Goal: Transaction & Acquisition: Purchase product/service

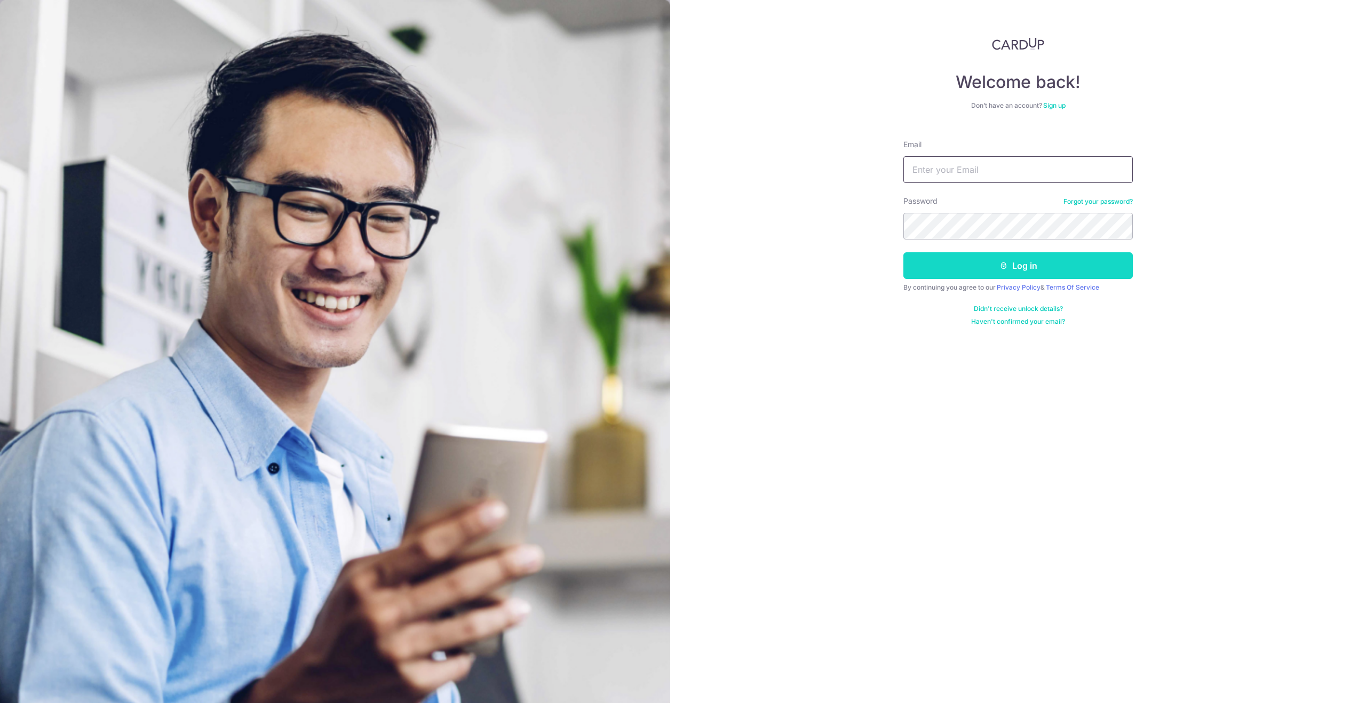
type input "prosinz1997@gmail.com"
click at [962, 264] on button "Log in" at bounding box center [1018, 265] width 229 height 27
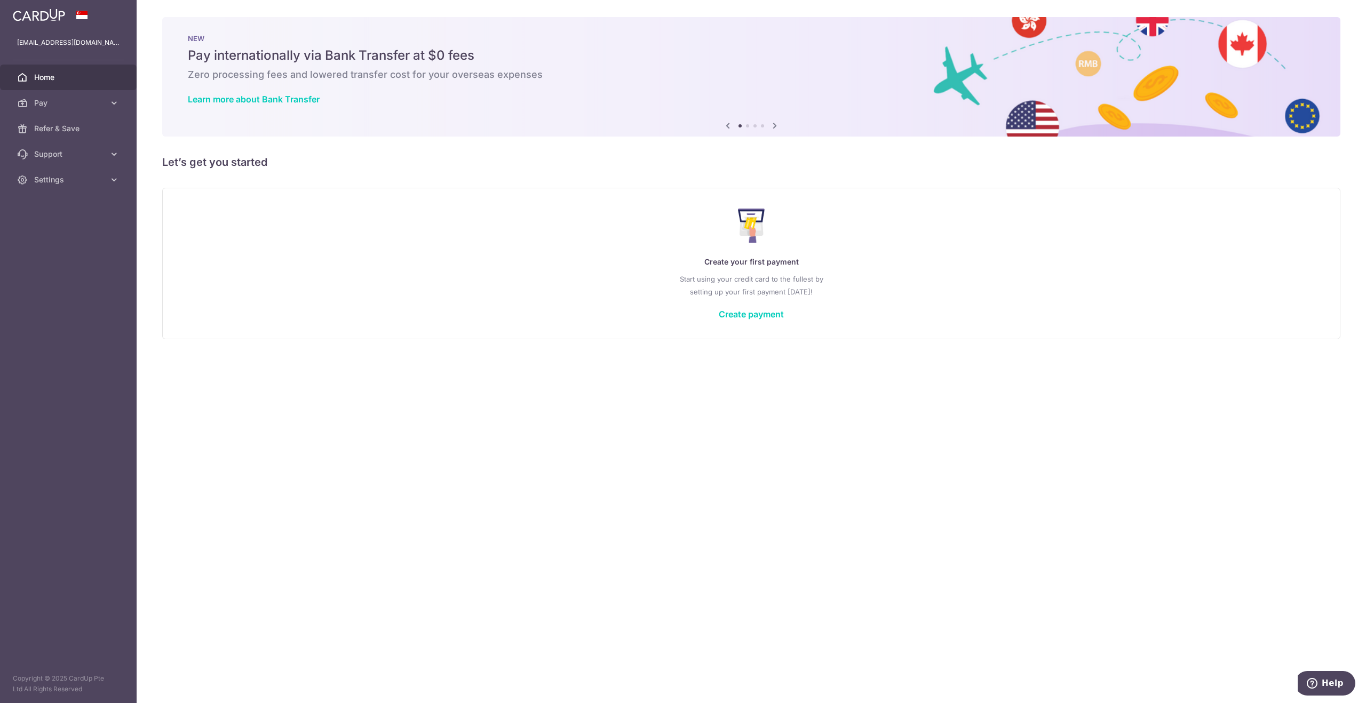
click at [1117, 527] on div "× Pause Schedule Pause all future payments in this series Pause just this one p…" at bounding box center [752, 351] width 1230 height 703
click at [31, 108] on link "Pay" at bounding box center [68, 103] width 137 height 26
click at [74, 126] on span "Payments" at bounding box center [69, 128] width 70 height 11
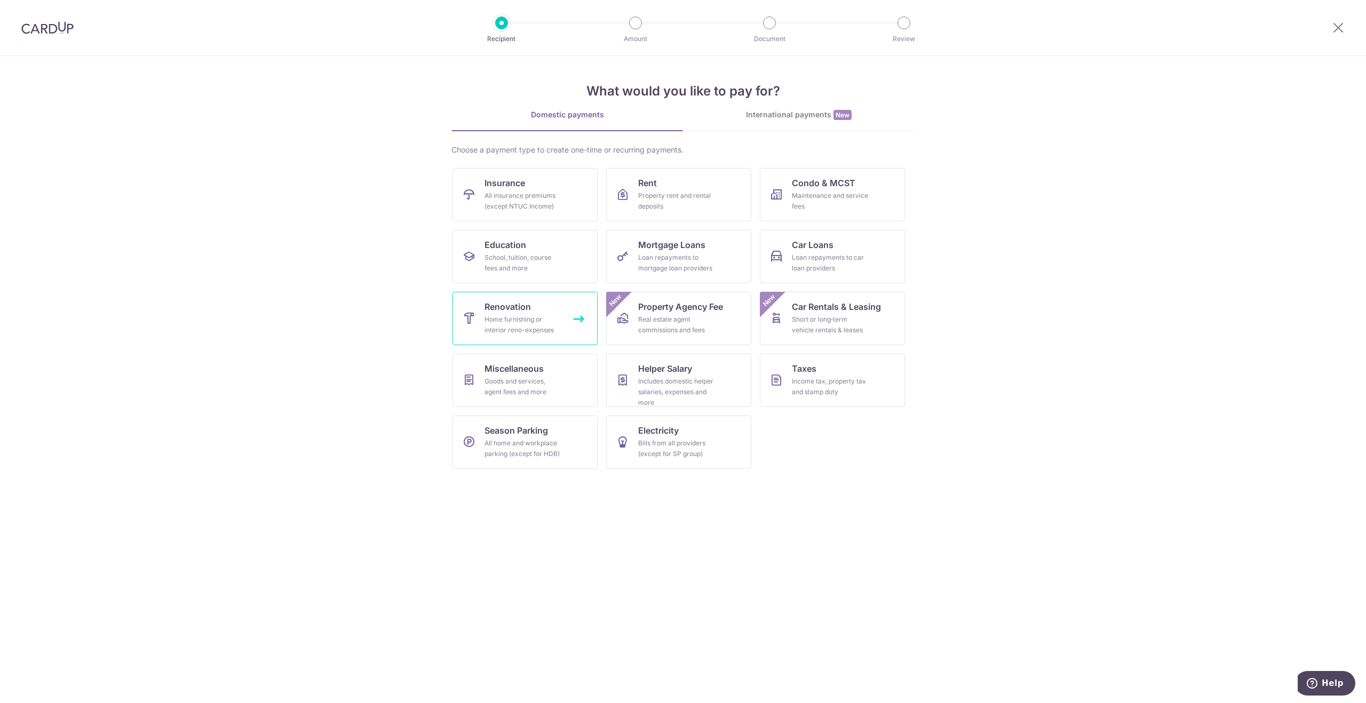
click at [535, 320] on div "Home furnishing or interior reno-expenses" at bounding box center [523, 324] width 77 height 21
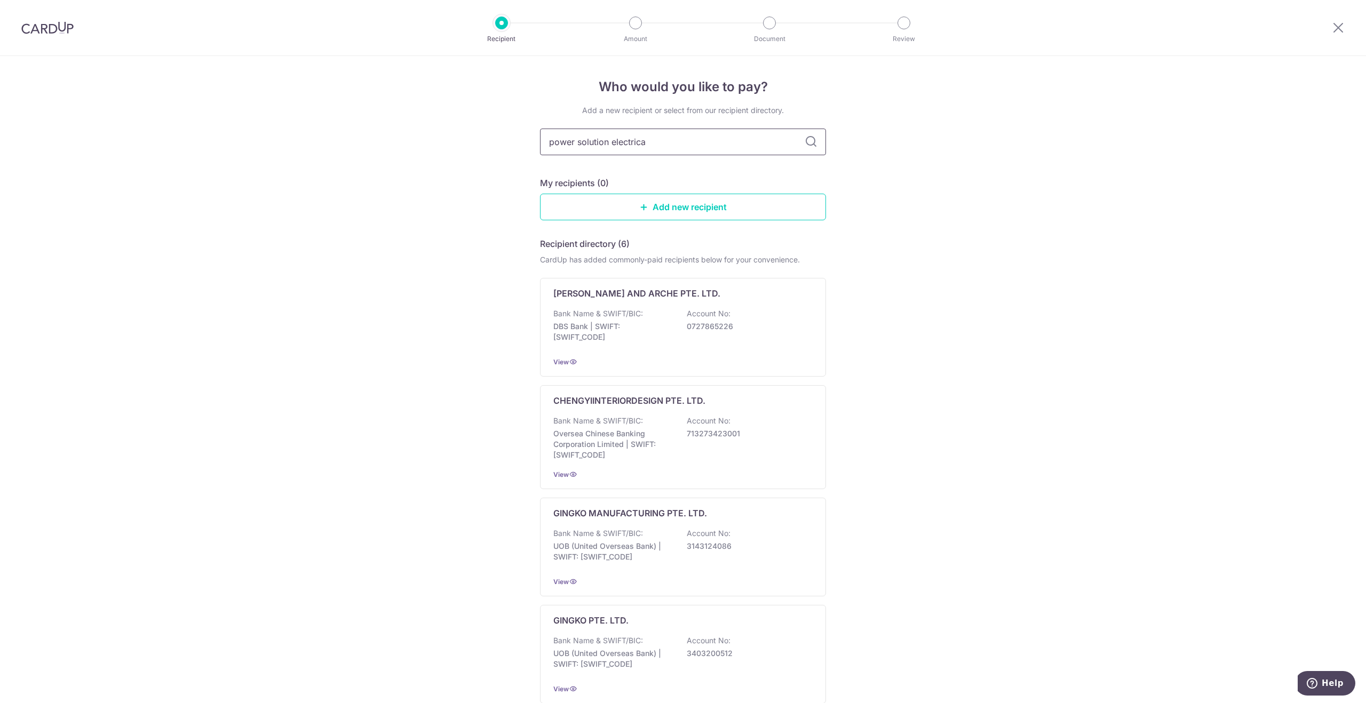
type input "power solution electrical"
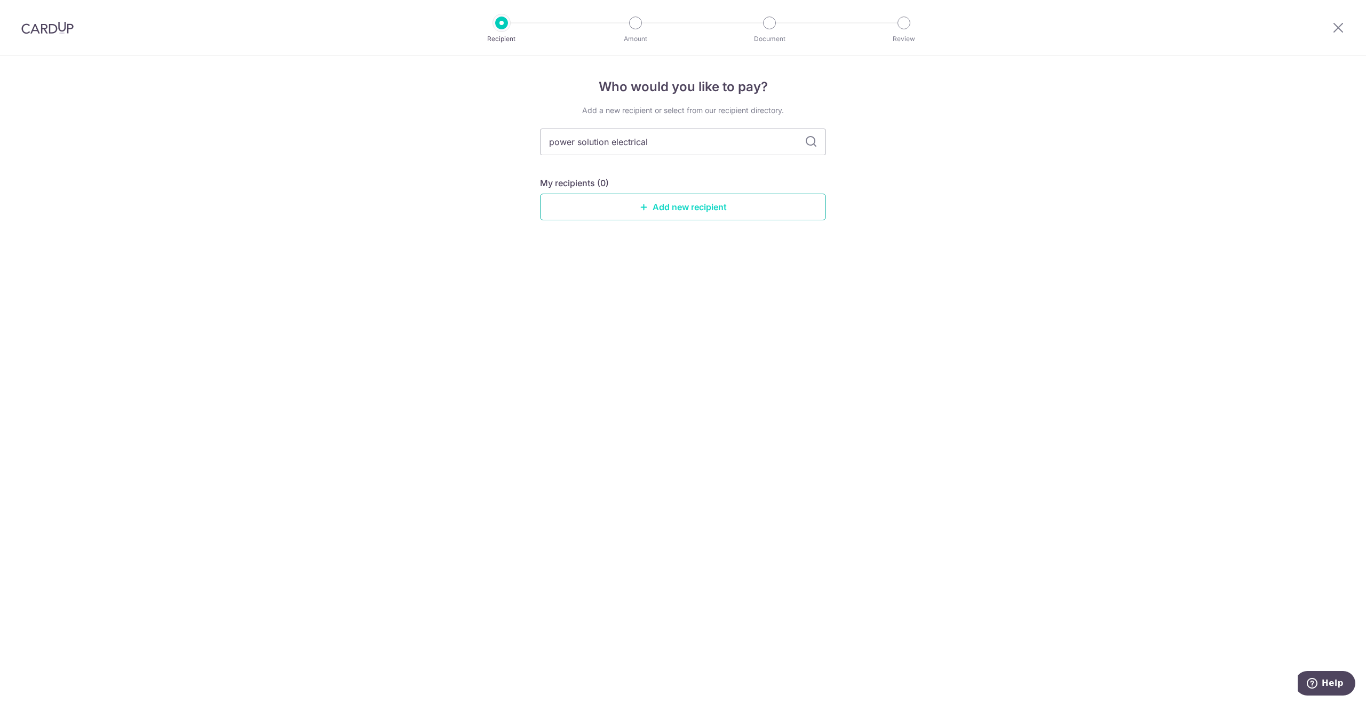
click at [684, 214] on link "Add new recipient" at bounding box center [683, 207] width 286 height 27
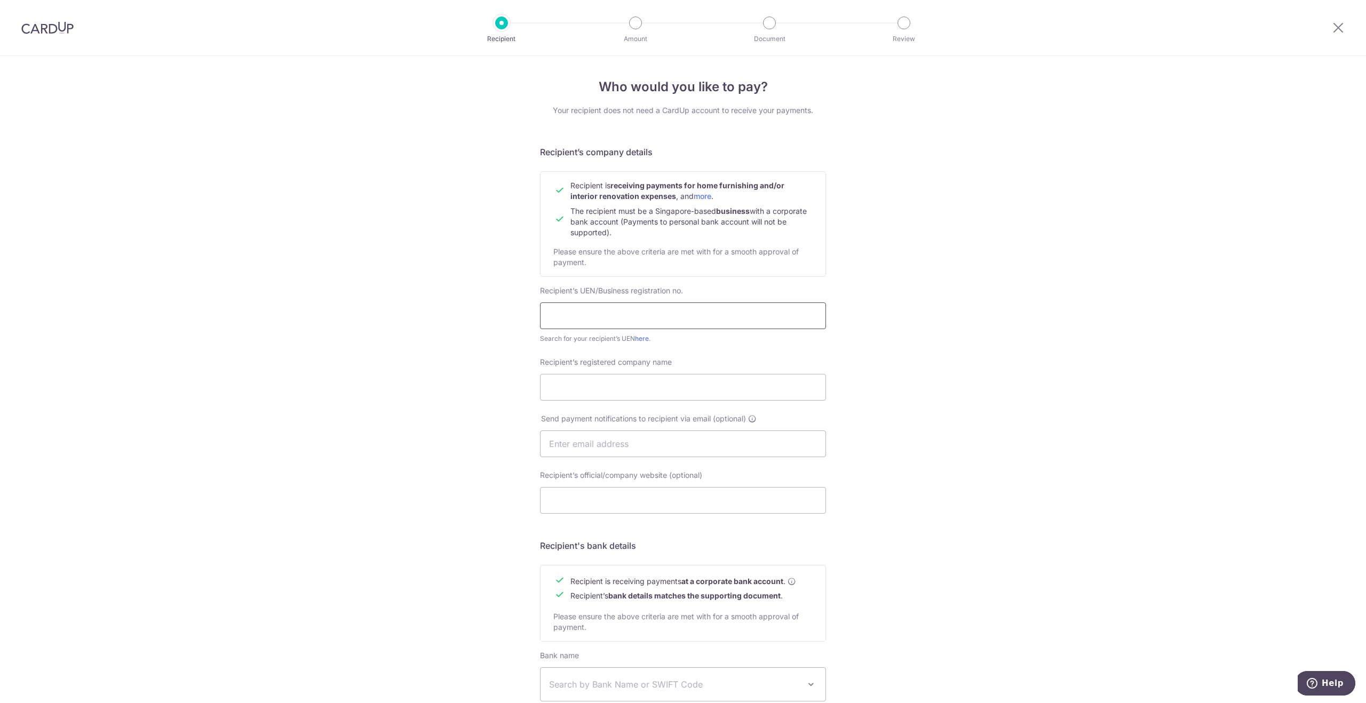
click at [621, 325] on input "text" at bounding box center [683, 316] width 286 height 27
click at [643, 338] on link "here" at bounding box center [642, 339] width 14 height 8
click at [637, 340] on link "here" at bounding box center [642, 339] width 14 height 8
click at [618, 328] on input "text" at bounding box center [683, 316] width 286 height 27
type input "201414645N"
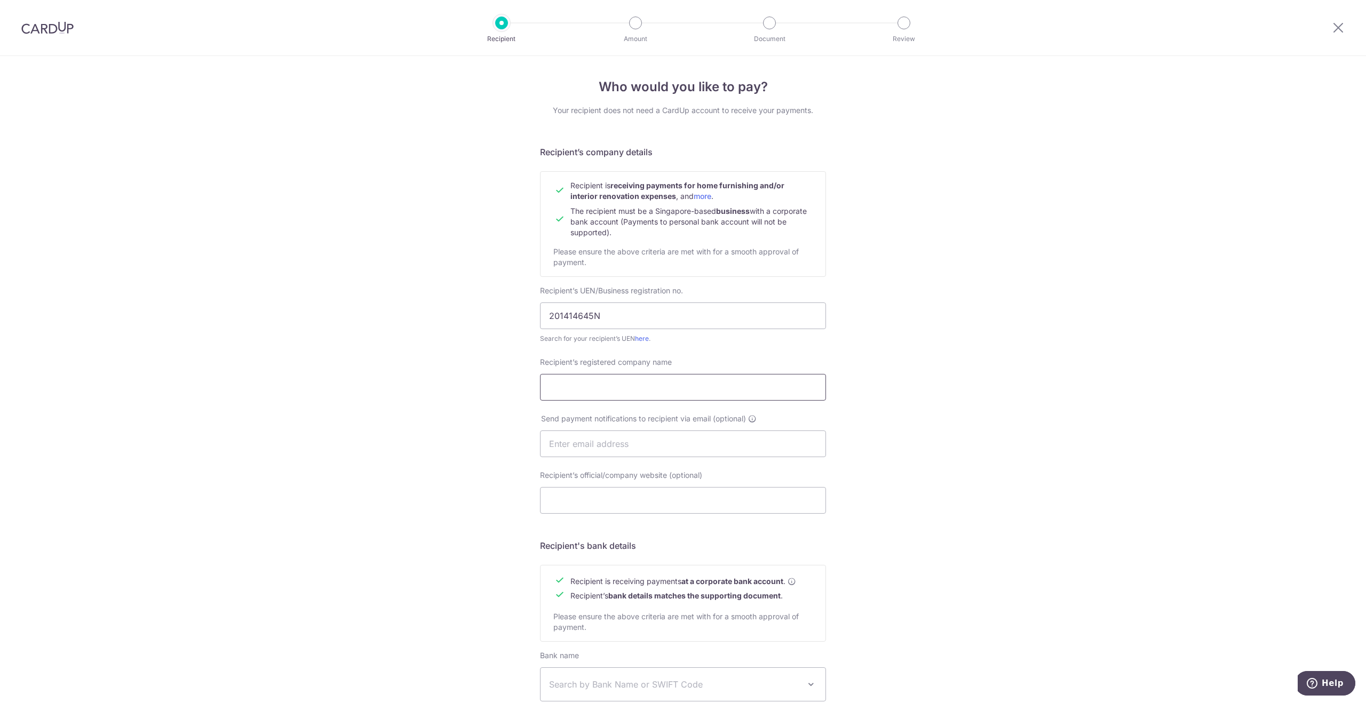
click at [620, 394] on input "Recipient’s registered company name" at bounding box center [683, 387] width 286 height 27
type input "p"
type input "Power Solution Electrical Pte Ltd"
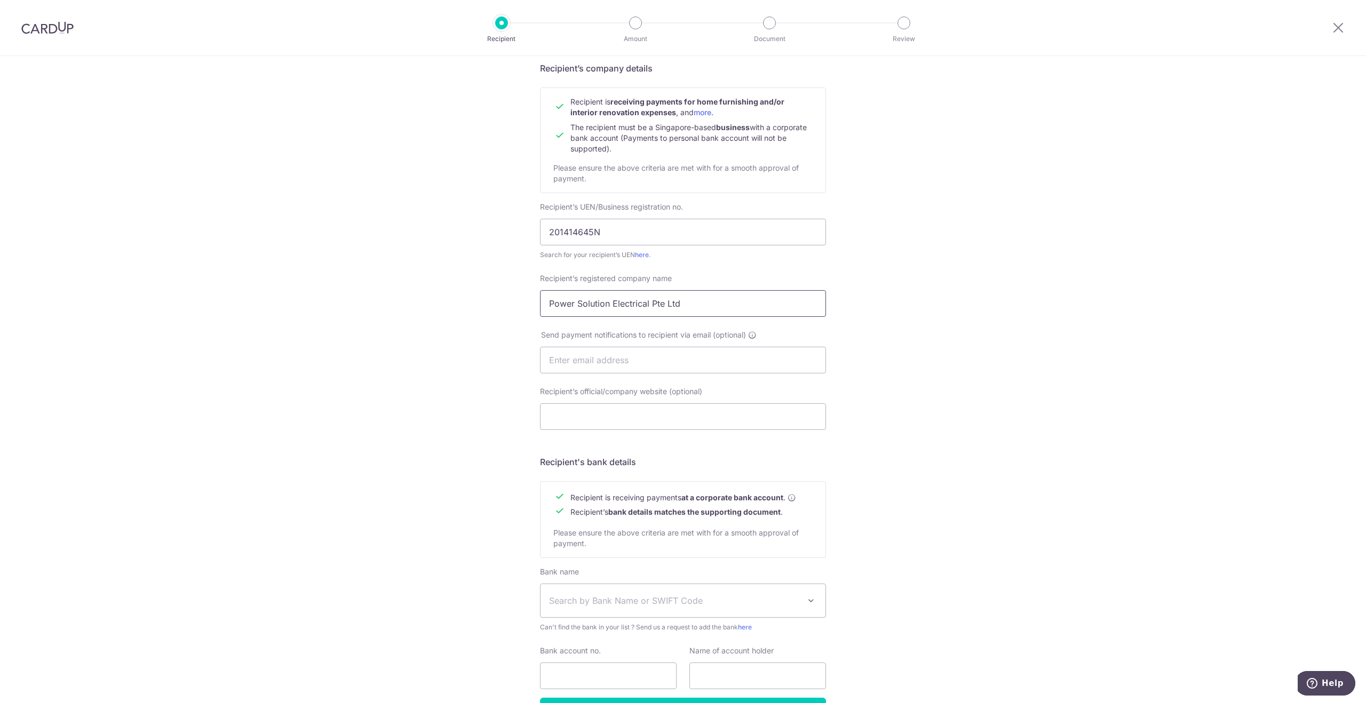
scroll to position [155, 0]
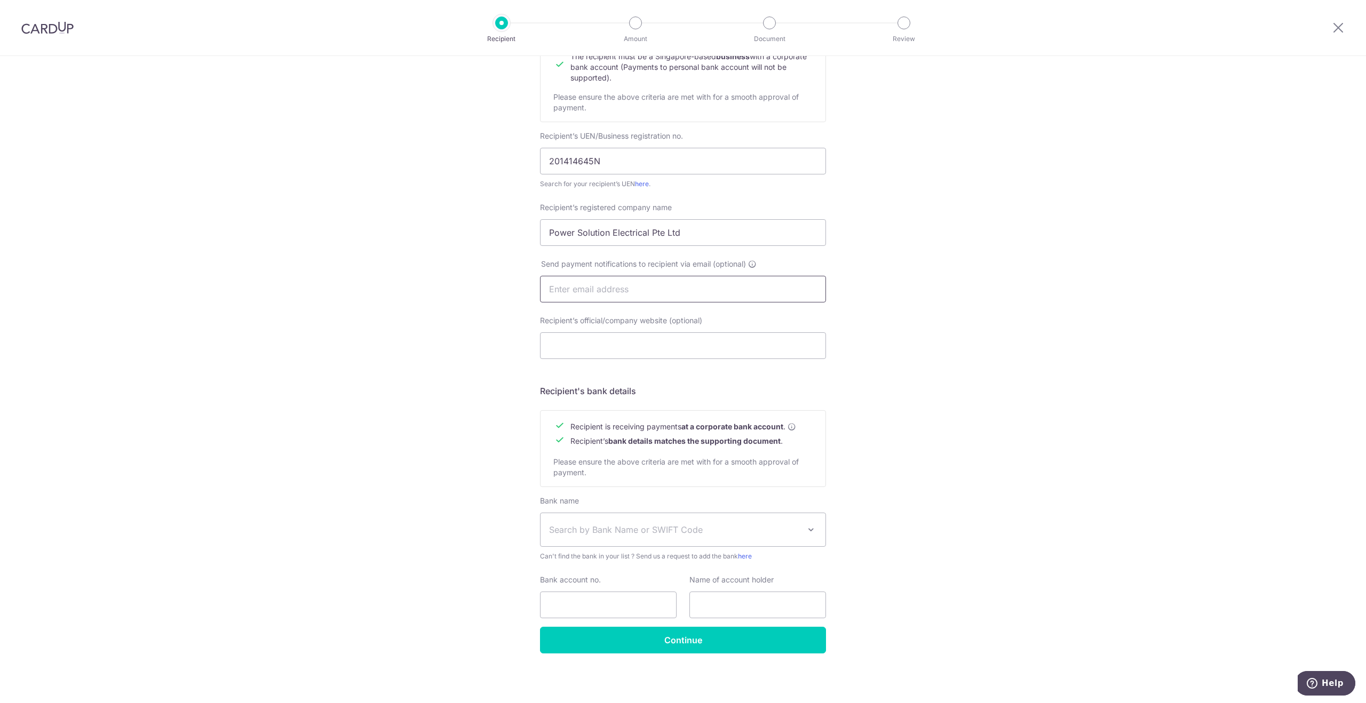
click at [623, 289] on input "text" at bounding box center [683, 289] width 286 height 27
click at [582, 344] on input "Recipient’s official/company website (optional)" at bounding box center [683, 346] width 286 height 27
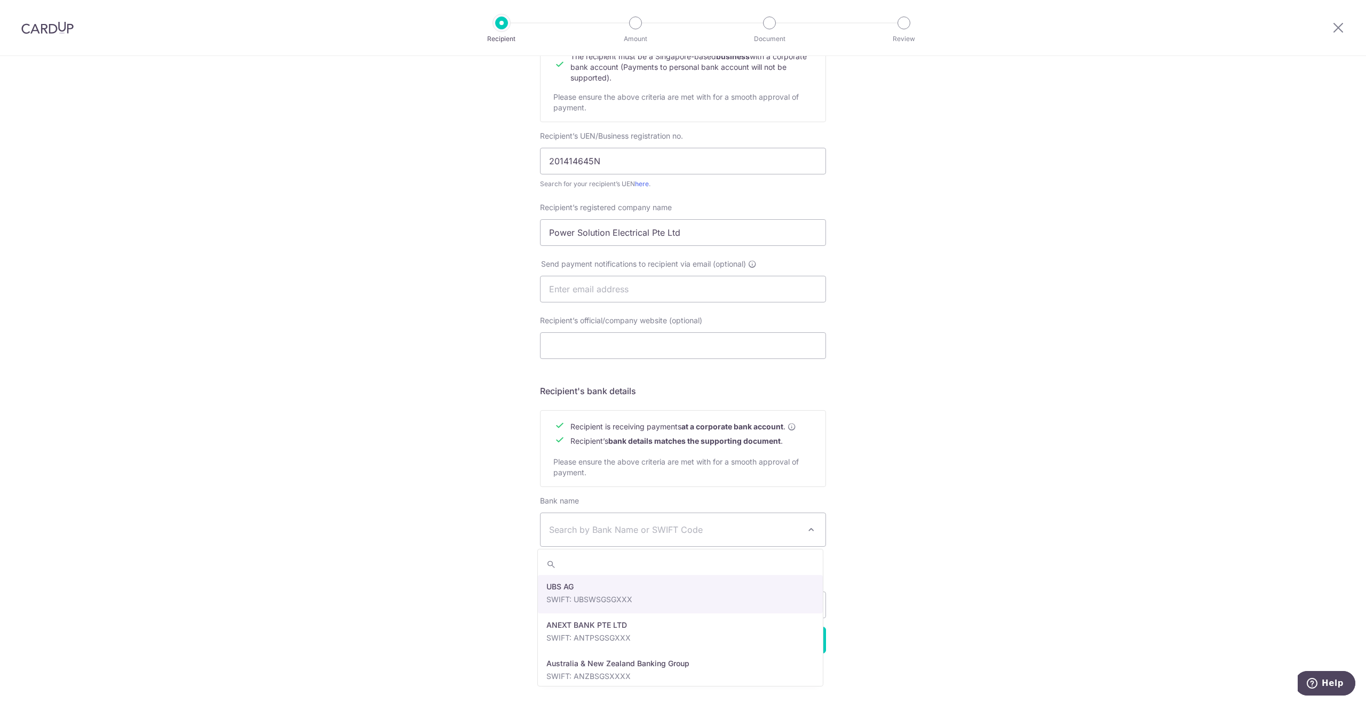
click at [634, 533] on span "Search by Bank Name or SWIFT Code" at bounding box center [674, 530] width 251 height 13
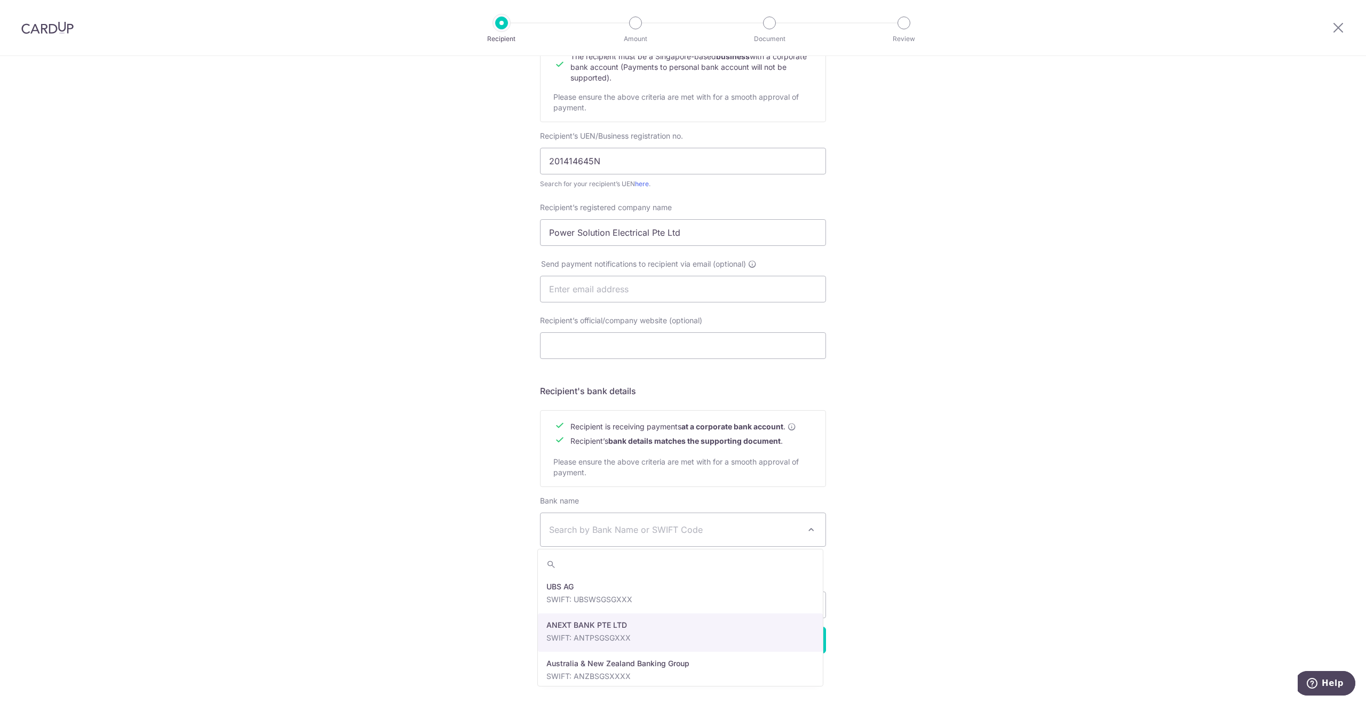
click at [316, 374] on div "Who would you like to pay? Your recipient does not need a CardUp account to rec…" at bounding box center [683, 302] width 1366 height 803
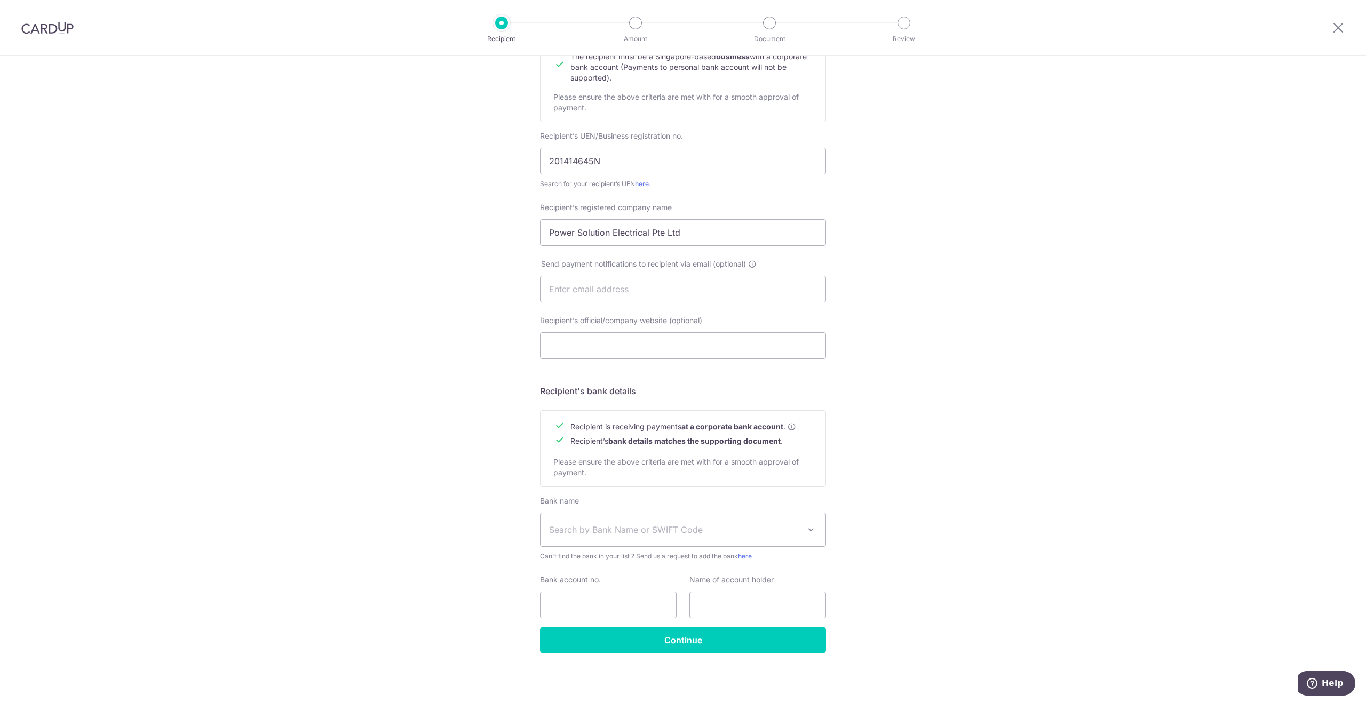
click at [654, 534] on span "Search by Bank Name or SWIFT Code" at bounding box center [674, 530] width 251 height 13
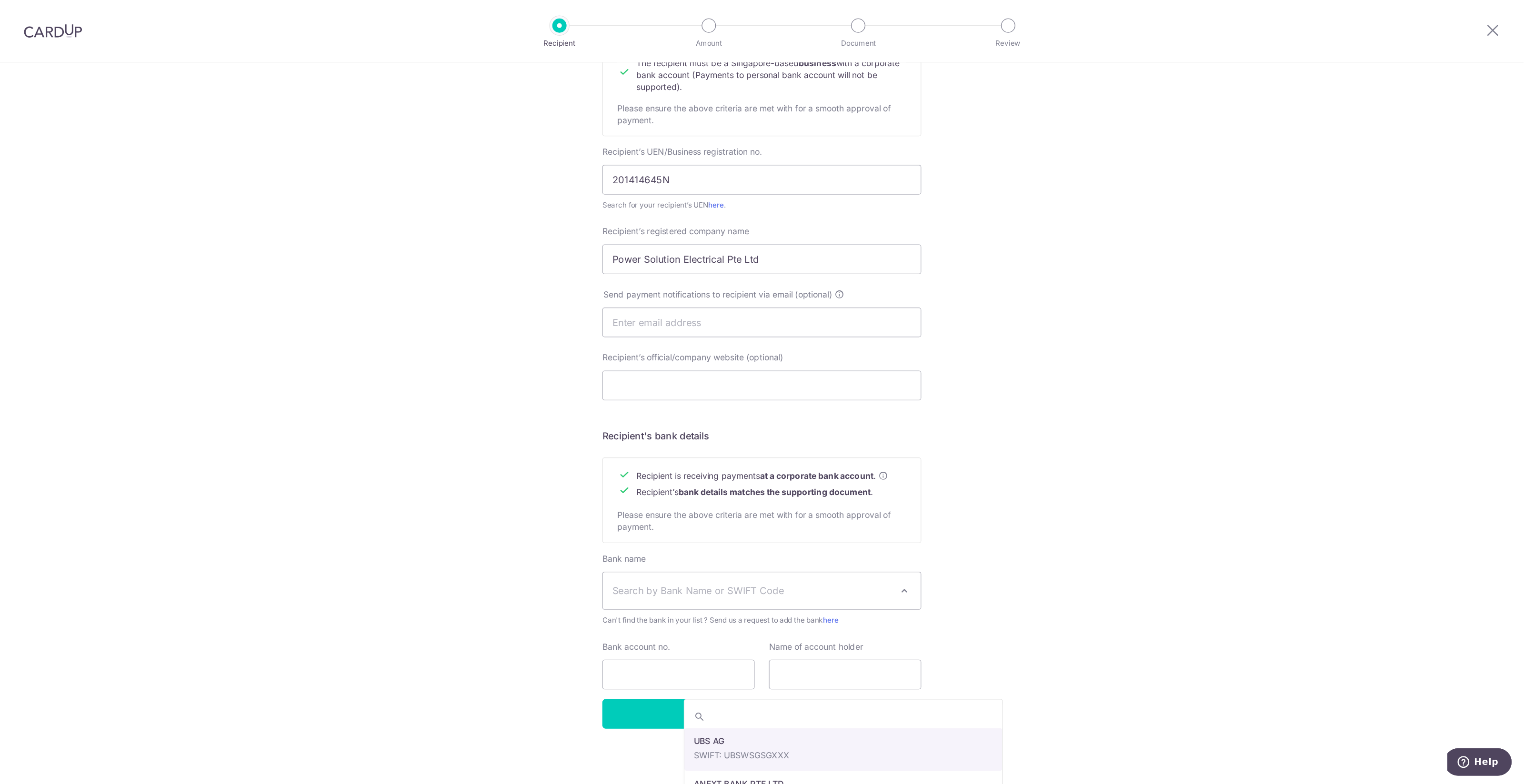
scroll to position [0, 0]
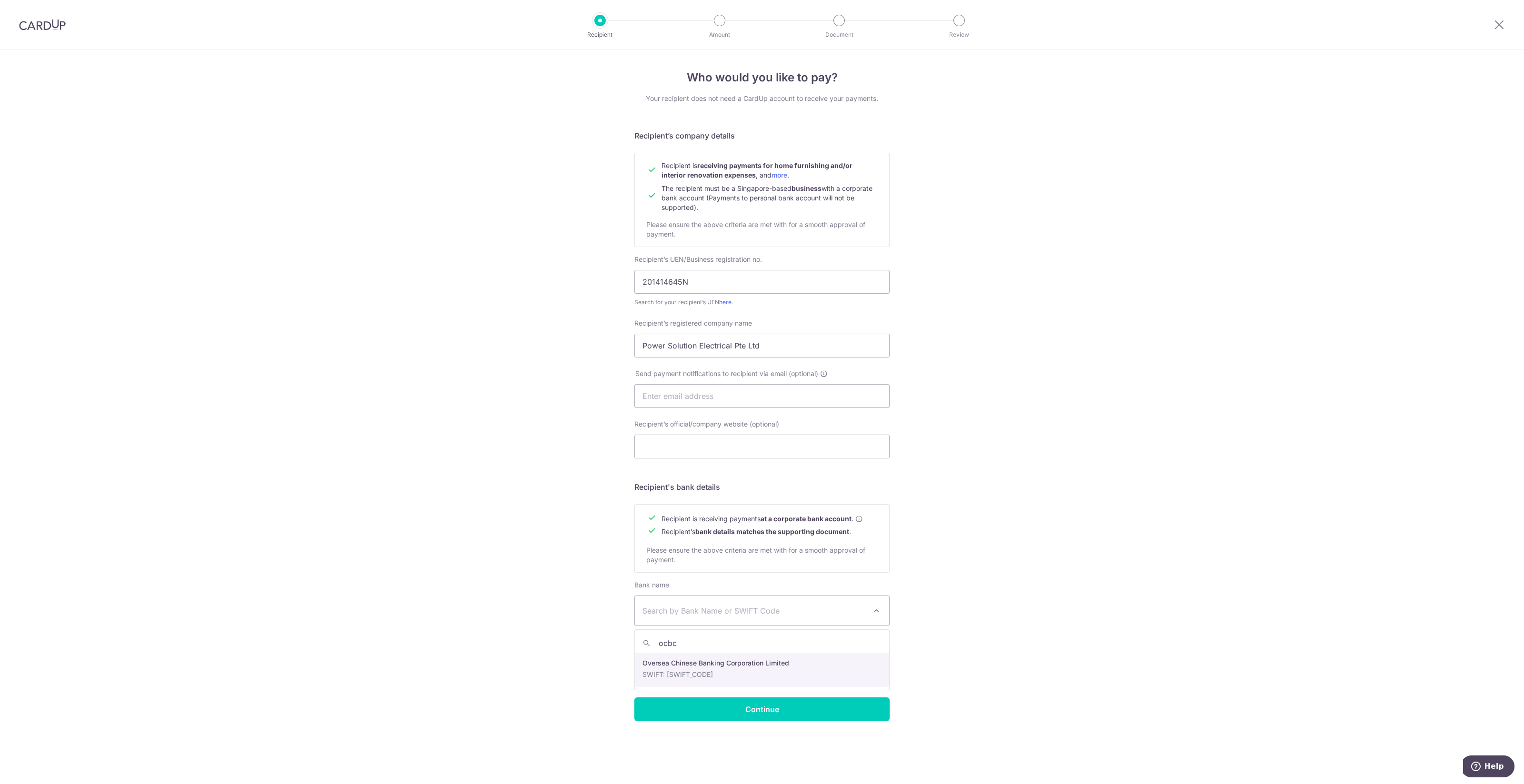
type input "ocbc"
select select "12"
click at [696, 627] on input "Bank account no." at bounding box center [695, 678] width 122 height 24
type input "686549486001"
click at [849, 627] on input "text" at bounding box center [828, 678] width 122 height 24
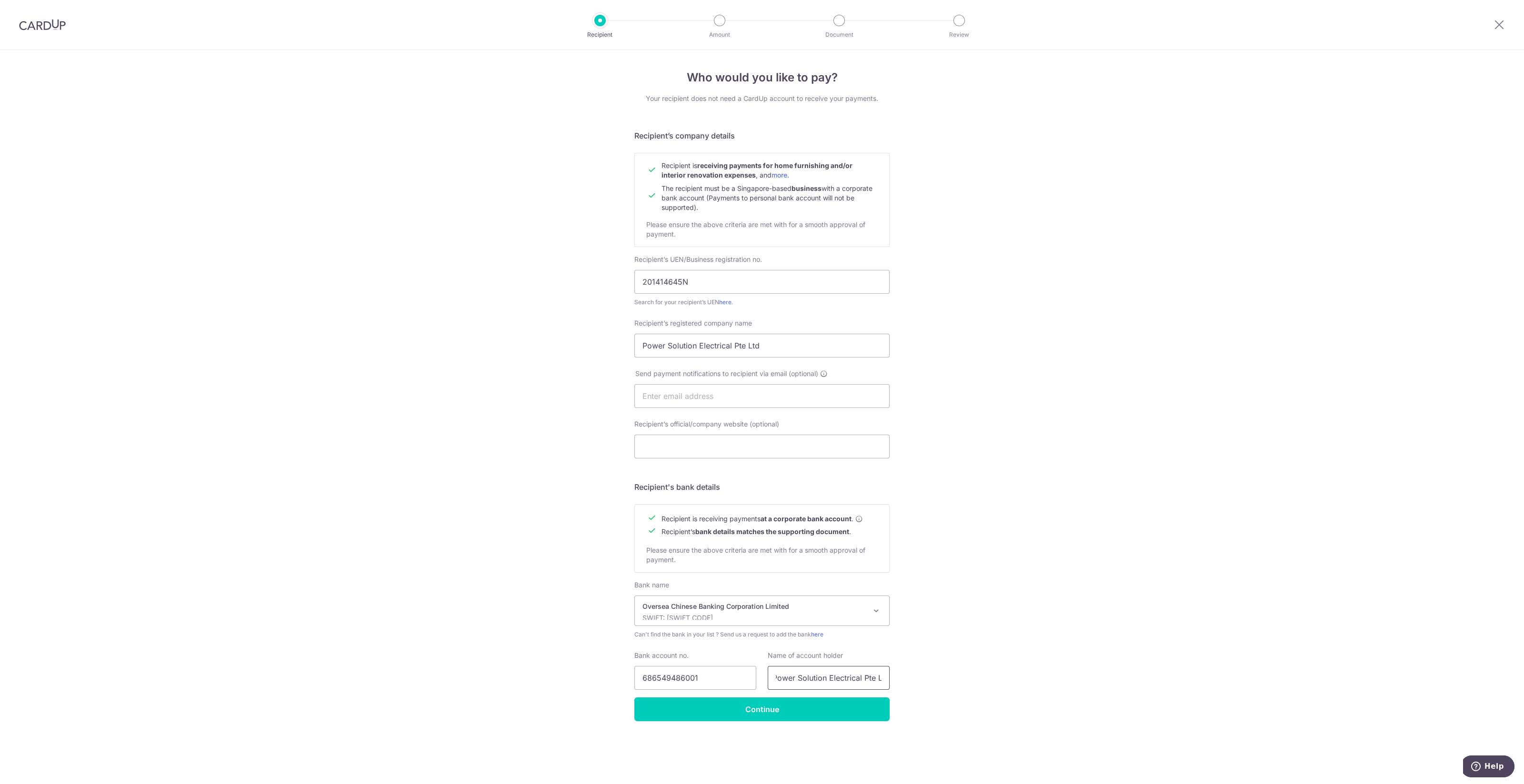
scroll to position [0, 10]
type input "Power Solution Electrical Pte Ltd"
click at [708, 627] on input "686549486001" at bounding box center [695, 678] width 122 height 24
click at [758, 627] on input "Continue" at bounding box center [762, 709] width 255 height 24
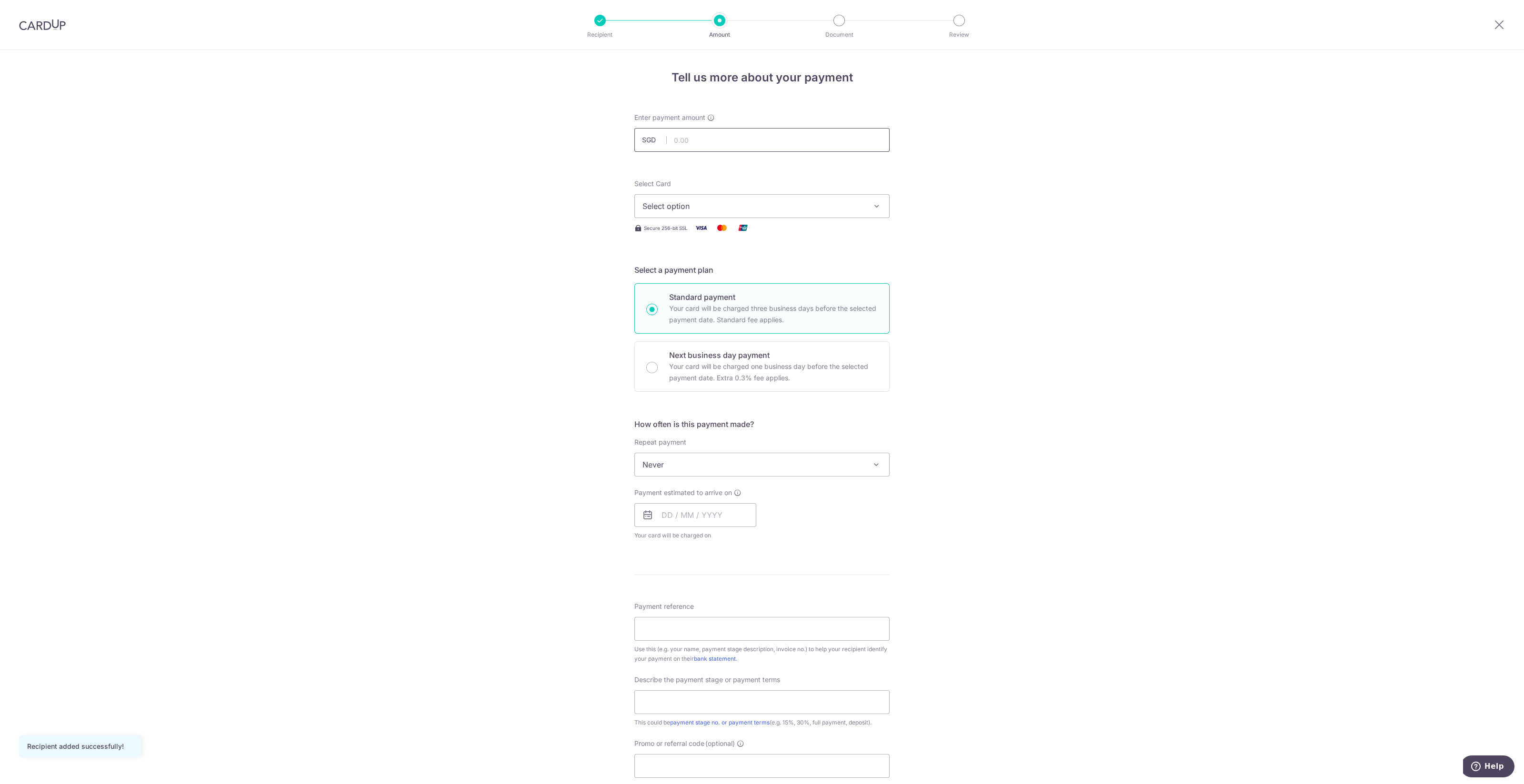
click at [697, 136] on input "text" at bounding box center [762, 140] width 255 height 24
type input "2,716.28"
click at [796, 206] on span "Select option" at bounding box center [753, 206] width 222 height 12
click at [776, 234] on span "Add credit card" at bounding box center [770, 233] width 222 height 10
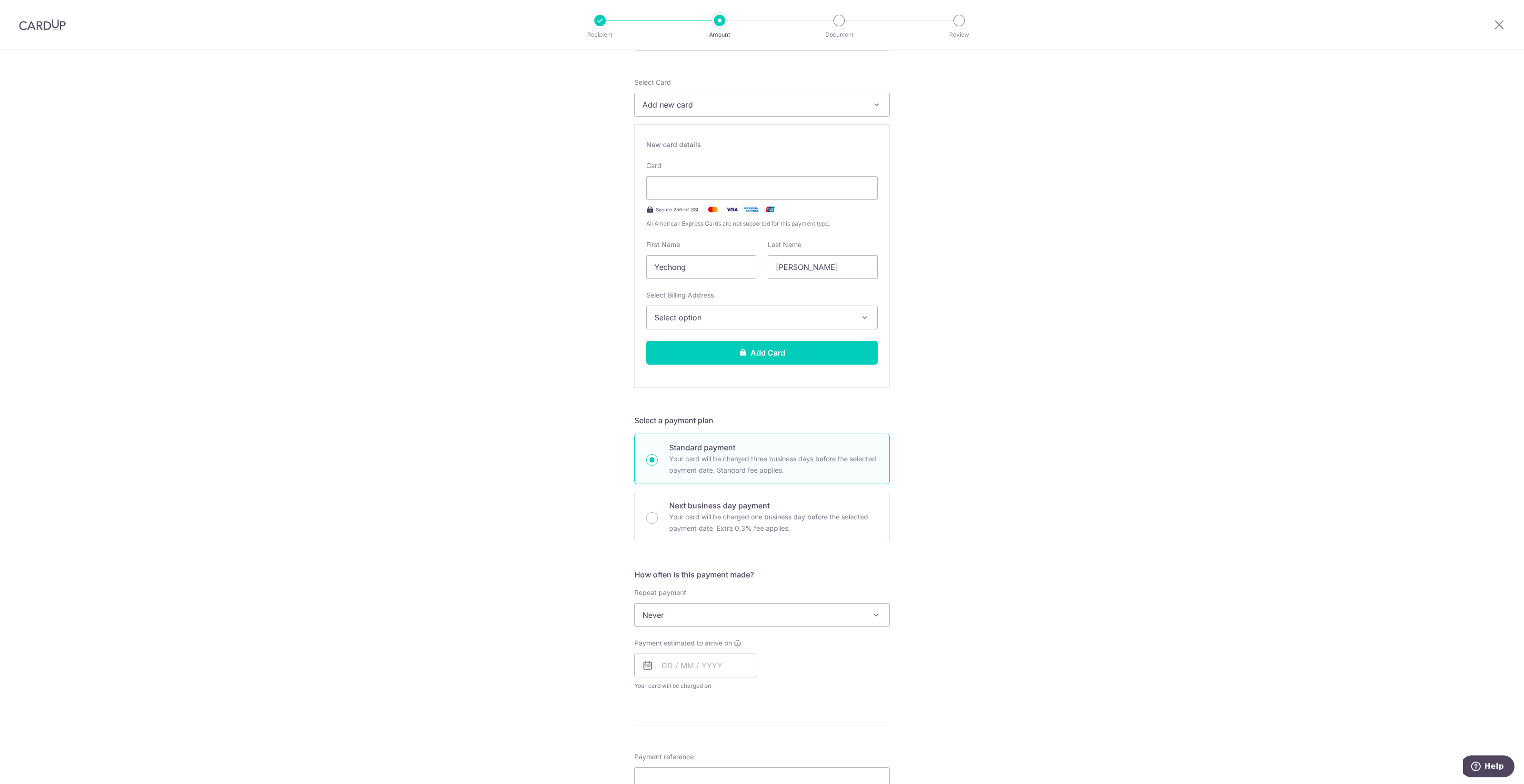
scroll to position [83, 0]
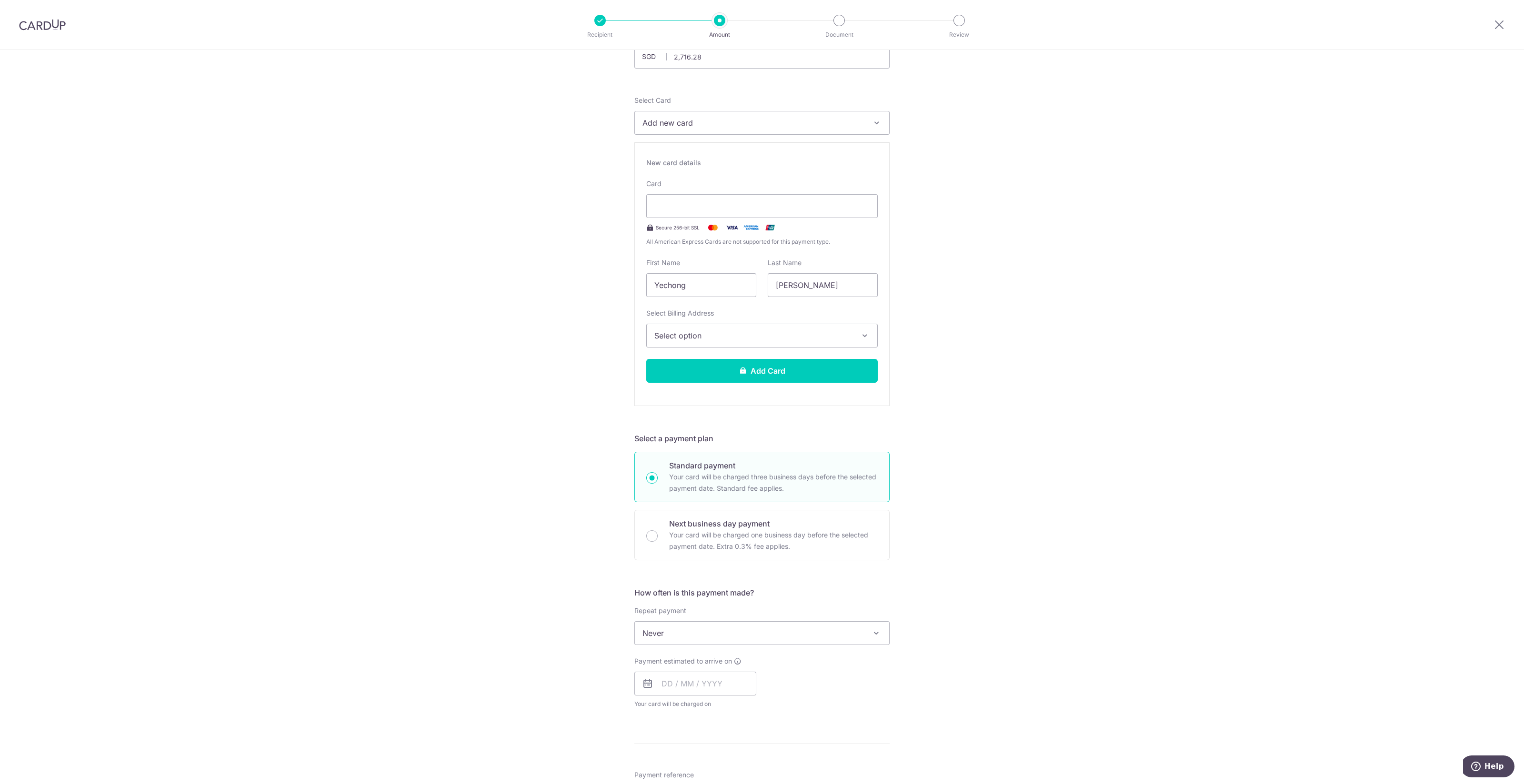
click at [699, 332] on span "Select option" at bounding box center [753, 335] width 198 height 12
click at [699, 361] on span "Add Billing Address" at bounding box center [771, 362] width 198 height 10
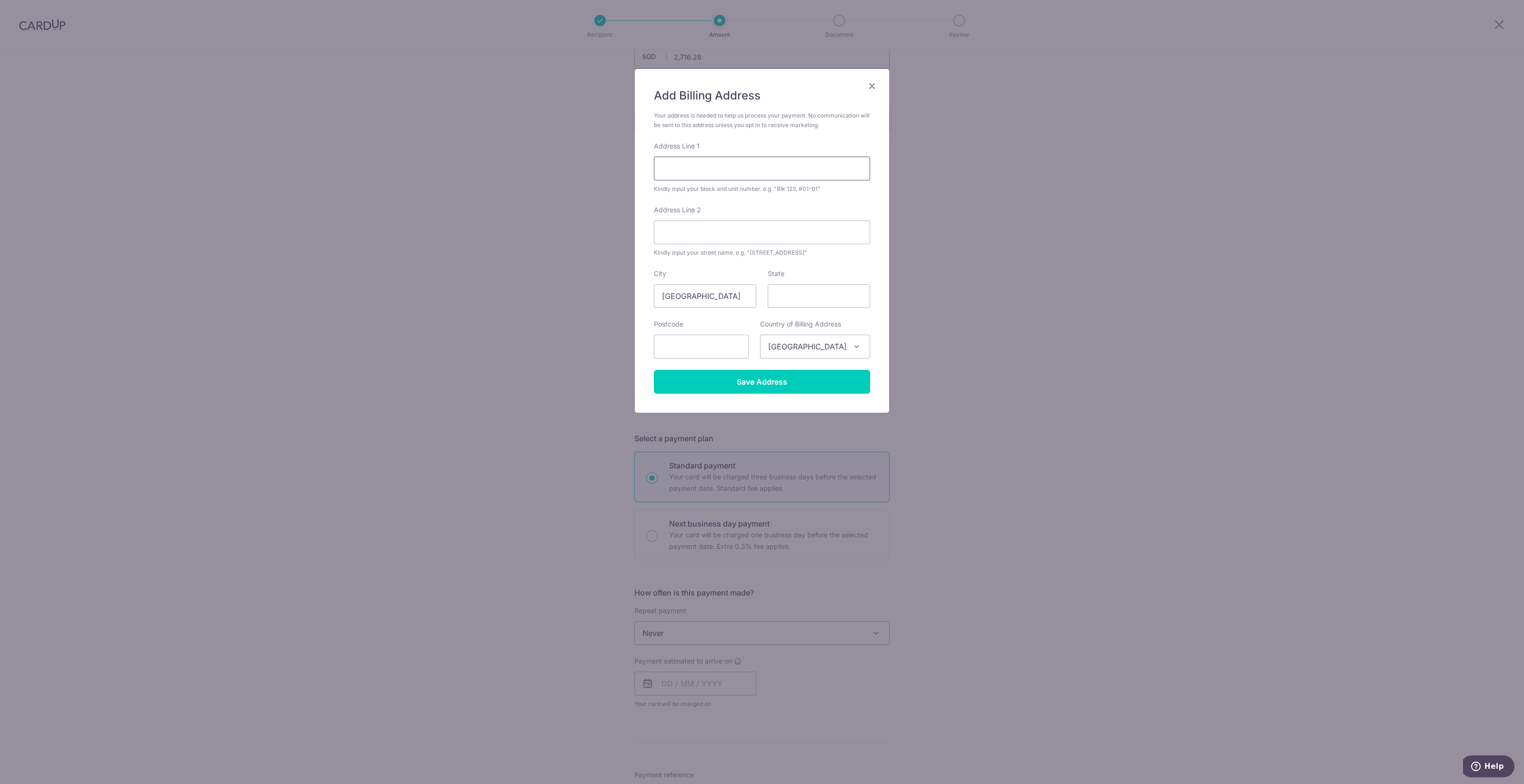
click at [687, 177] on input "Address Line 1" at bounding box center [762, 169] width 216 height 24
type input "Block 683A, #14-120"
click at [807, 296] on input "State" at bounding box center [818, 296] width 103 height 24
click at [735, 340] on input "text" at bounding box center [701, 346] width 95 height 24
type input "641683"
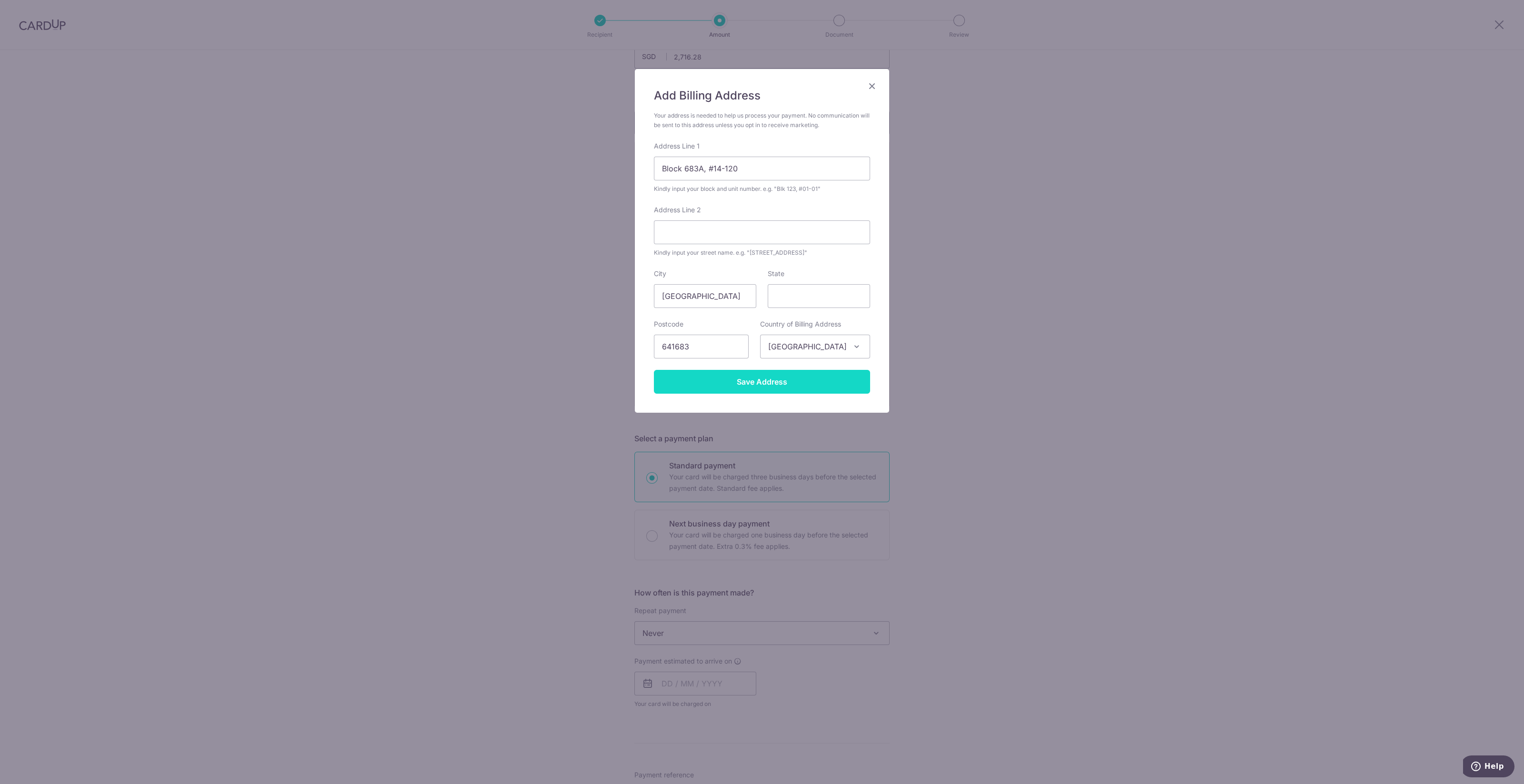
click at [750, 382] on input "Save Address" at bounding box center [762, 382] width 216 height 24
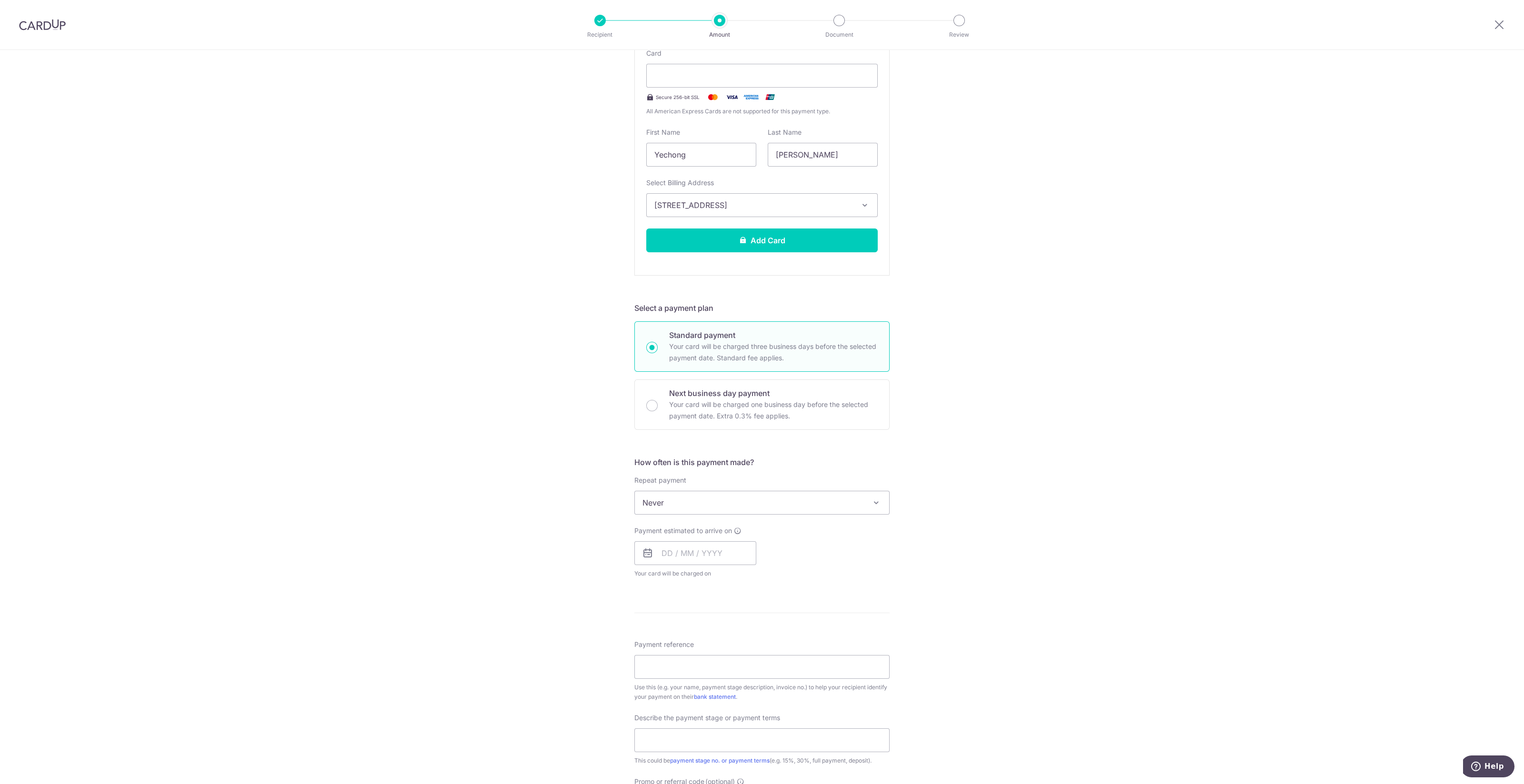
scroll to position [321, 0]
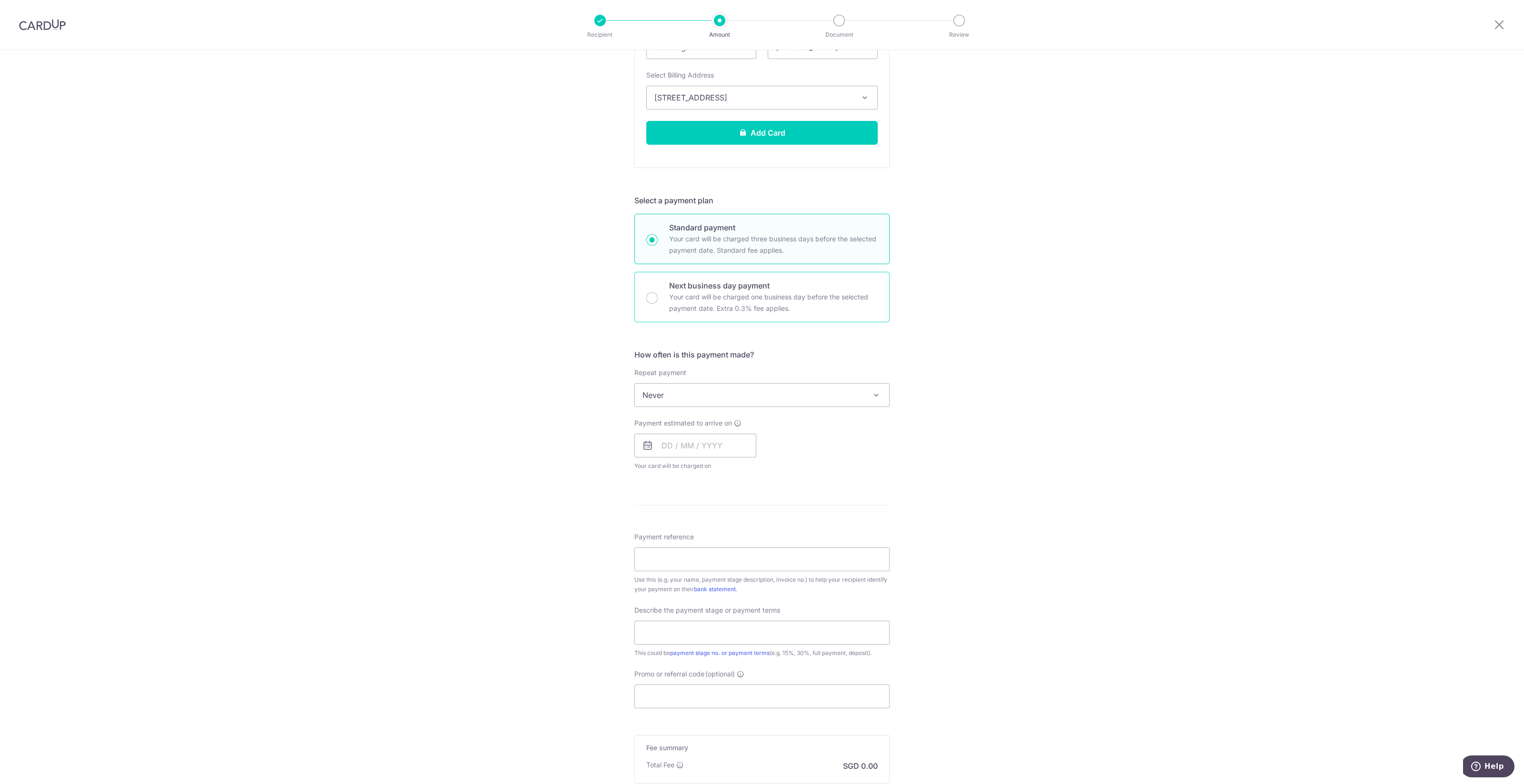
click at [783, 275] on div "Next business day payment Your card will be charged one business day before the…" at bounding box center [762, 297] width 255 height 51
radio input "false"
radio input "true"
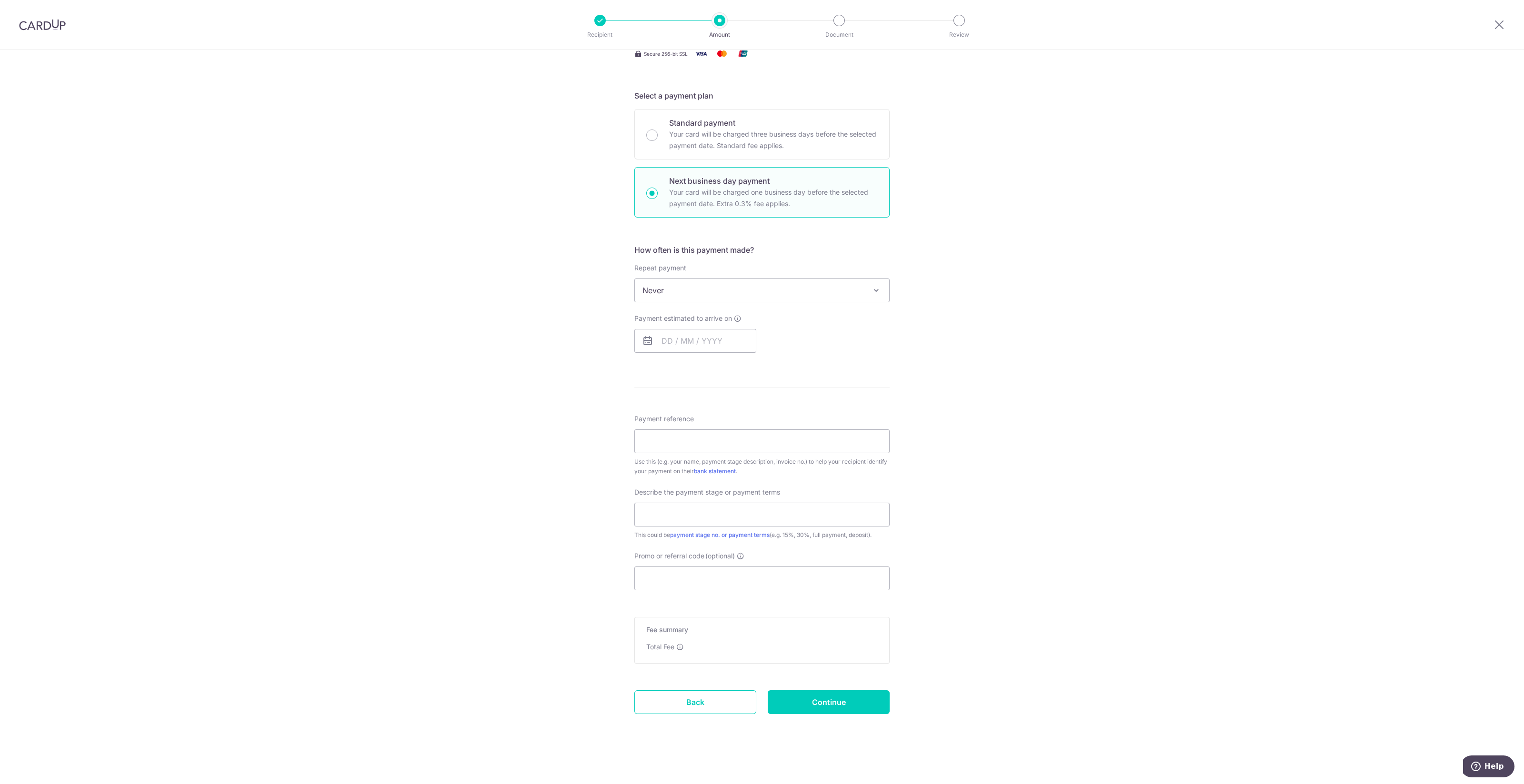
click at [772, 297] on span "Never" at bounding box center [761, 291] width 254 height 23
click at [706, 342] on input "text" at bounding box center [695, 341] width 122 height 24
click at [672, 442] on link "13" at bounding box center [673, 446] width 15 height 15
type input "[DATE]"
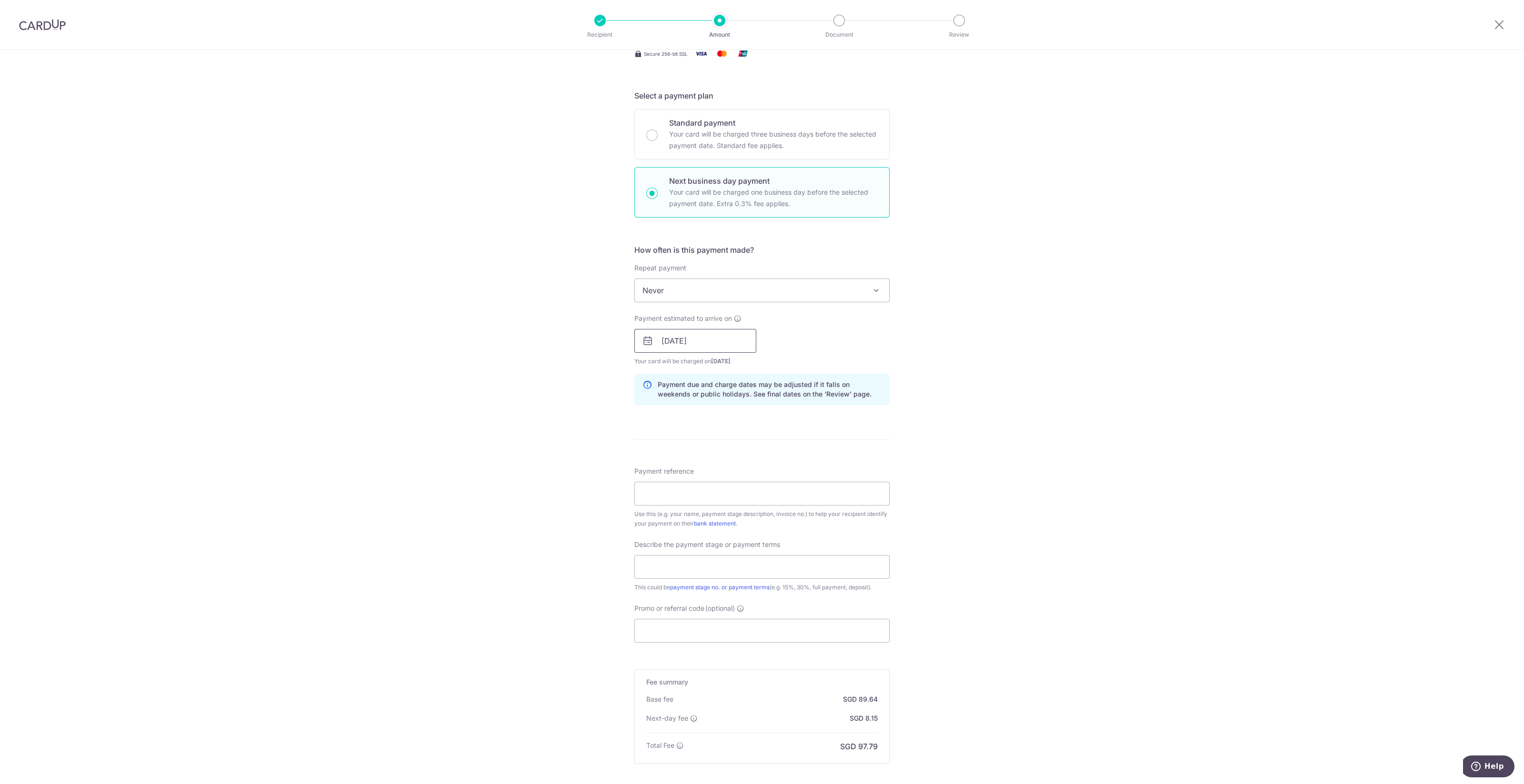
click at [709, 346] on input "[DATE]" at bounding box center [695, 341] width 122 height 24
click at [733, 117] on p "Standard payment" at bounding box center [774, 122] width 209 height 12
click at [658, 129] on input "Standard payment Your card will be charged three business days before the selec…" at bounding box center [651, 135] width 12 height 12
radio input "true"
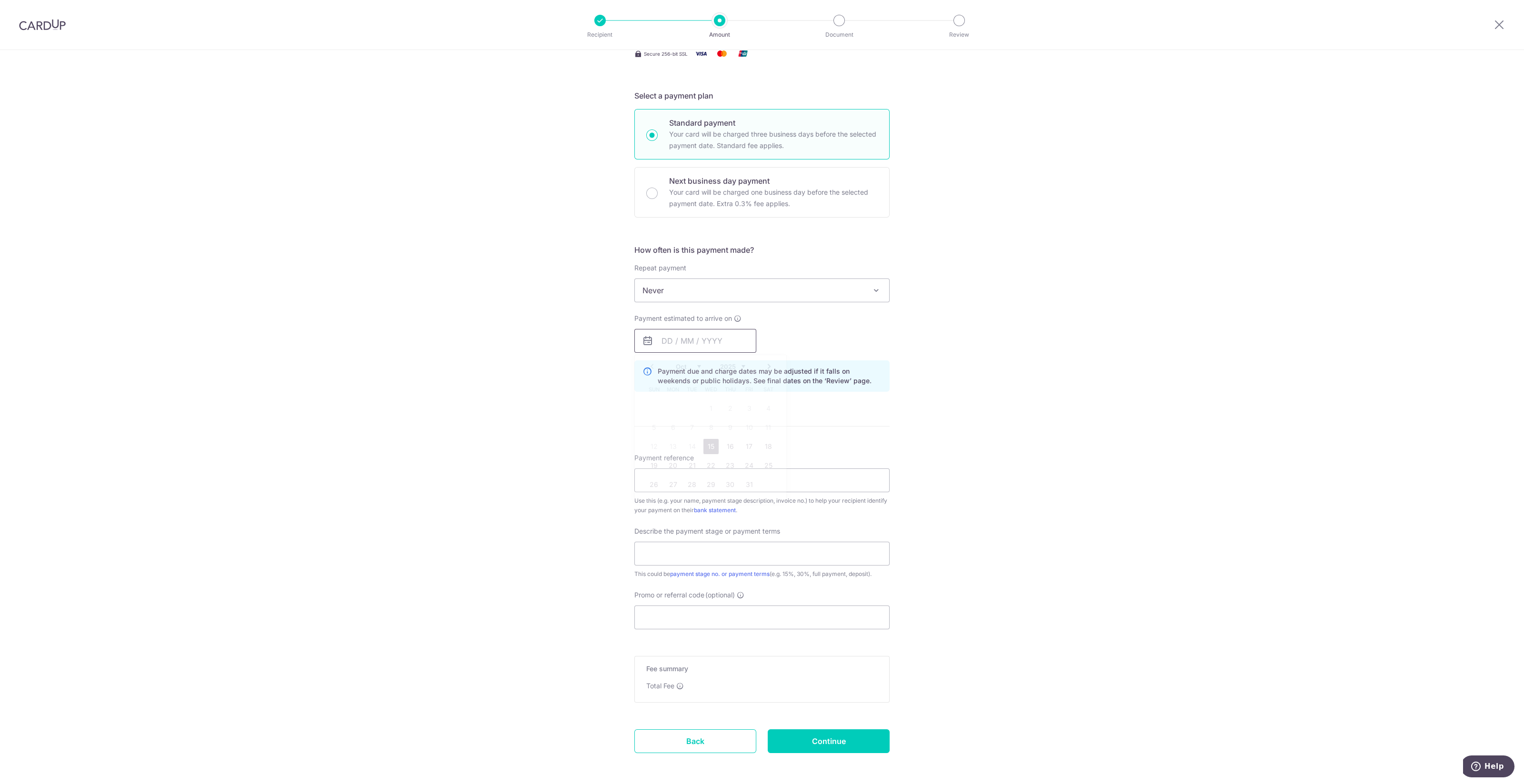
click at [702, 340] on input "text" at bounding box center [695, 341] width 122 height 24
click at [736, 177] on p "Next business day payment" at bounding box center [774, 180] width 209 height 12
click at [658, 187] on input "Next business day payment Your card will be charged one business day before the…" at bounding box center [651, 193] width 12 height 12
radio input "false"
radio input "true"
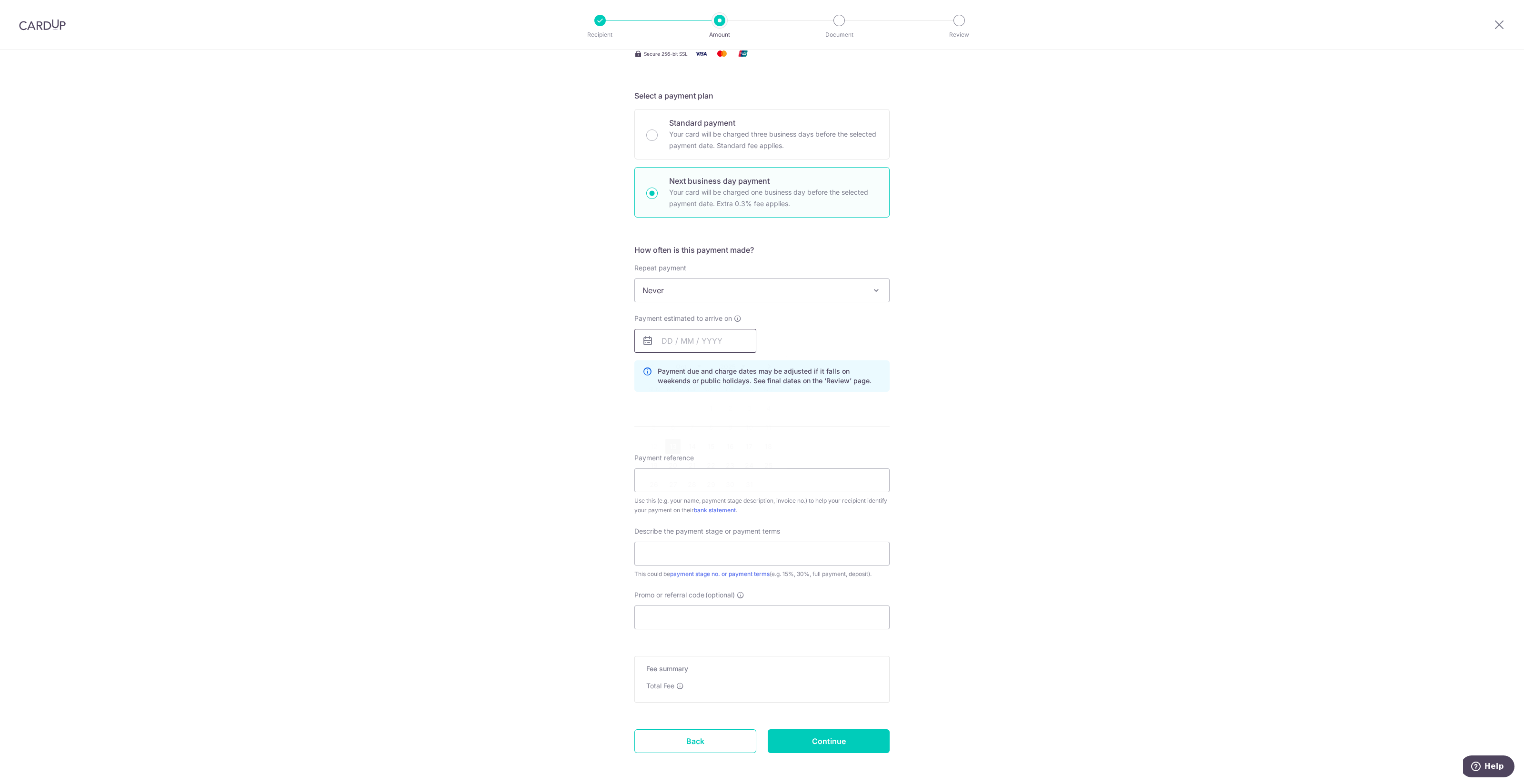
click at [667, 342] on input "text" at bounding box center [695, 341] width 122 height 24
click at [668, 446] on link "13" at bounding box center [673, 446] width 15 height 15
type input "13/10/2025"
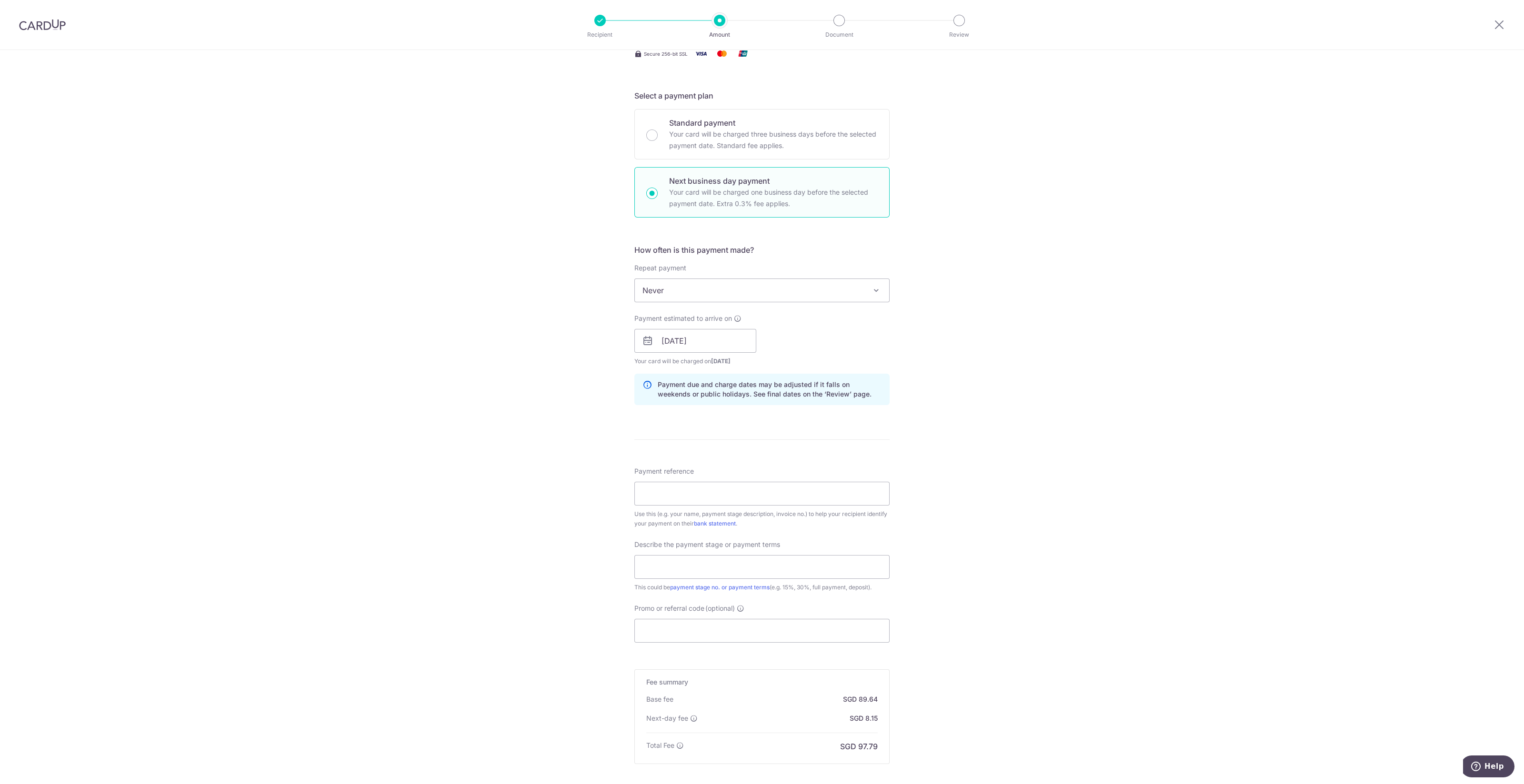
scroll to position [234, 0]
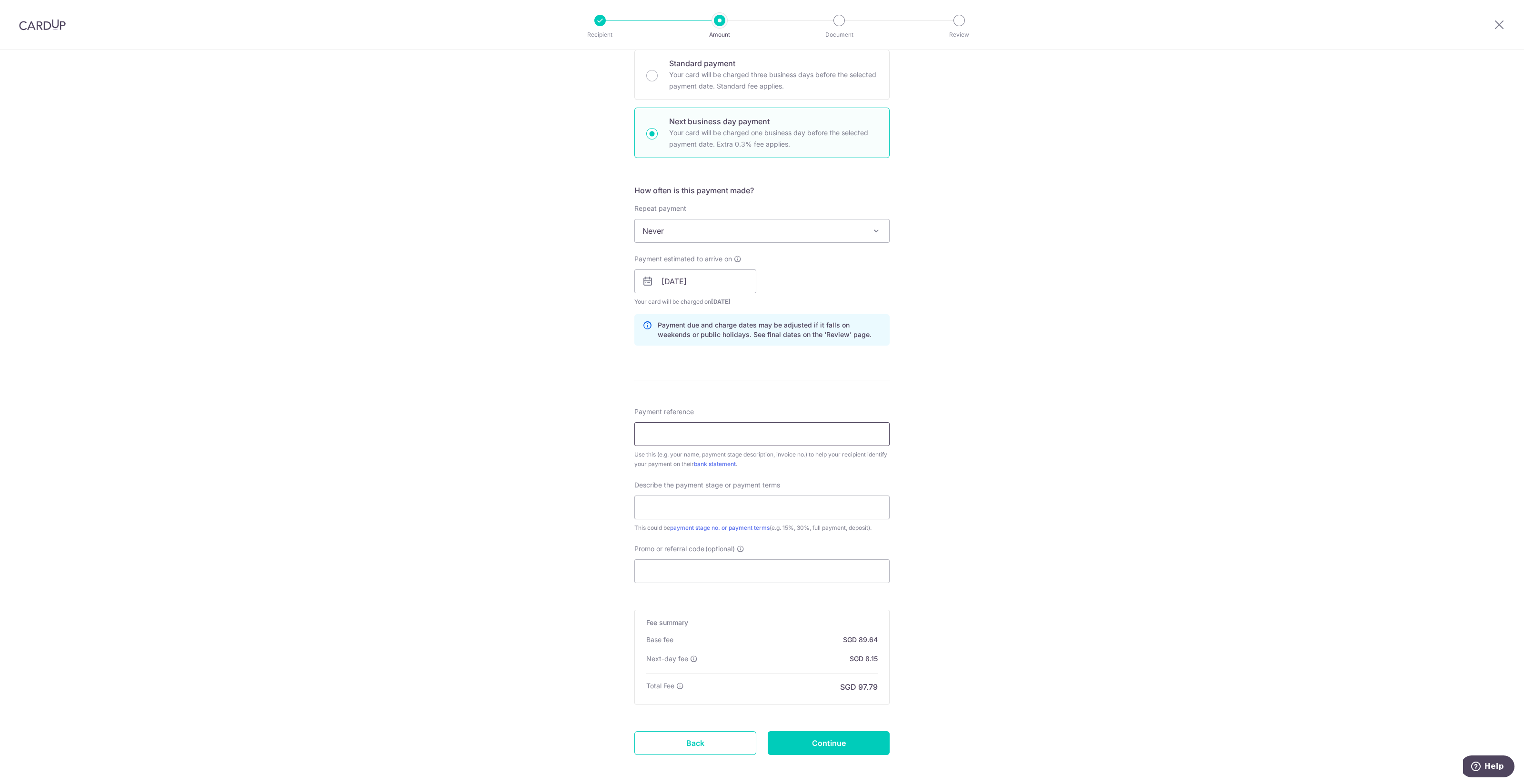
click at [665, 427] on input "Payment reference" at bounding box center [762, 433] width 255 height 24
type input "1"
type input "q"
type input "Q1025-015"
click at [782, 509] on input "text" at bounding box center [762, 508] width 255 height 24
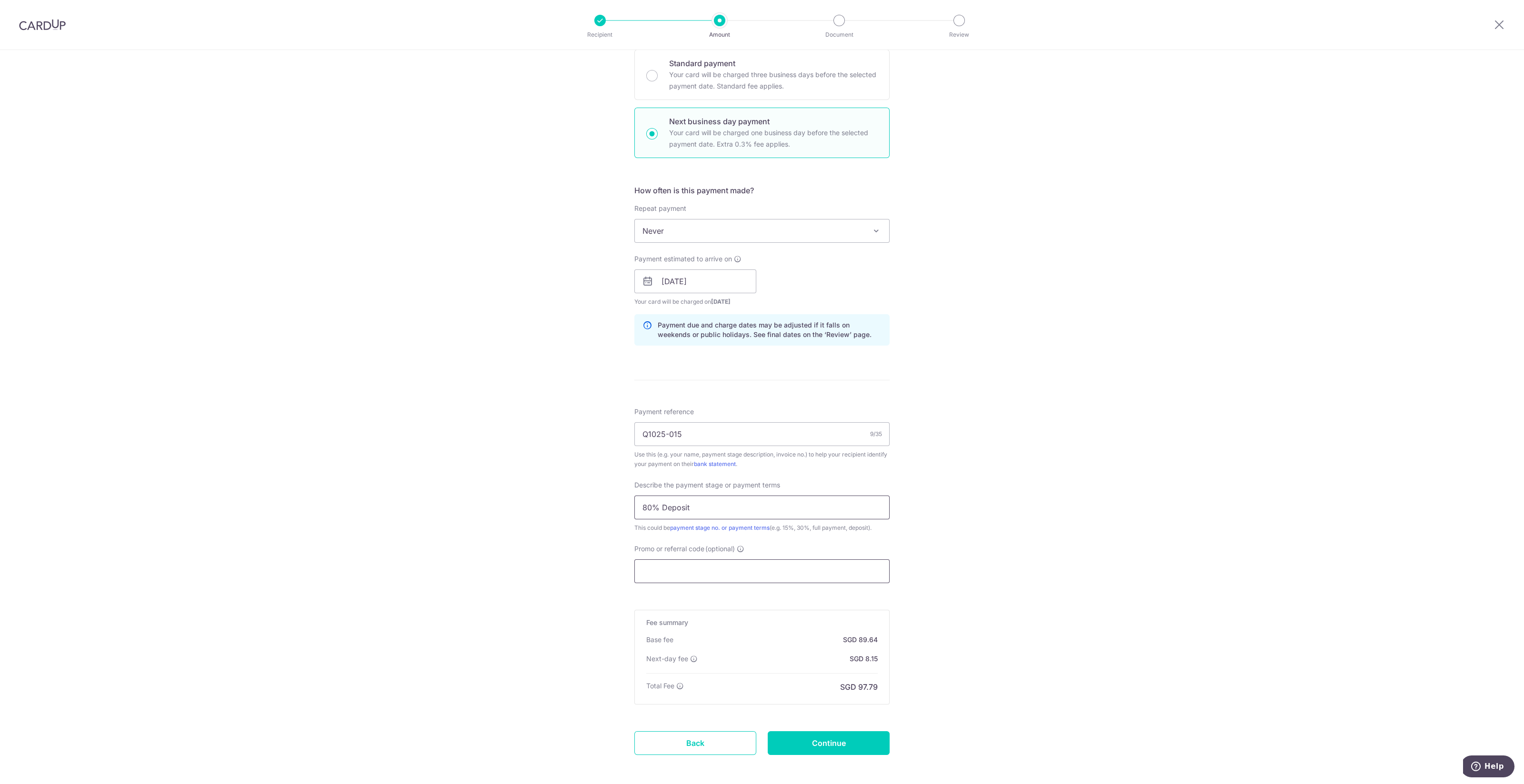
type input "80% Deposit"
click at [660, 578] on input "Promo or referral code (optional)" at bounding box center [762, 571] width 255 height 24
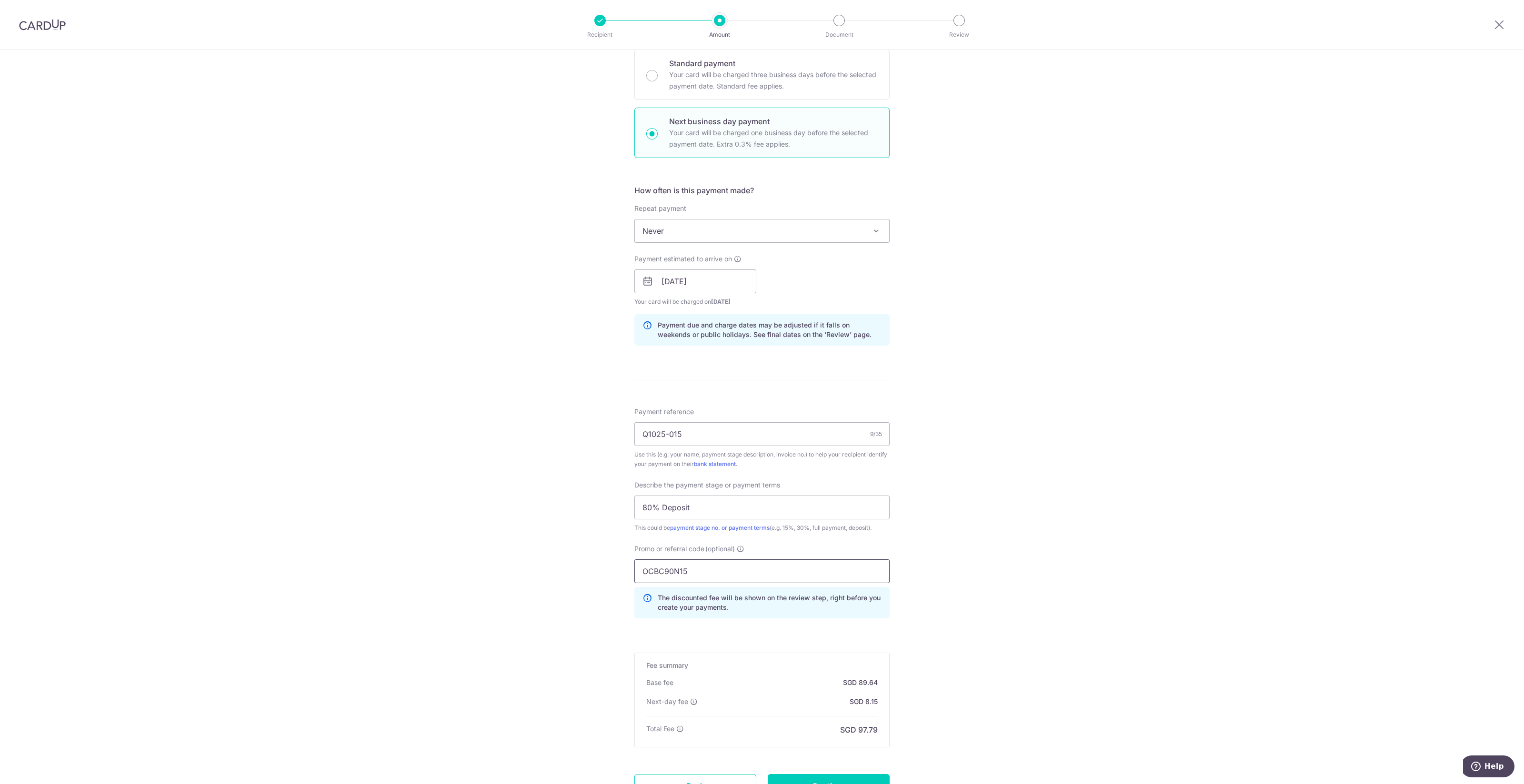
type input "OCBC90N15"
click at [1023, 592] on div "Tell us more about your payment Enter payment amount SGD 2,716.28 2716.28 Recip…" at bounding box center [762, 342] width 1524 height 1053
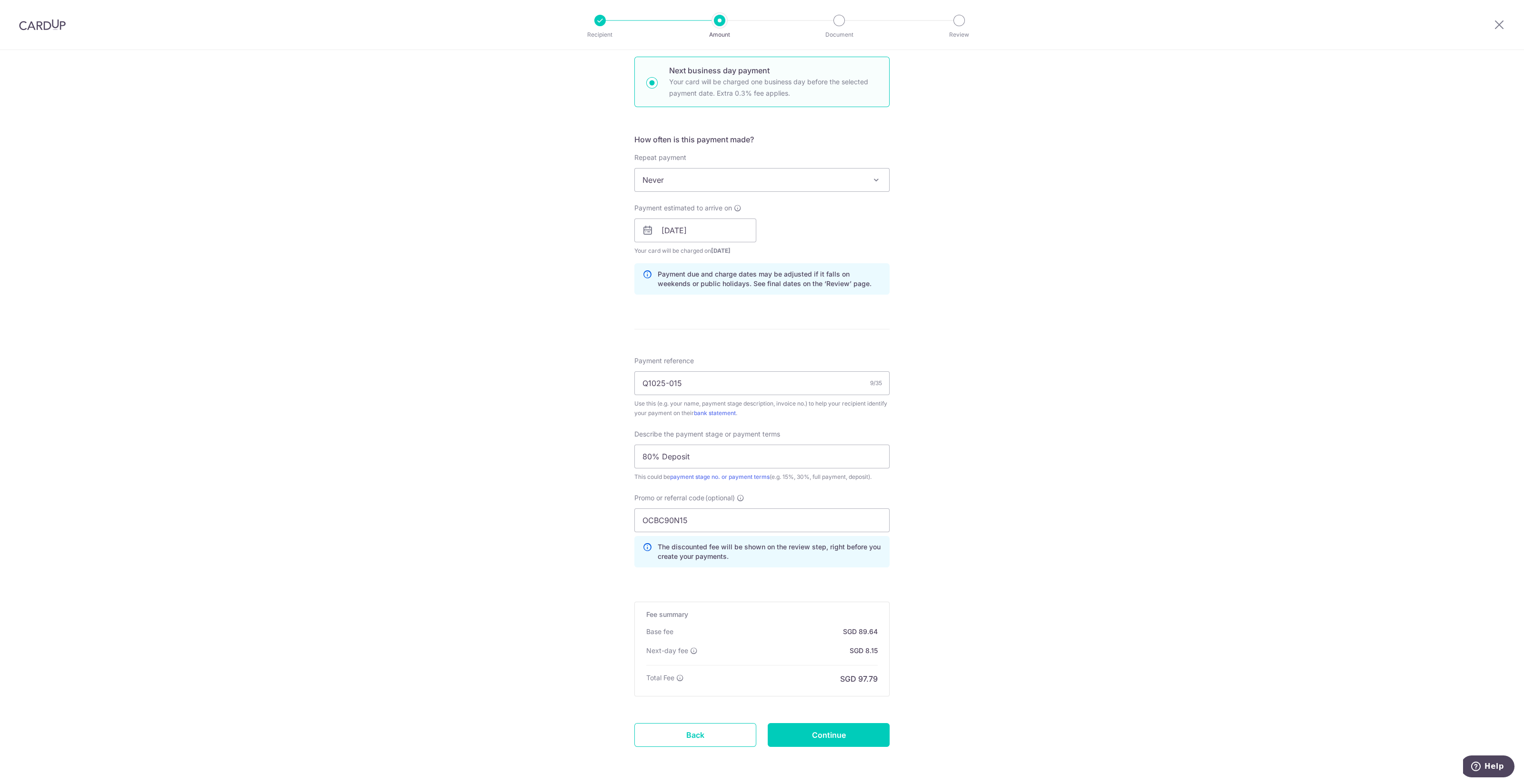
scroll to position [317, 0]
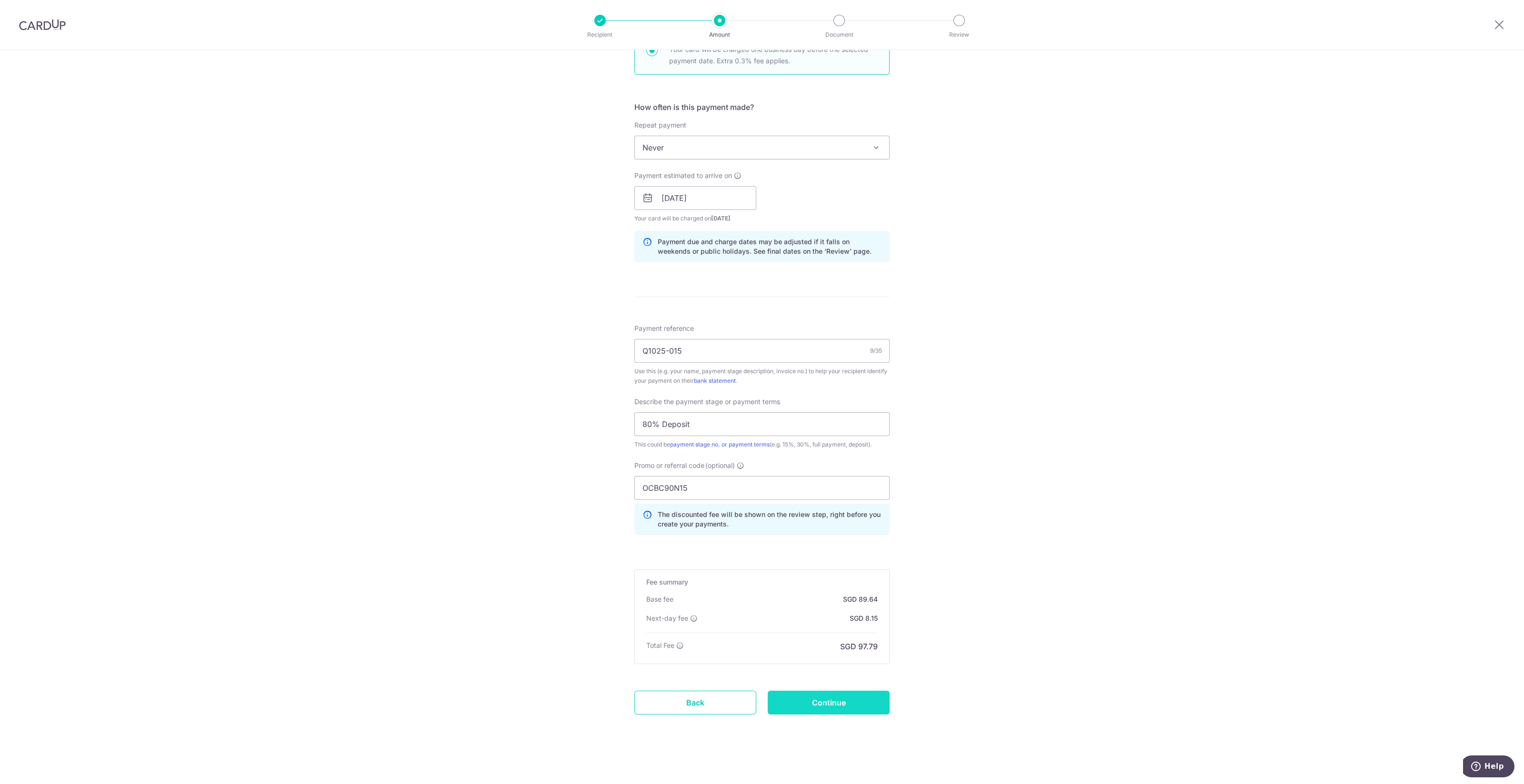
click at [818, 705] on input "Continue" at bounding box center [828, 702] width 122 height 24
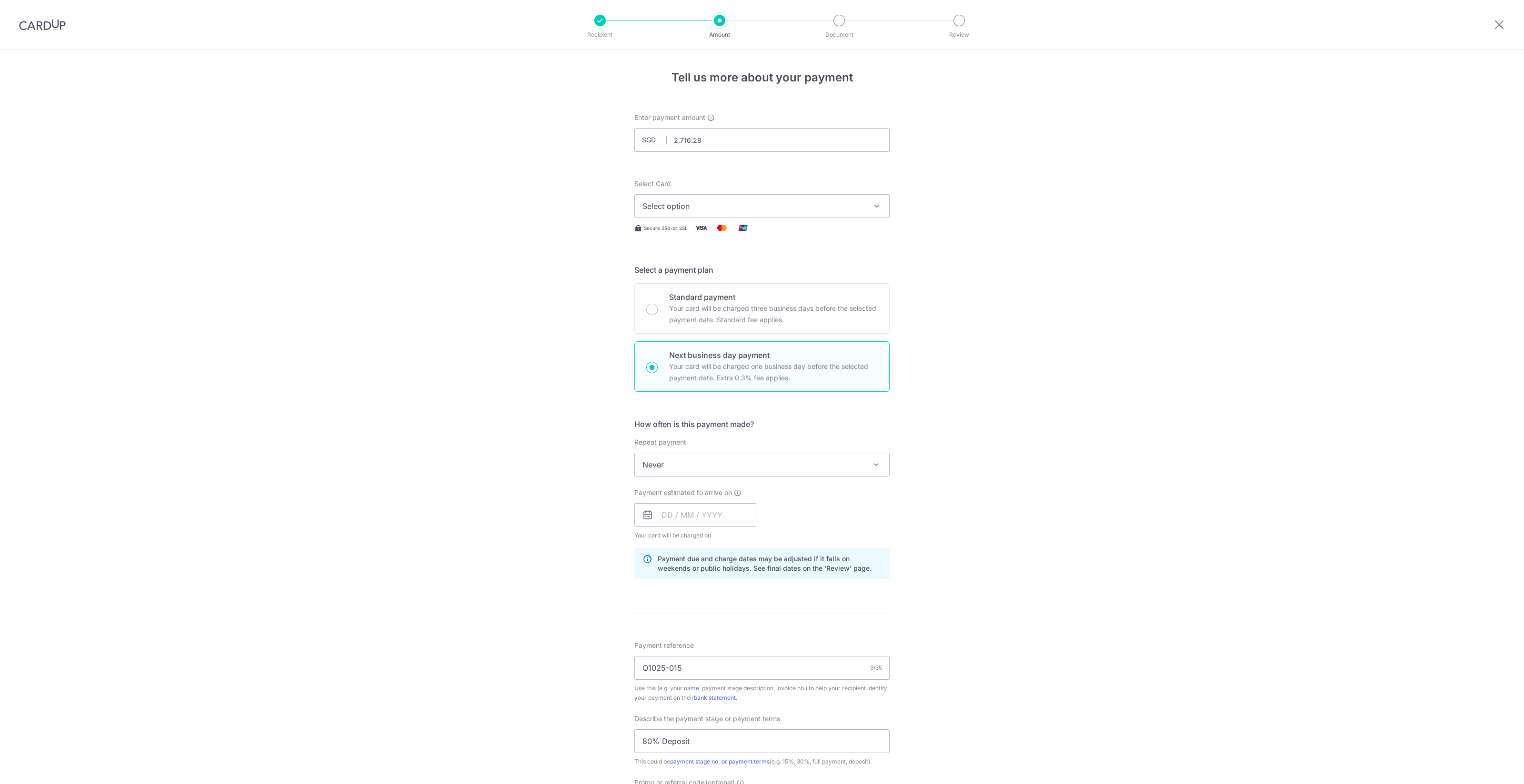
scroll to position [330, 0]
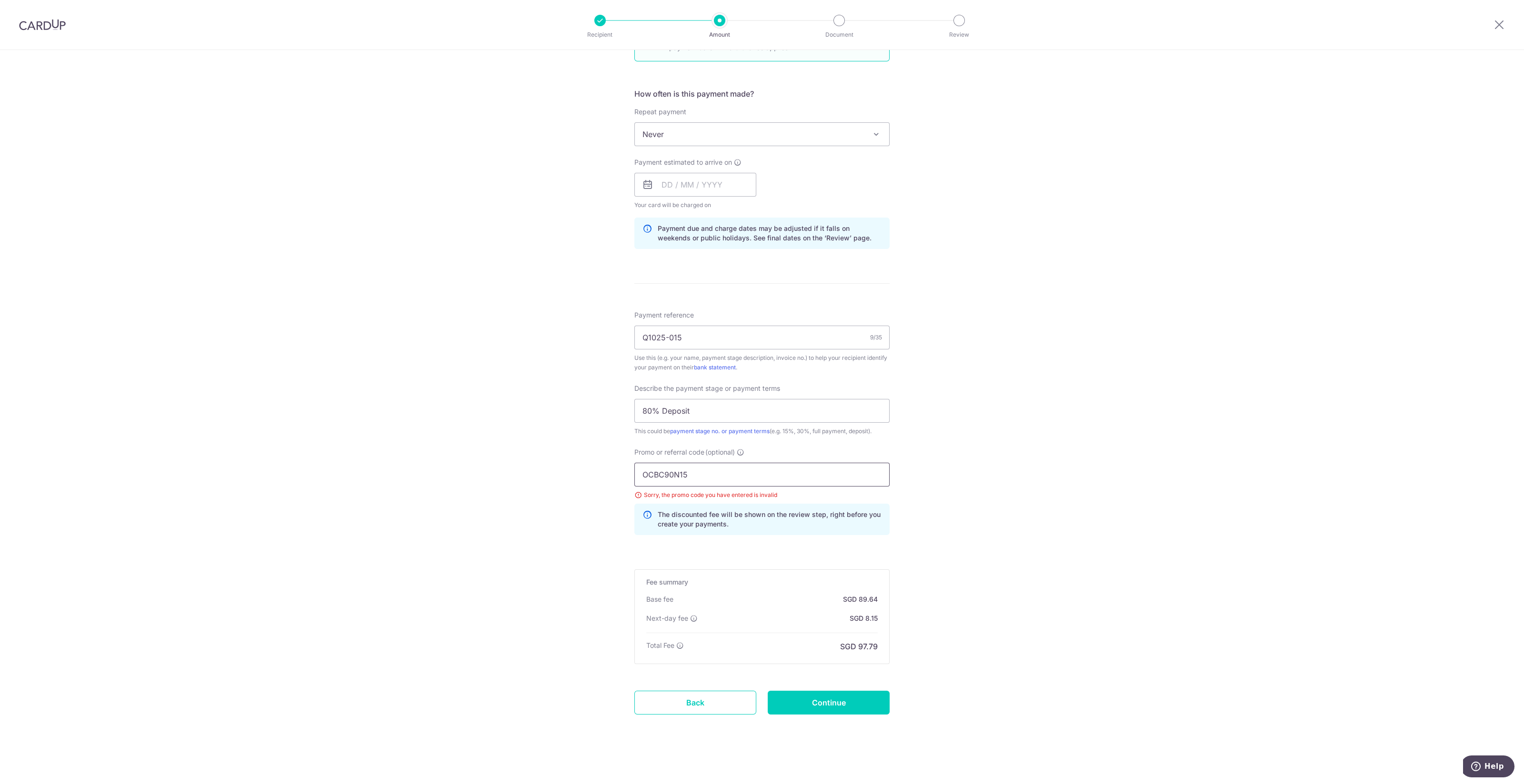
click at [773, 476] on input "OCBC90N15" at bounding box center [762, 475] width 255 height 24
type input "OCBC90N155"
click at [829, 708] on input "Continue" at bounding box center [828, 702] width 122 height 24
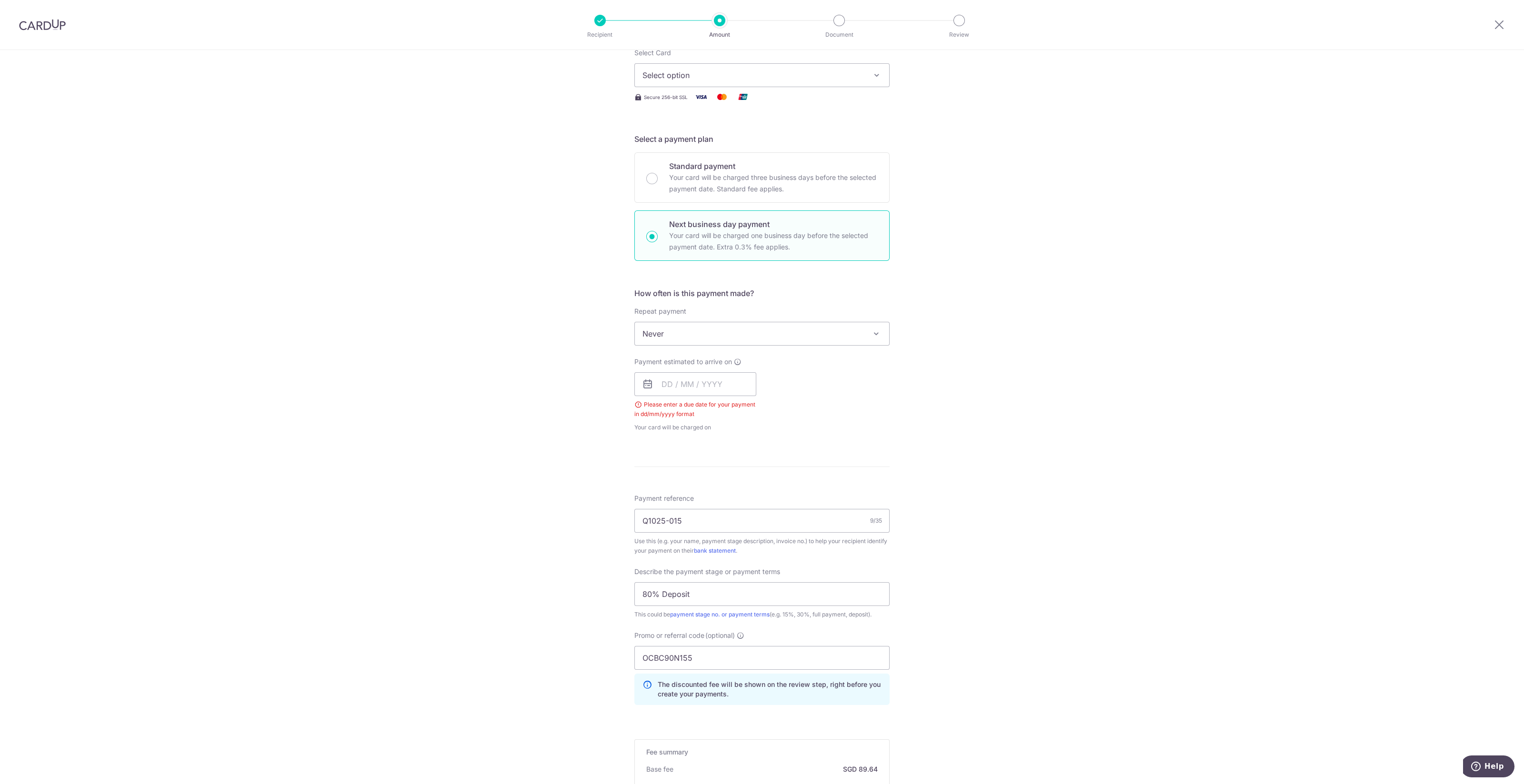
scroll to position [122, 0]
click at [732, 389] on input "text" at bounding box center [695, 392] width 122 height 24
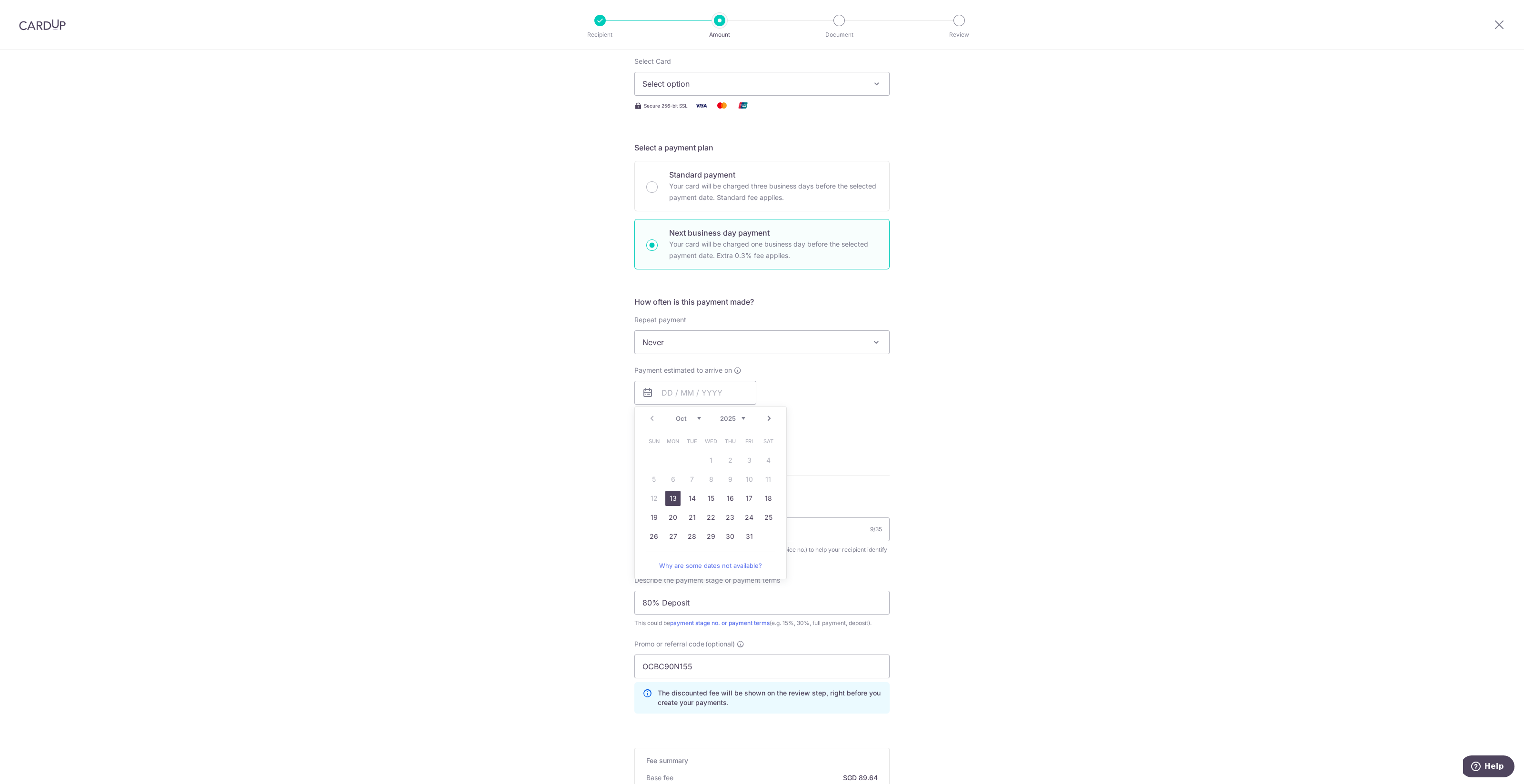
click at [672, 502] on link "13" at bounding box center [673, 498] width 15 height 15
type input "[DATE]"
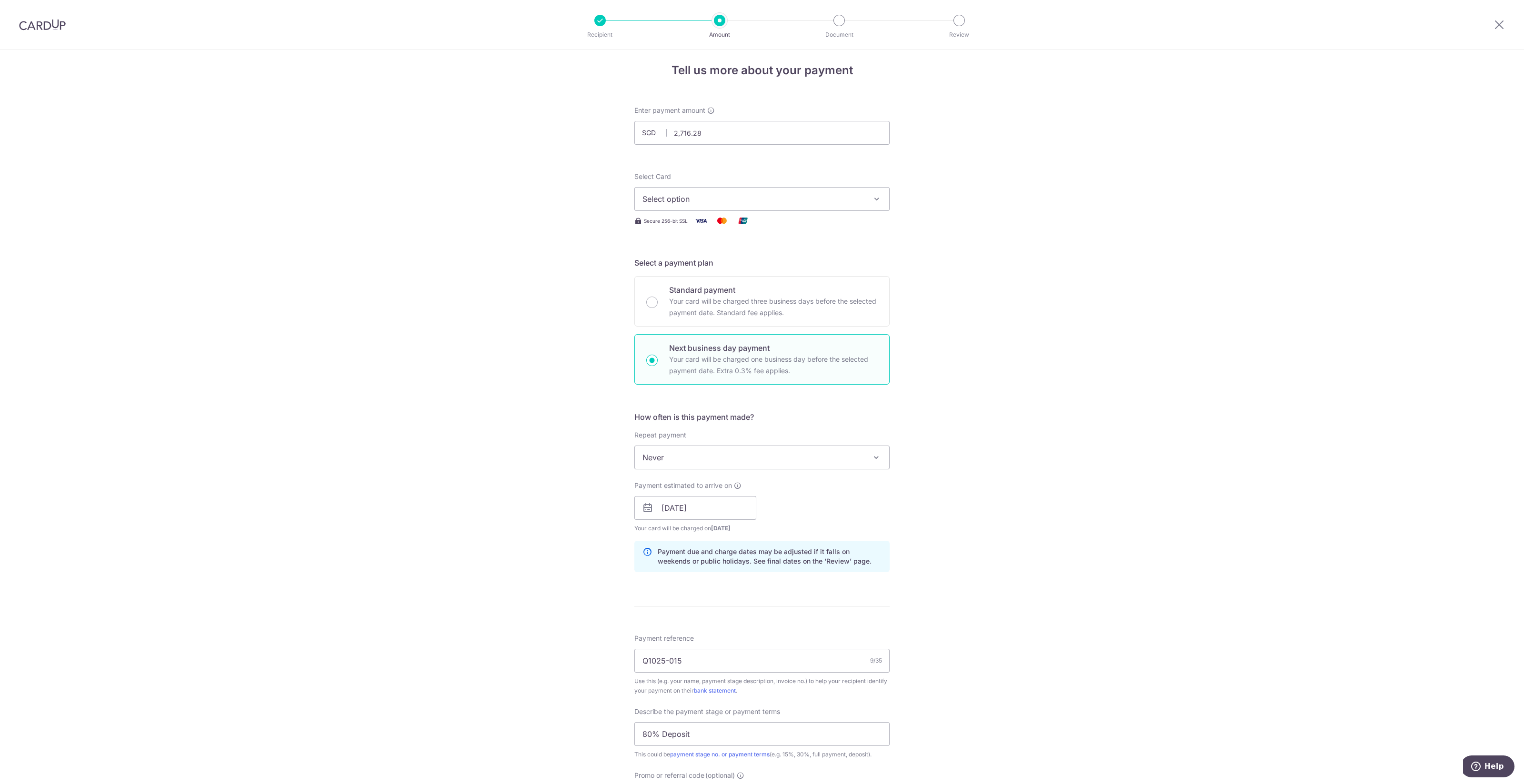
scroll to position [0, 0]
click at [726, 213] on button "Select option" at bounding box center [762, 206] width 255 height 24
click at [728, 229] on span "Add credit card" at bounding box center [770, 233] width 222 height 10
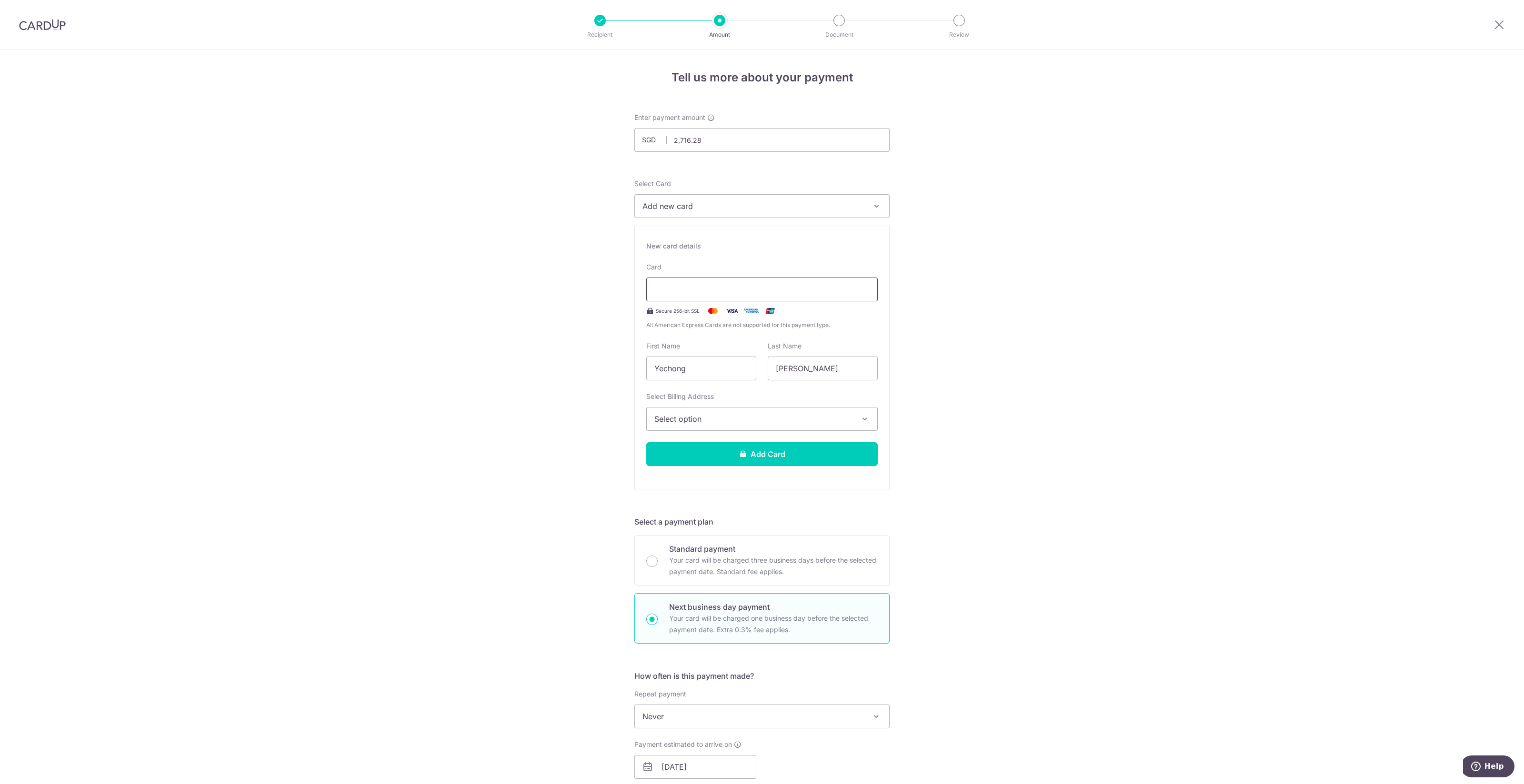
click at [759, 282] on div at bounding box center [761, 289] width 231 height 24
click at [725, 276] on div "Card Secure 256-bit SSL All American Express Cards are not supported for this p…" at bounding box center [761, 296] width 231 height 68
click at [719, 414] on span "Select option" at bounding box center [753, 418] width 198 height 12
click at [695, 493] on link "Block 683A, #14-120, Singapore, Singapore-641683" at bounding box center [762, 487] width 230 height 23
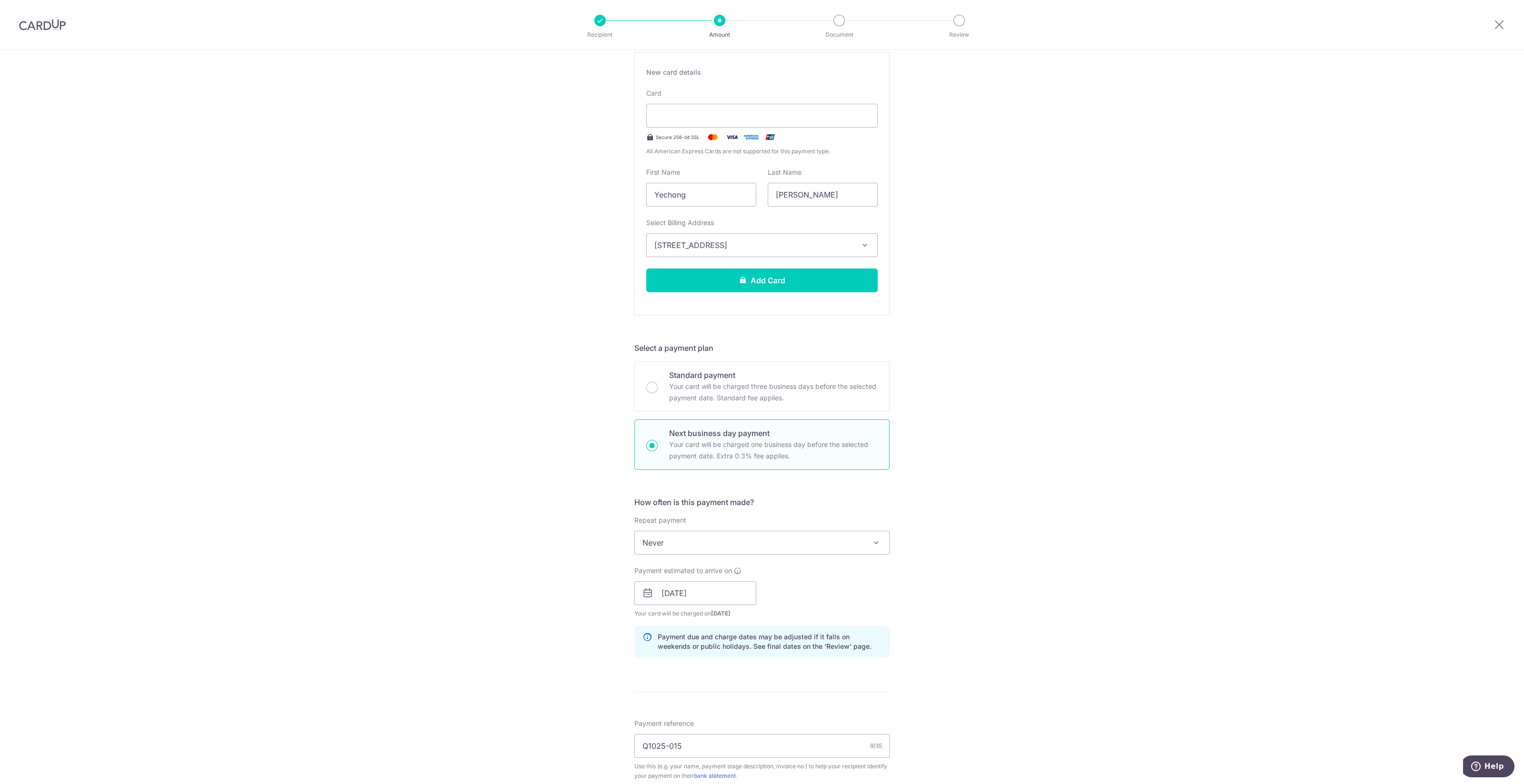
scroll to position [237, 0]
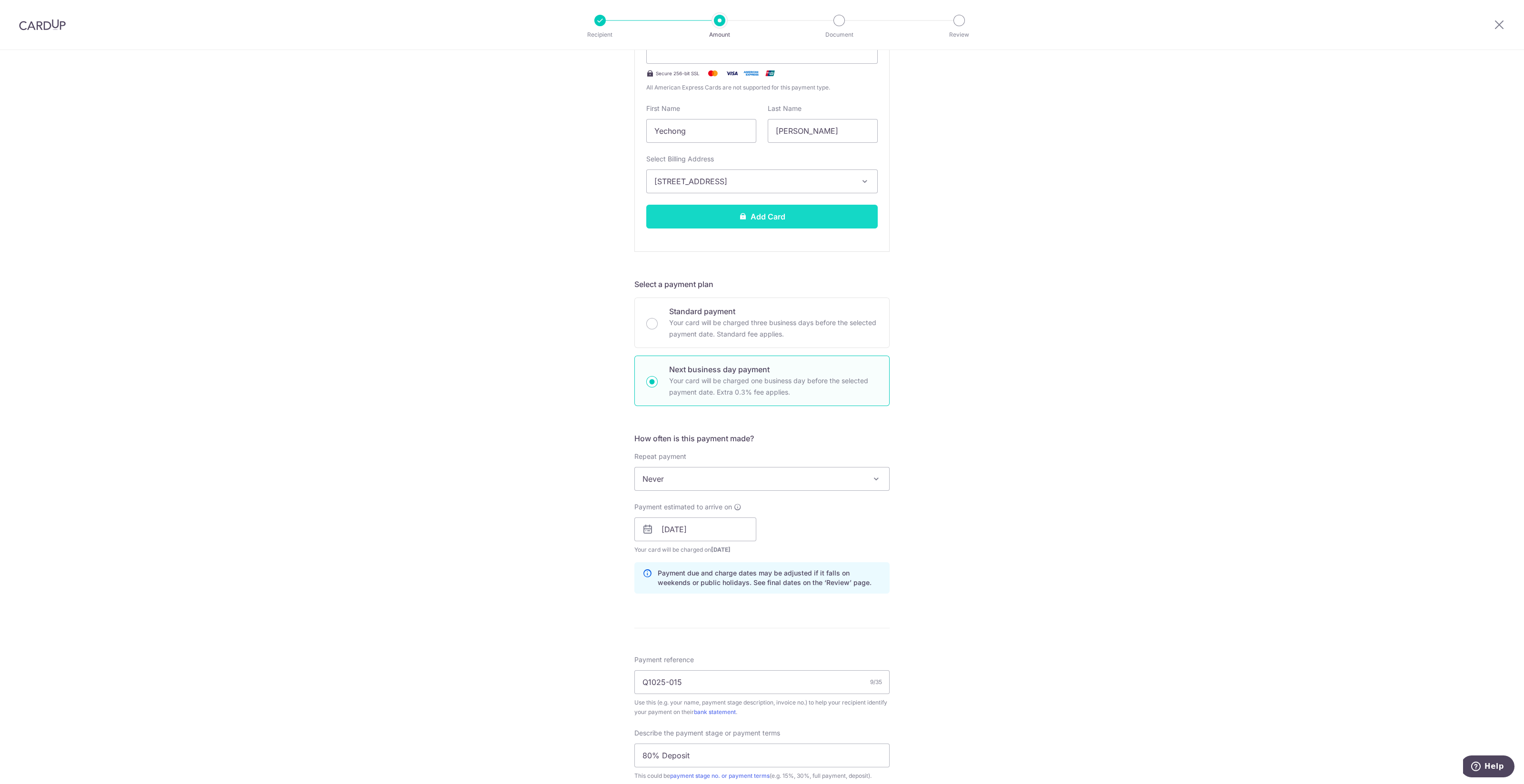
click at [793, 221] on button "Add Card" at bounding box center [761, 216] width 231 height 24
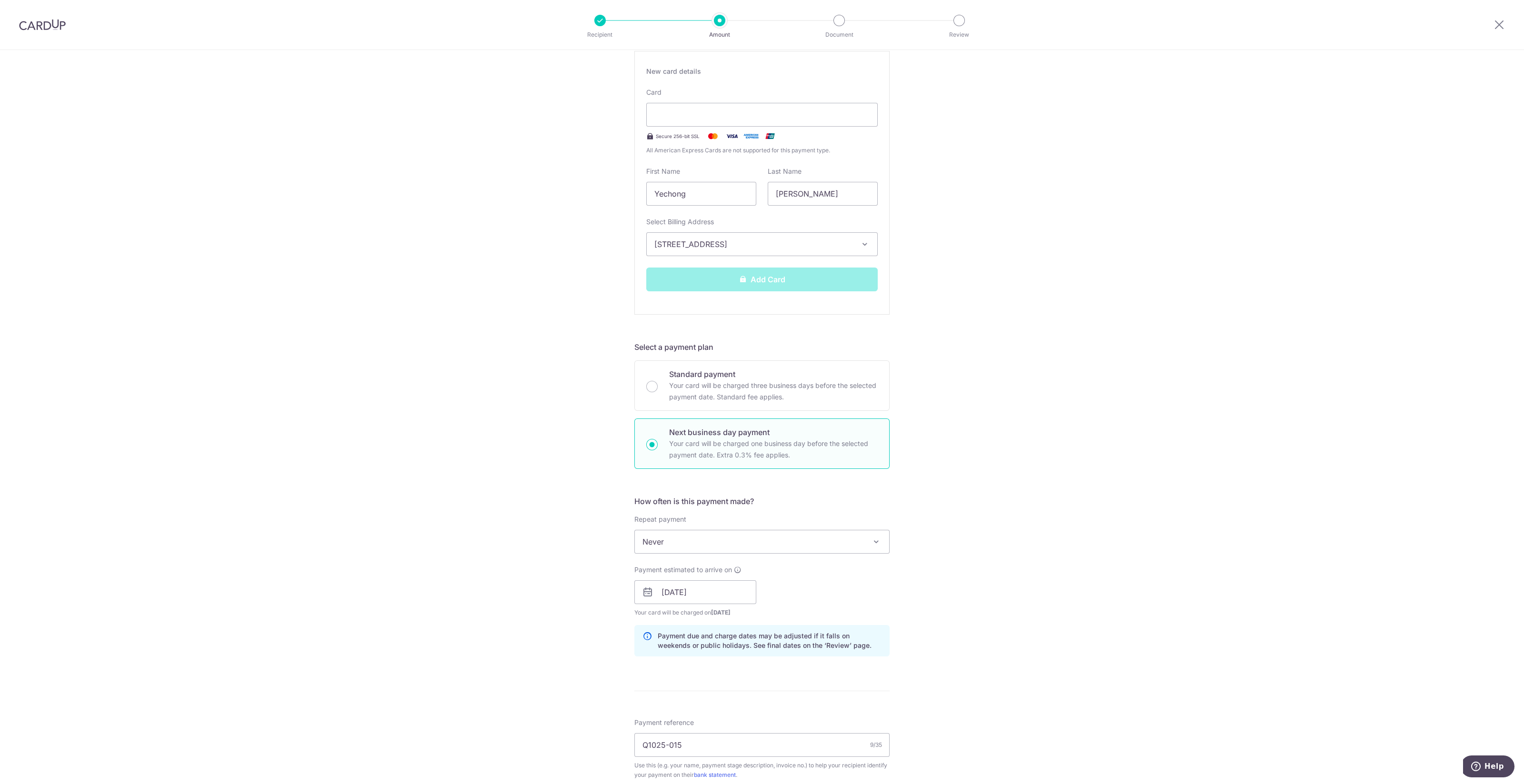
scroll to position [129, 0]
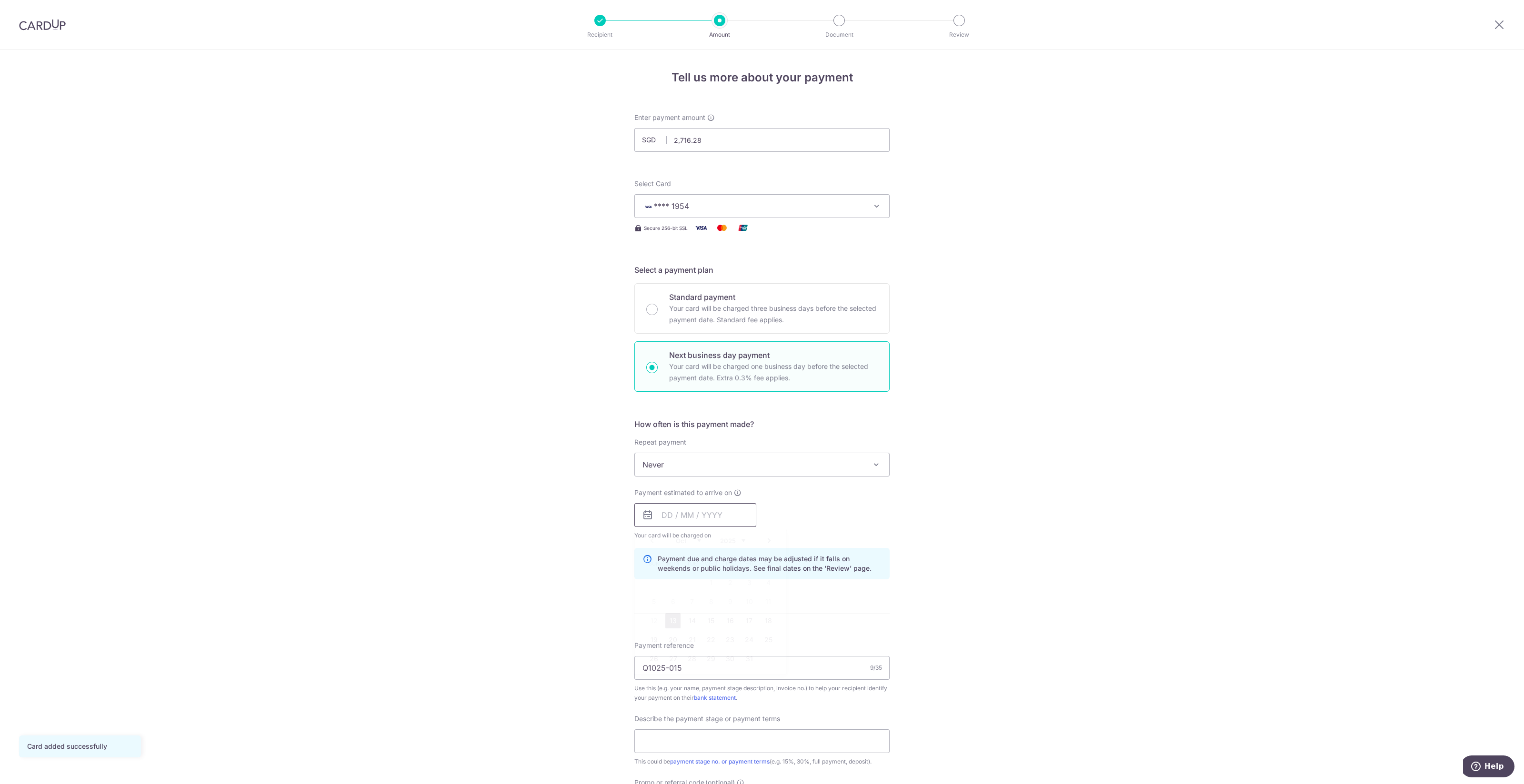
click at [682, 514] on input "text" at bounding box center [695, 515] width 122 height 24
click at [675, 617] on link "13" at bounding box center [673, 620] width 15 height 15
type input "[DATE]"
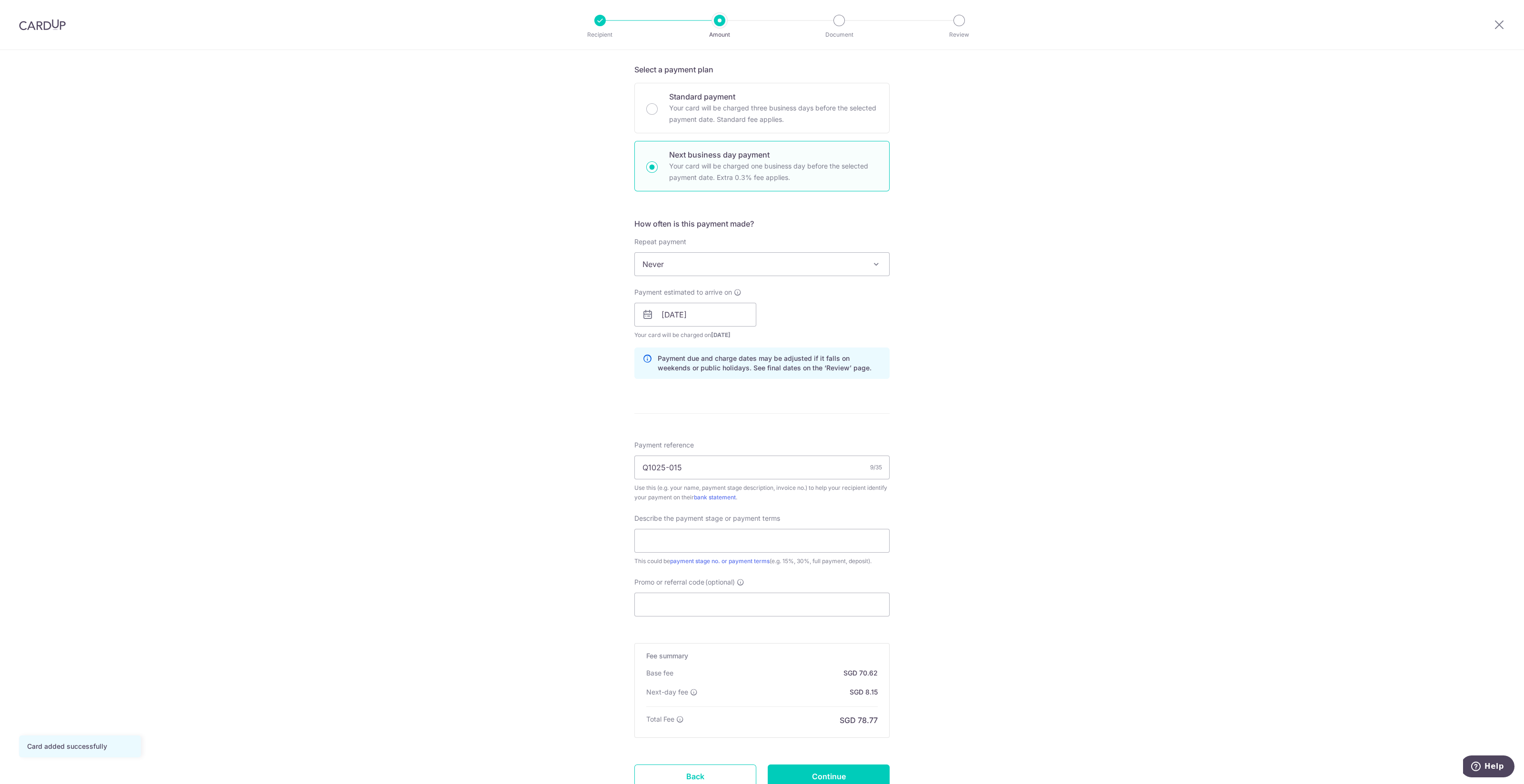
scroll to position [237, 0]
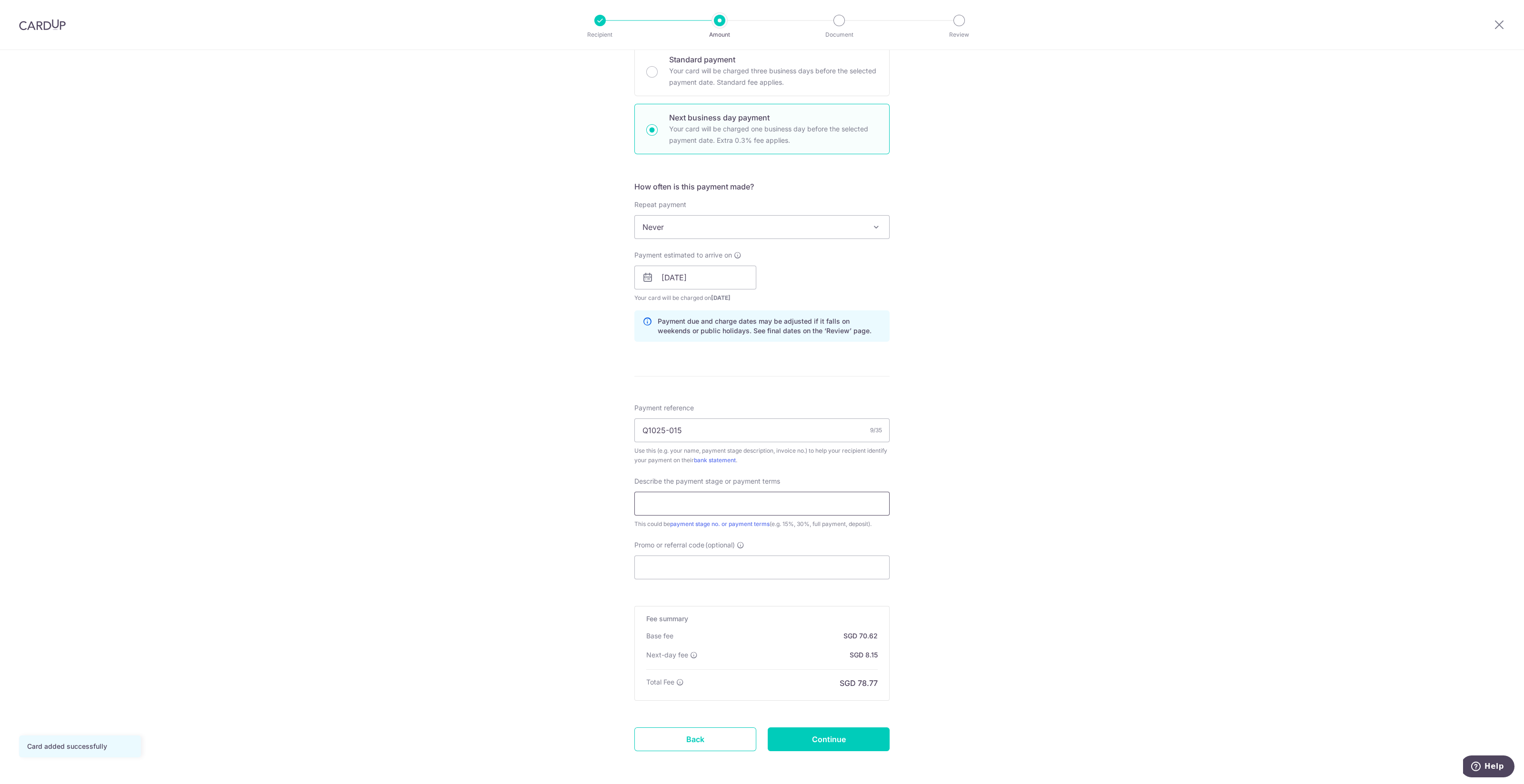
click at [824, 493] on input "text" at bounding box center [762, 503] width 255 height 24
type input "80% Deposit"
click at [744, 565] on input "Promo or referral code (optional)" at bounding box center [762, 567] width 255 height 24
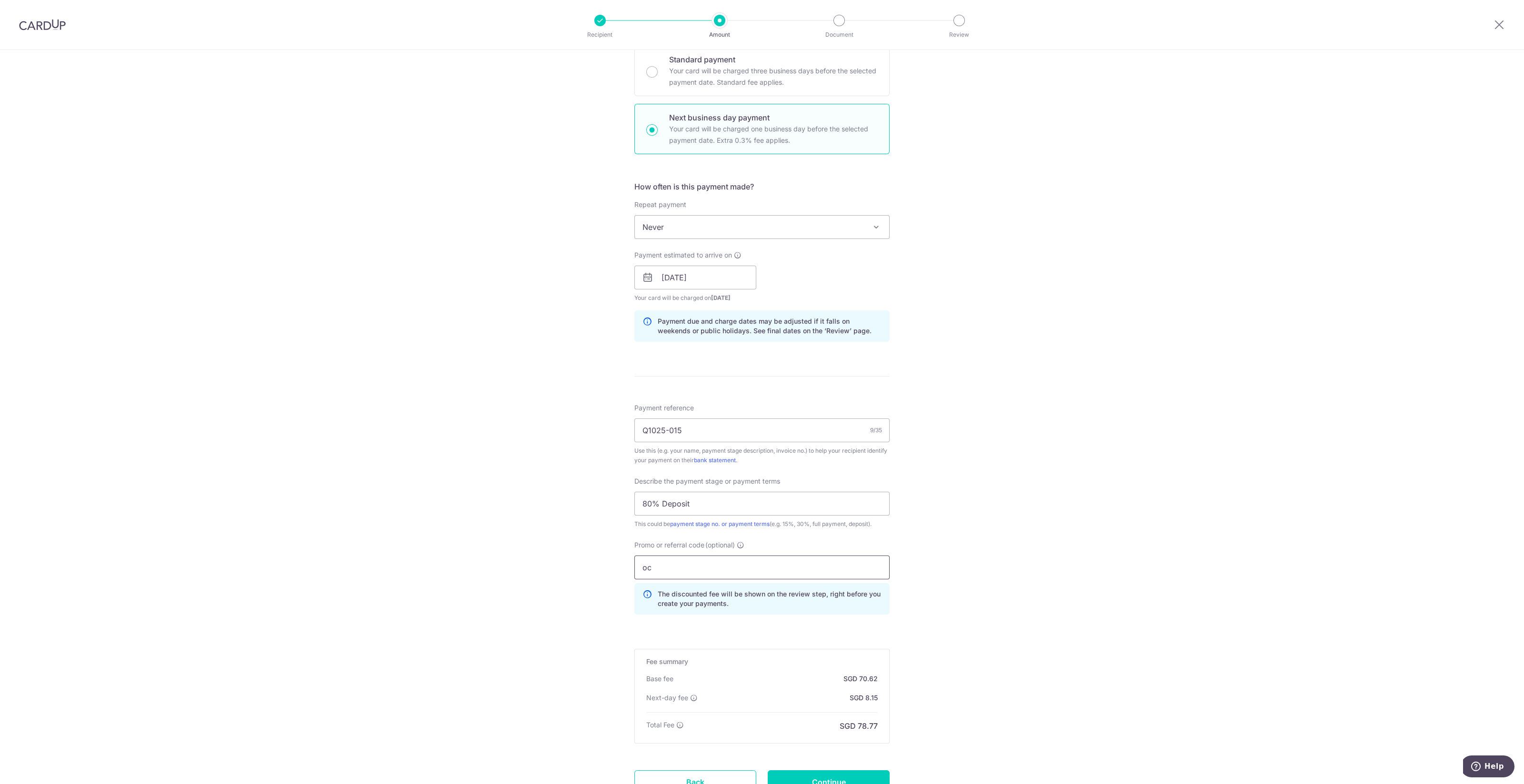
type input "o"
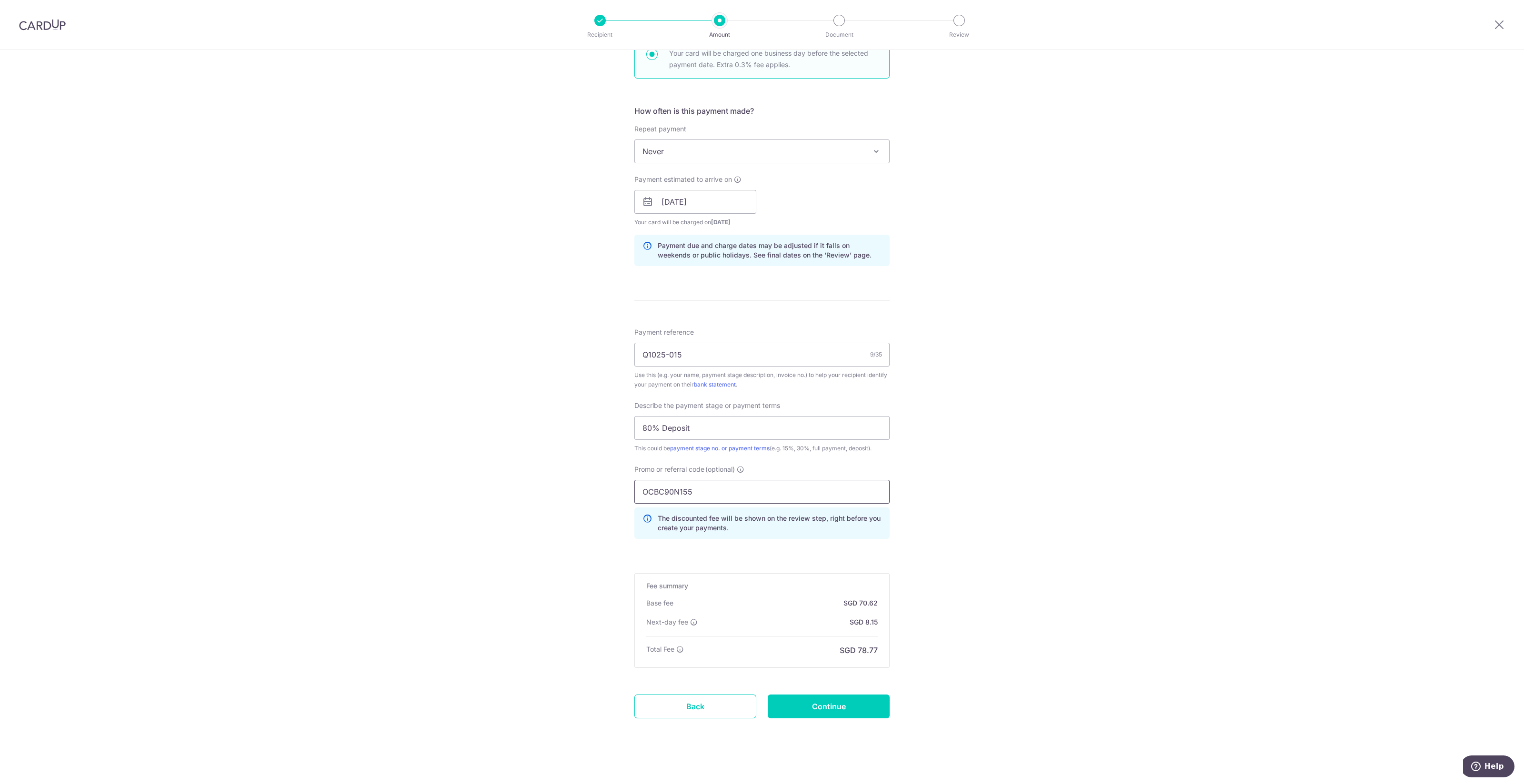
scroll to position [317, 0]
type input "OCBC90N155"
click at [822, 698] on input "Continue" at bounding box center [828, 702] width 122 height 24
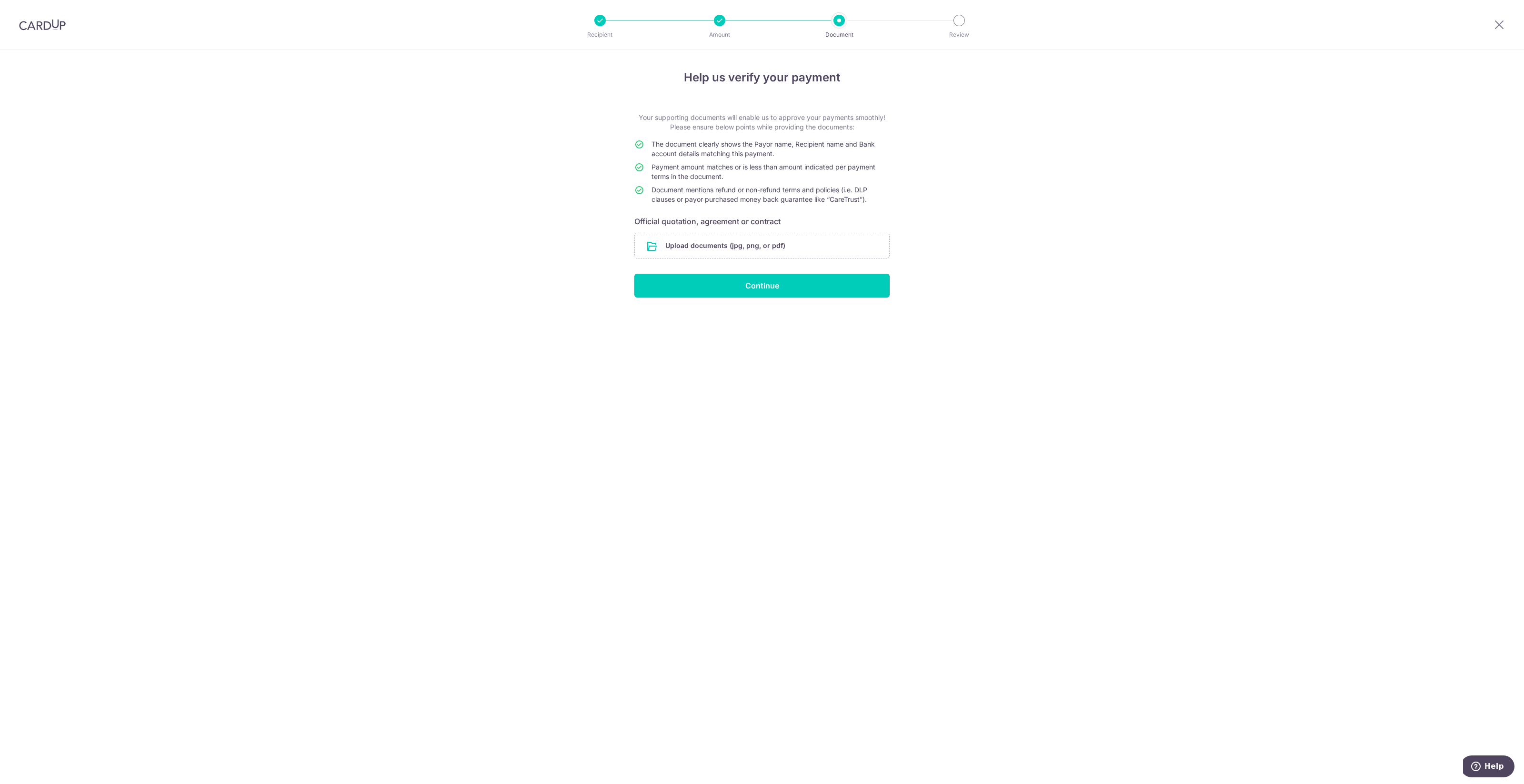
drag, startPoint x: 822, startPoint y: 280, endPoint x: 805, endPoint y: 414, distance: 135.1
click at [805, 414] on div "Help us verify your payment Your supporting documents will enable us to approve…" at bounding box center [762, 417] width 1524 height 734
click at [784, 245] on input "file" at bounding box center [761, 246] width 254 height 25
click at [729, 235] on input "file" at bounding box center [761, 246] width 254 height 25
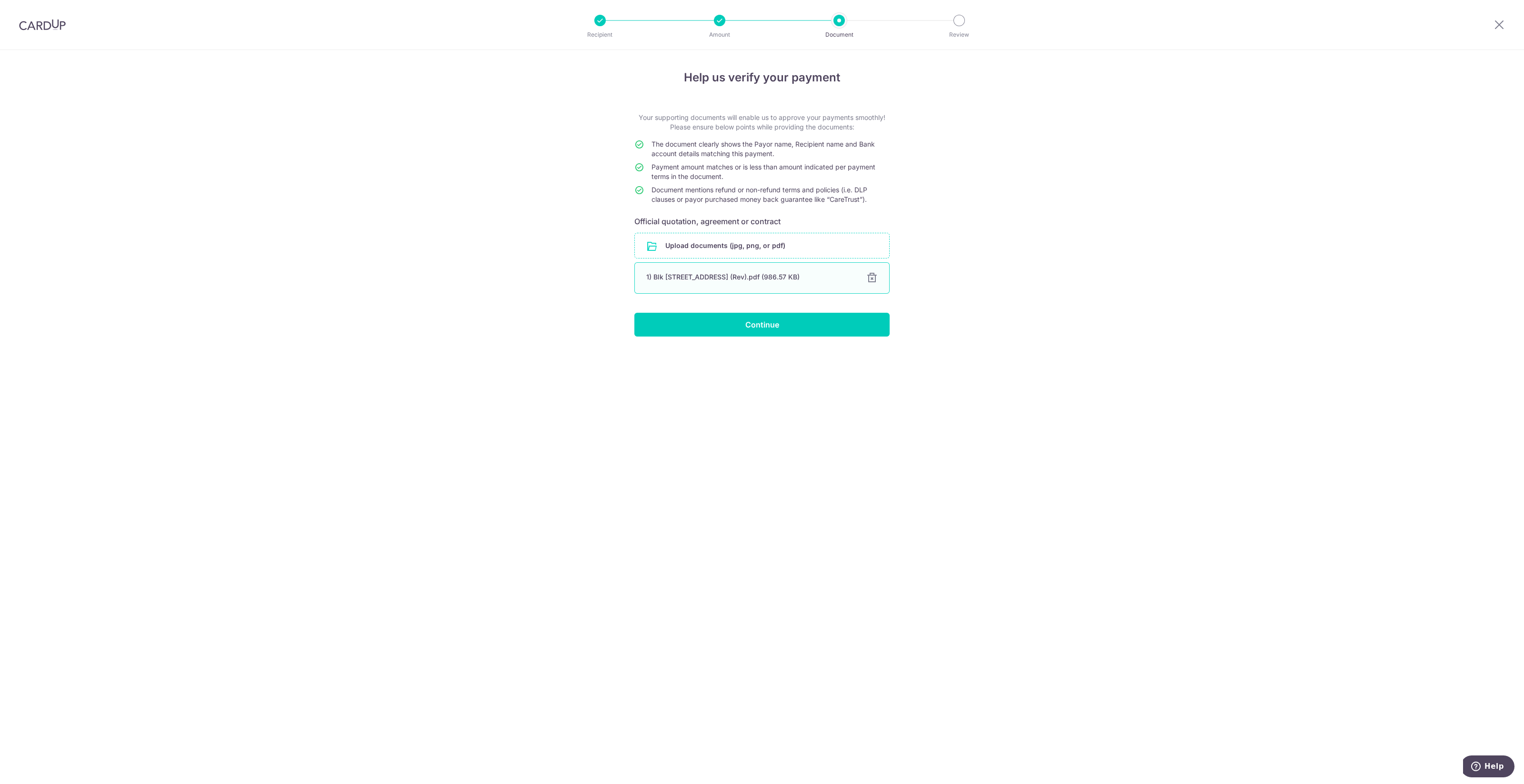
click at [683, 277] on div "1) Blk 324A Tengah Garden Walk #12-502 (Rev).pdf (986.57 KB)" at bounding box center [750, 276] width 209 height 10
click at [733, 334] on input "Continue" at bounding box center [762, 325] width 255 height 24
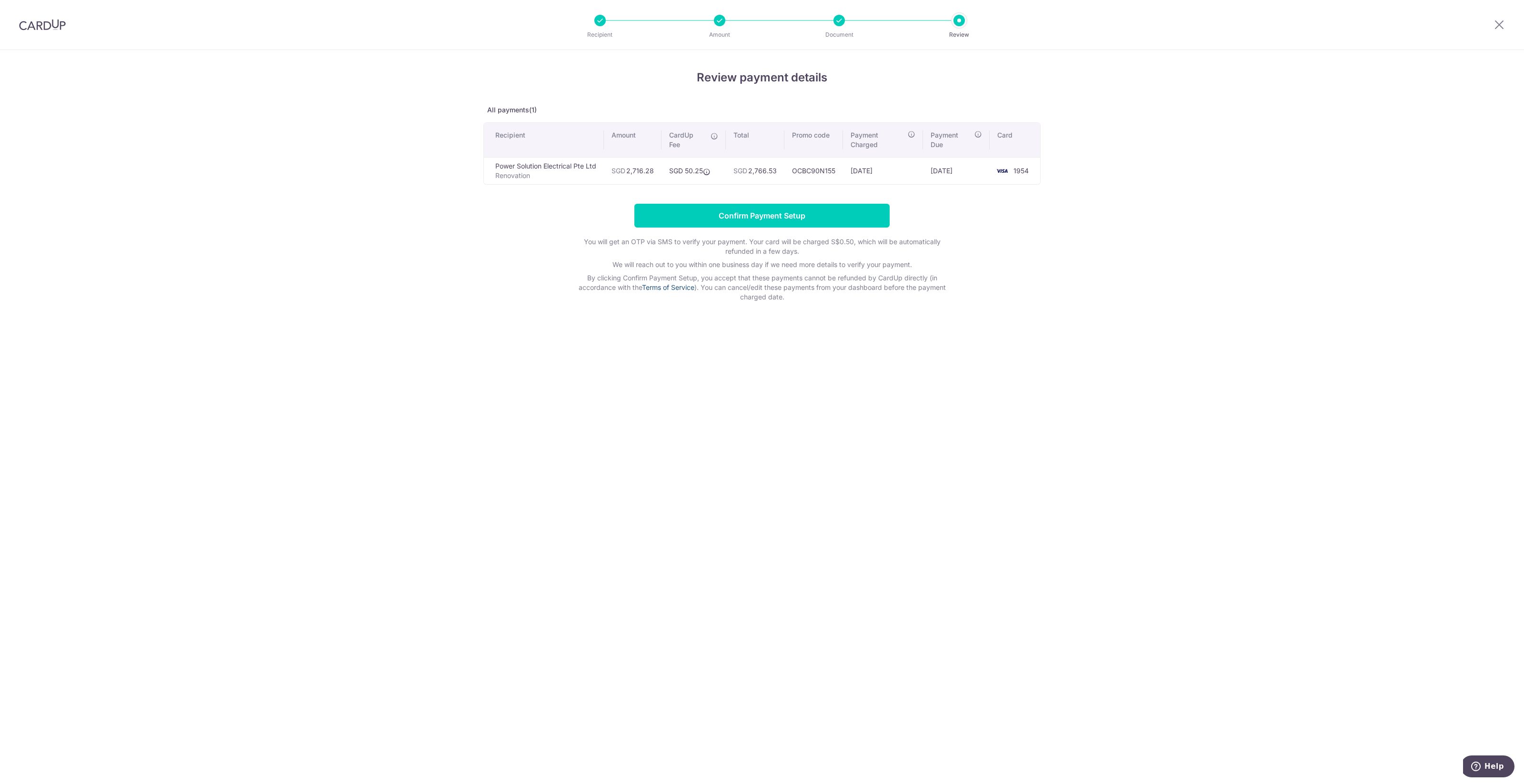
click at [681, 289] on link "Terms of Service" at bounding box center [667, 287] width 53 height 8
click at [773, 219] on input "Confirm Payment Setup" at bounding box center [762, 215] width 255 height 24
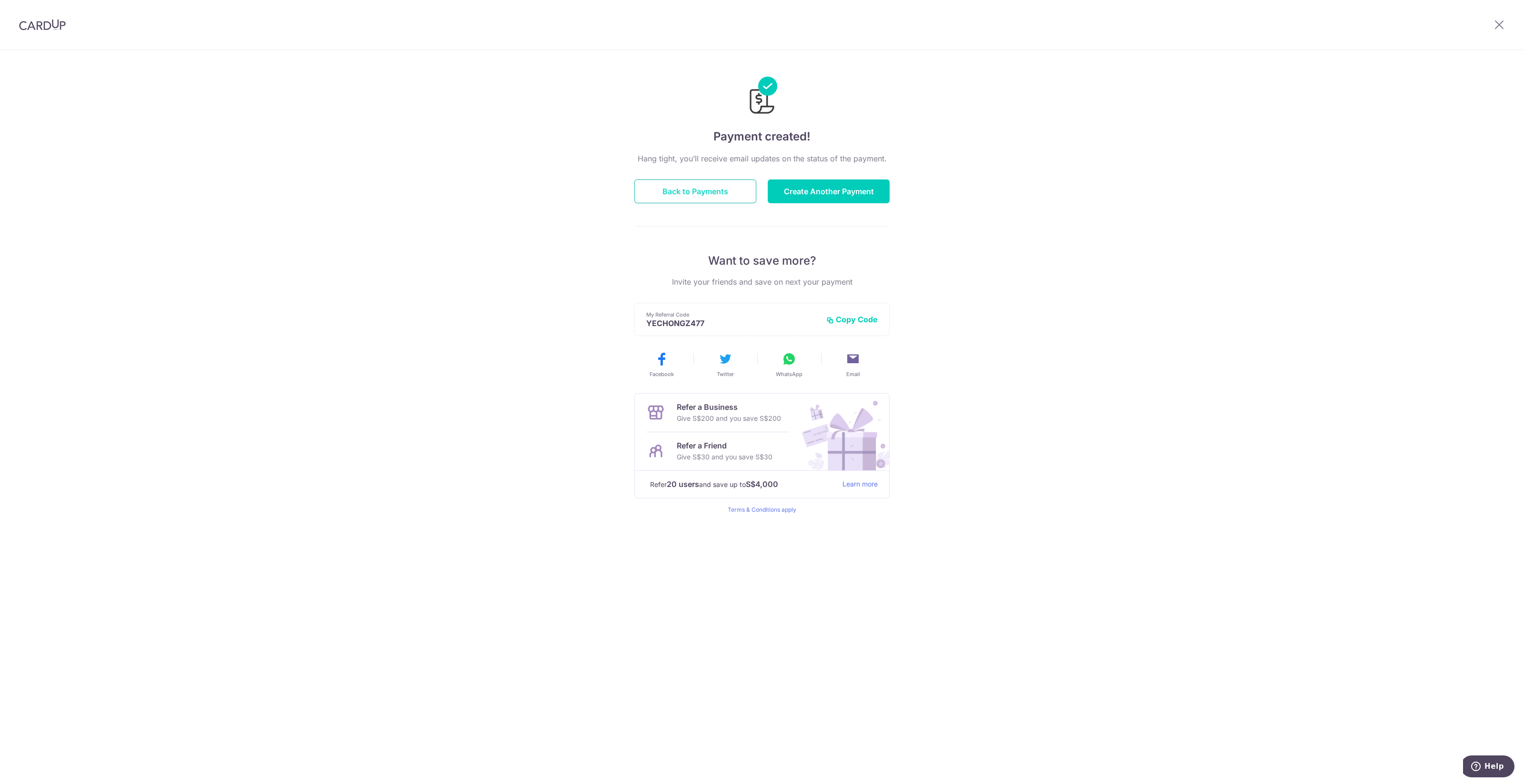
click at [733, 194] on button "Back to Payments" at bounding box center [695, 191] width 122 height 24
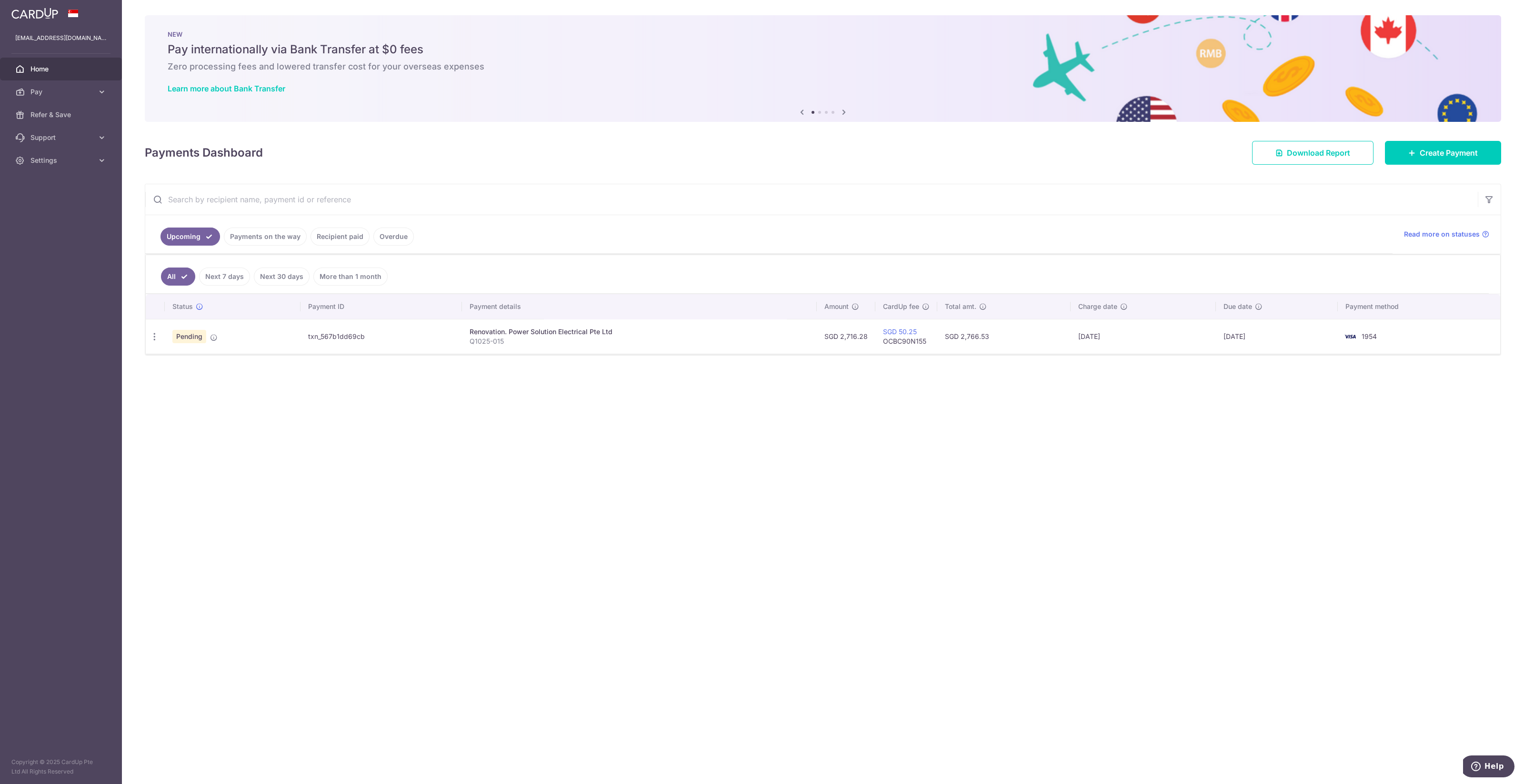
click at [713, 336] on p "Q1025-015" at bounding box center [639, 341] width 340 height 10
click at [518, 342] on p "Q1025-015" at bounding box center [639, 341] width 340 height 10
click at [459, 334] on td "txn_567b1dd69cb" at bounding box center [381, 336] width 162 height 35
click at [180, 331] on span "Pending" at bounding box center [189, 336] width 34 height 13
click at [213, 334] on icon at bounding box center [213, 337] width 8 height 8
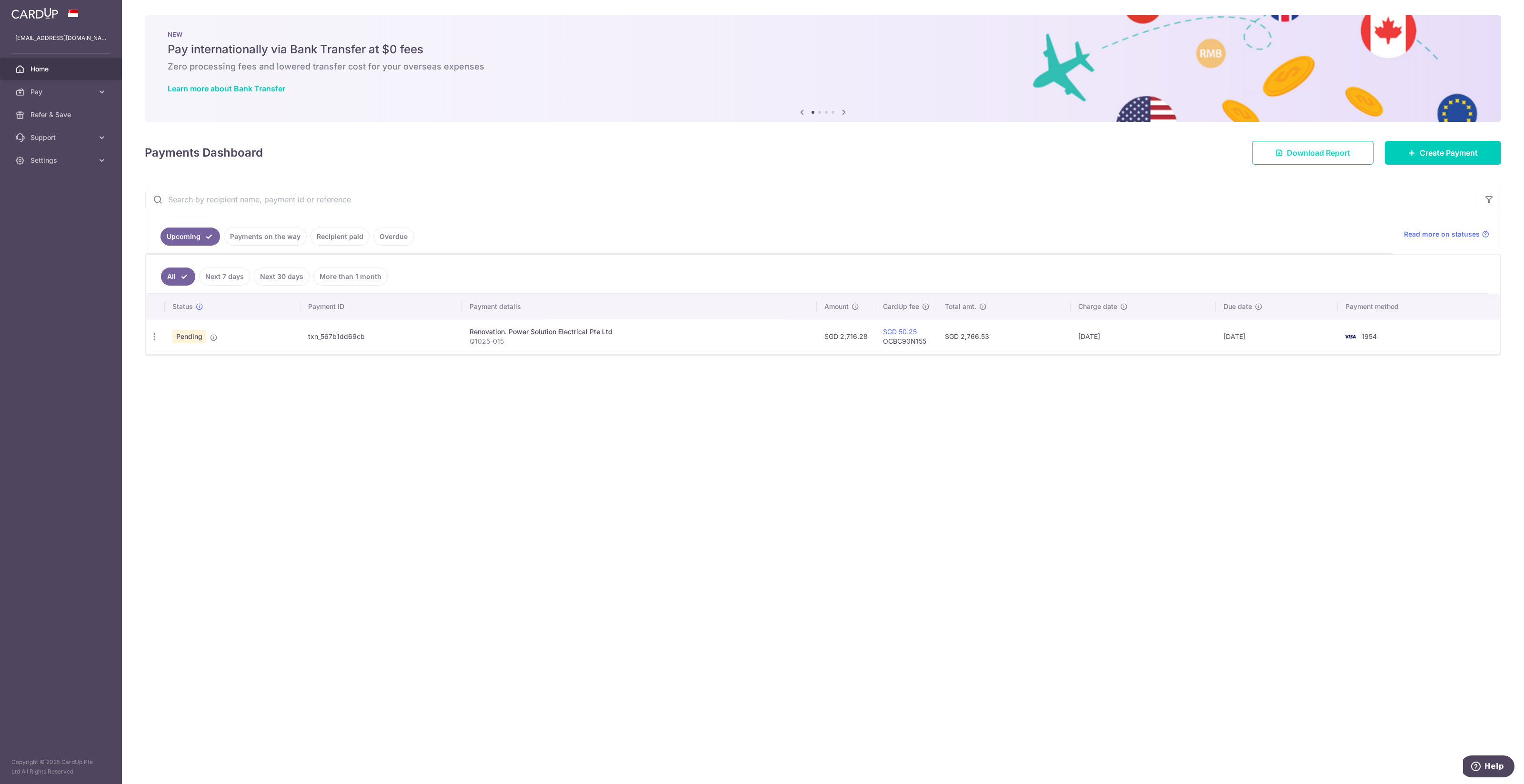
click at [1327, 157] on span "Download Report" at bounding box center [1318, 153] width 63 height 12
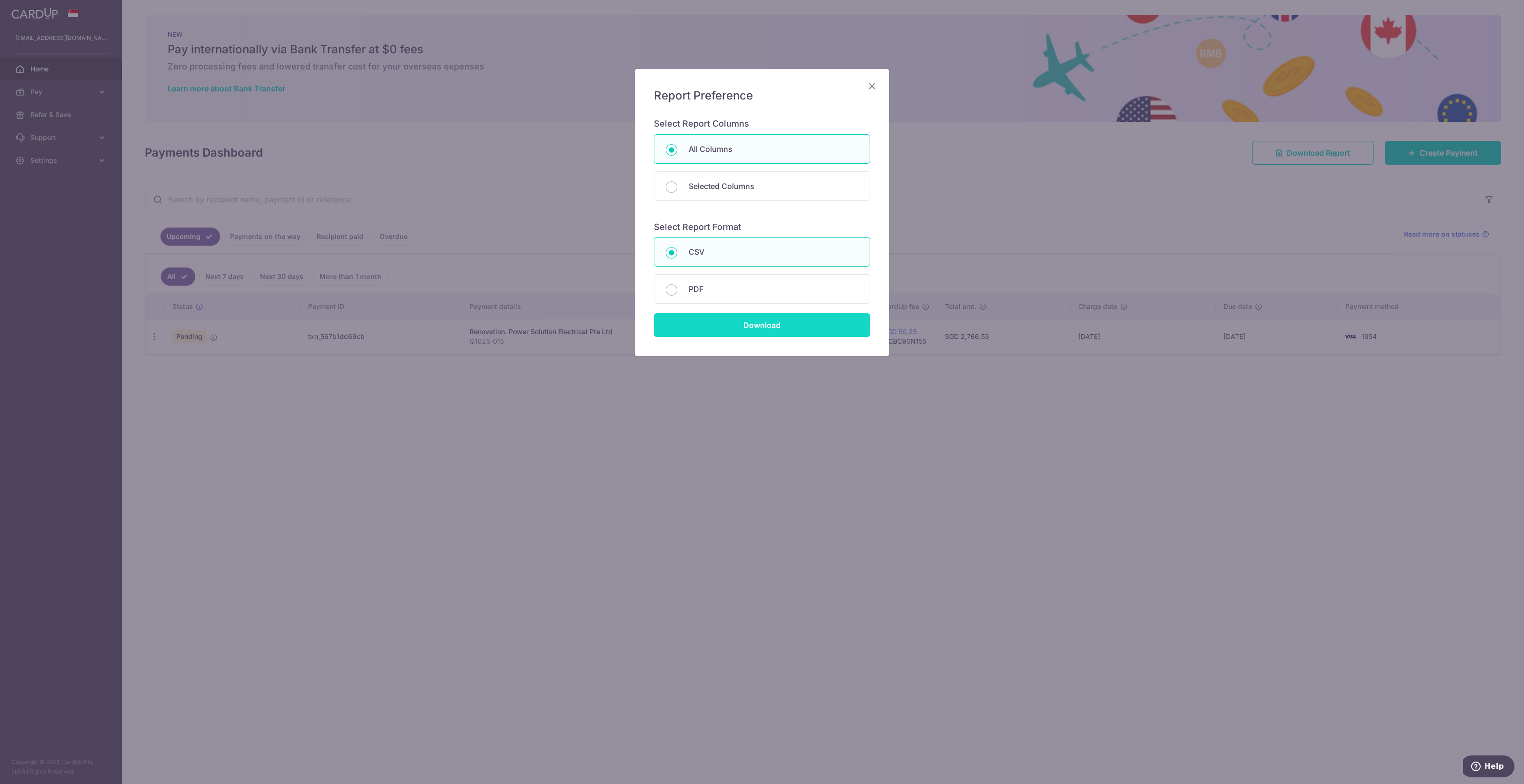
click at [758, 329] on input "Download" at bounding box center [762, 325] width 216 height 24
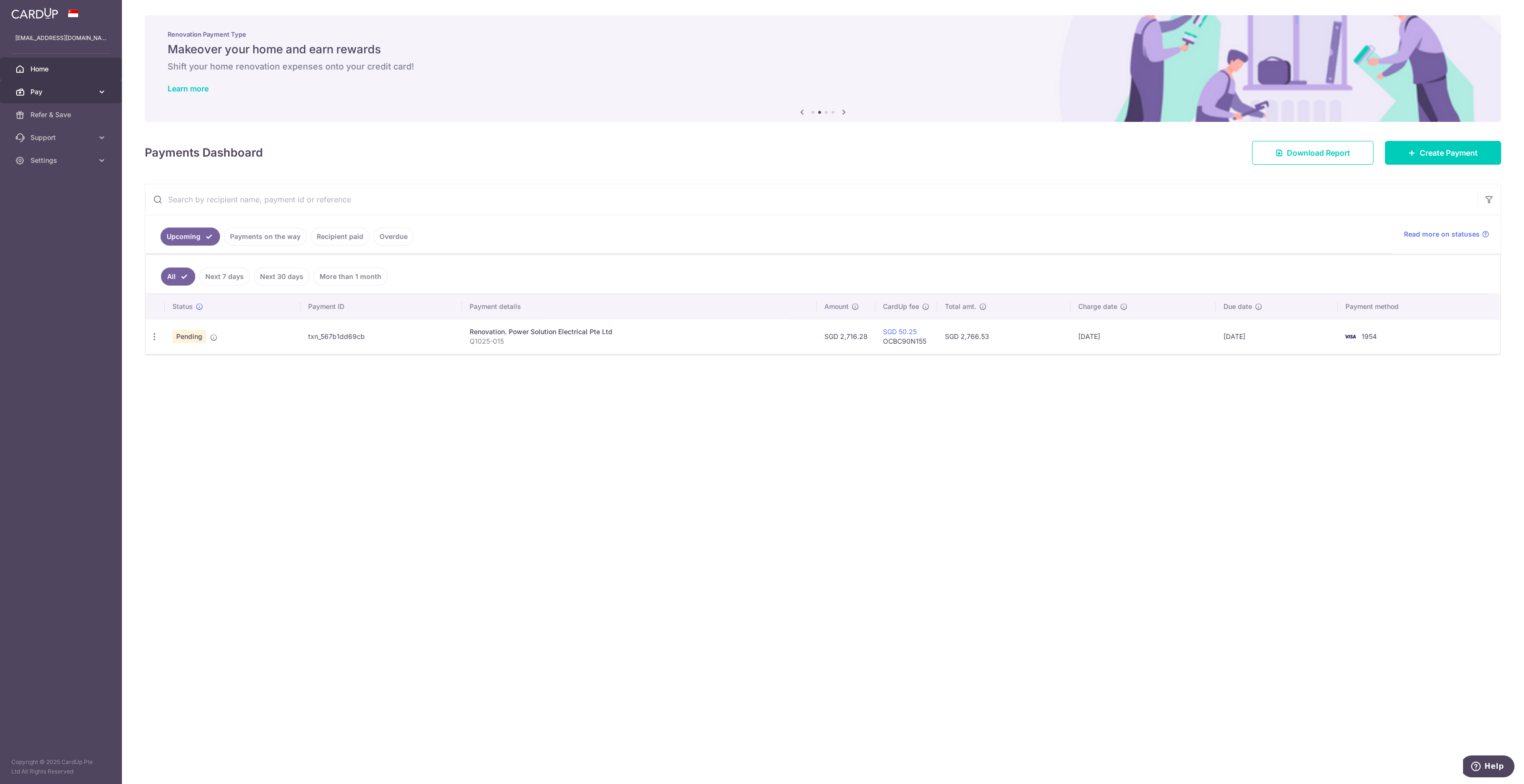
click at [77, 87] on span "Pay" at bounding box center [62, 92] width 62 height 10
click at [54, 192] on span "Refer & Save" at bounding box center [62, 194] width 62 height 10
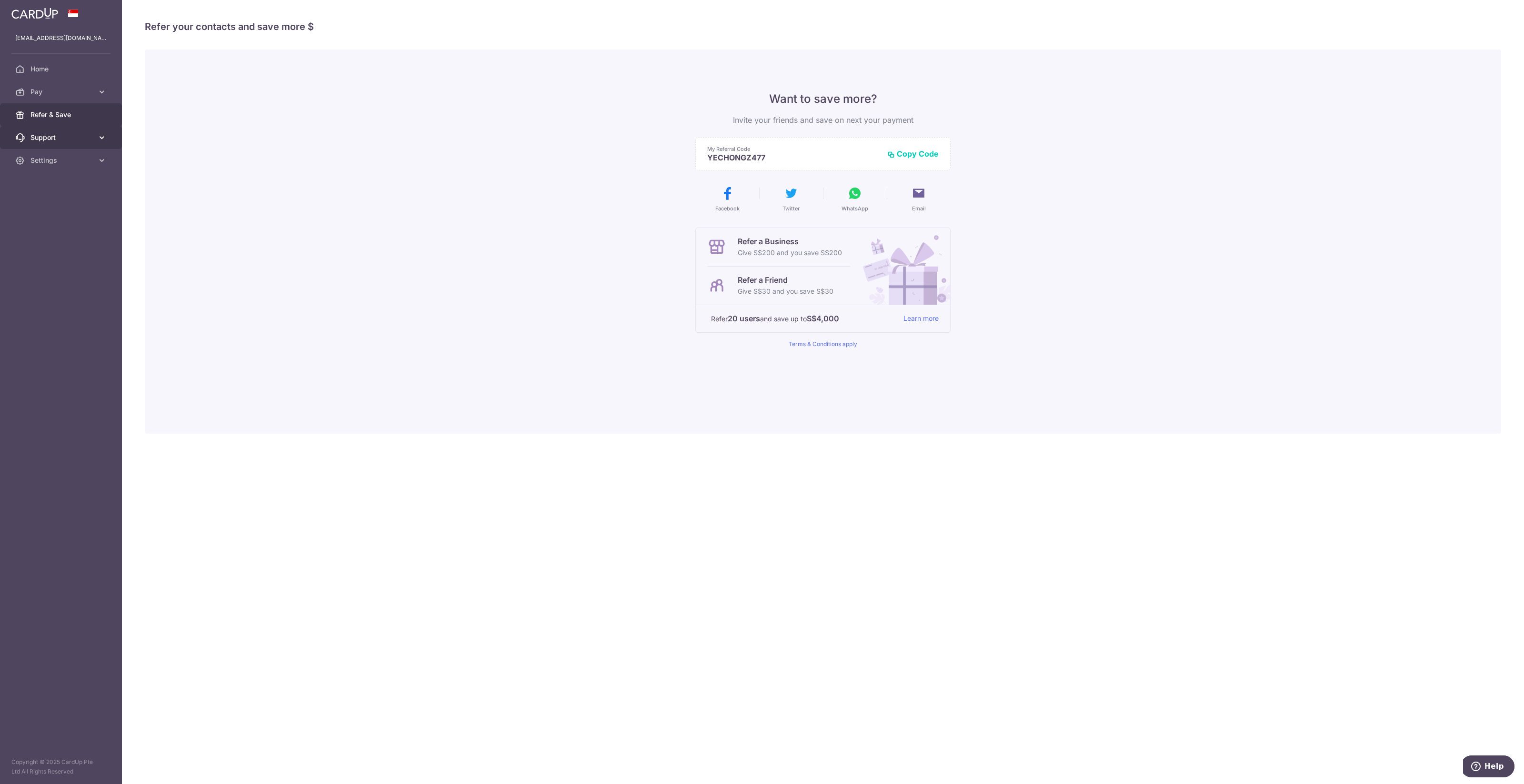
click at [54, 140] on span "Support" at bounding box center [62, 137] width 62 height 10
click at [50, 225] on link "Settings" at bounding box center [61, 219] width 122 height 23
click at [69, 244] on span "Account" at bounding box center [62, 241] width 62 height 10
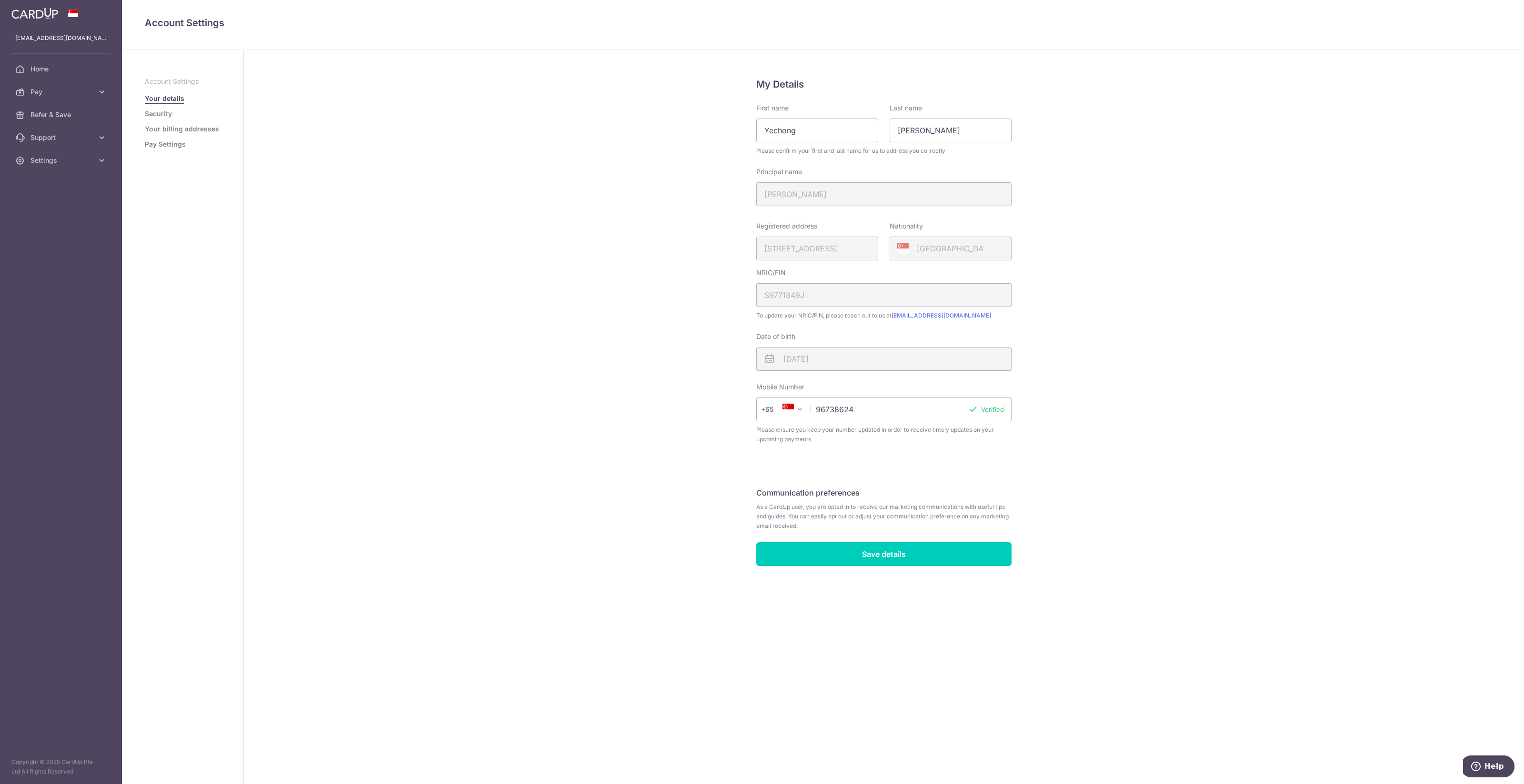
click at [163, 146] on link "Pay Settings" at bounding box center [165, 144] width 41 height 10
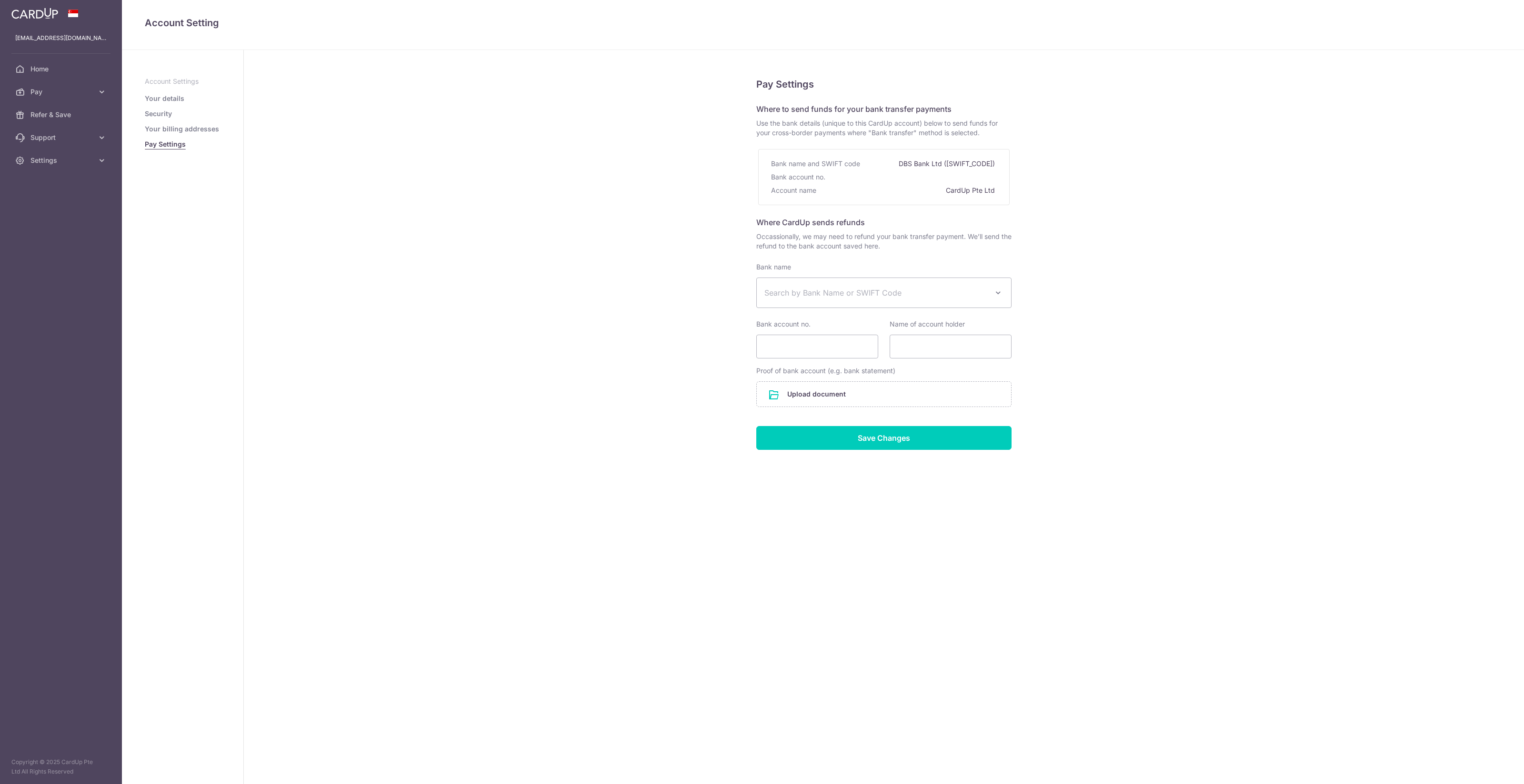
select select
click at [88, 88] on span "Pay" at bounding box center [62, 92] width 62 height 10
click at [81, 70] on span "Home" at bounding box center [62, 69] width 62 height 10
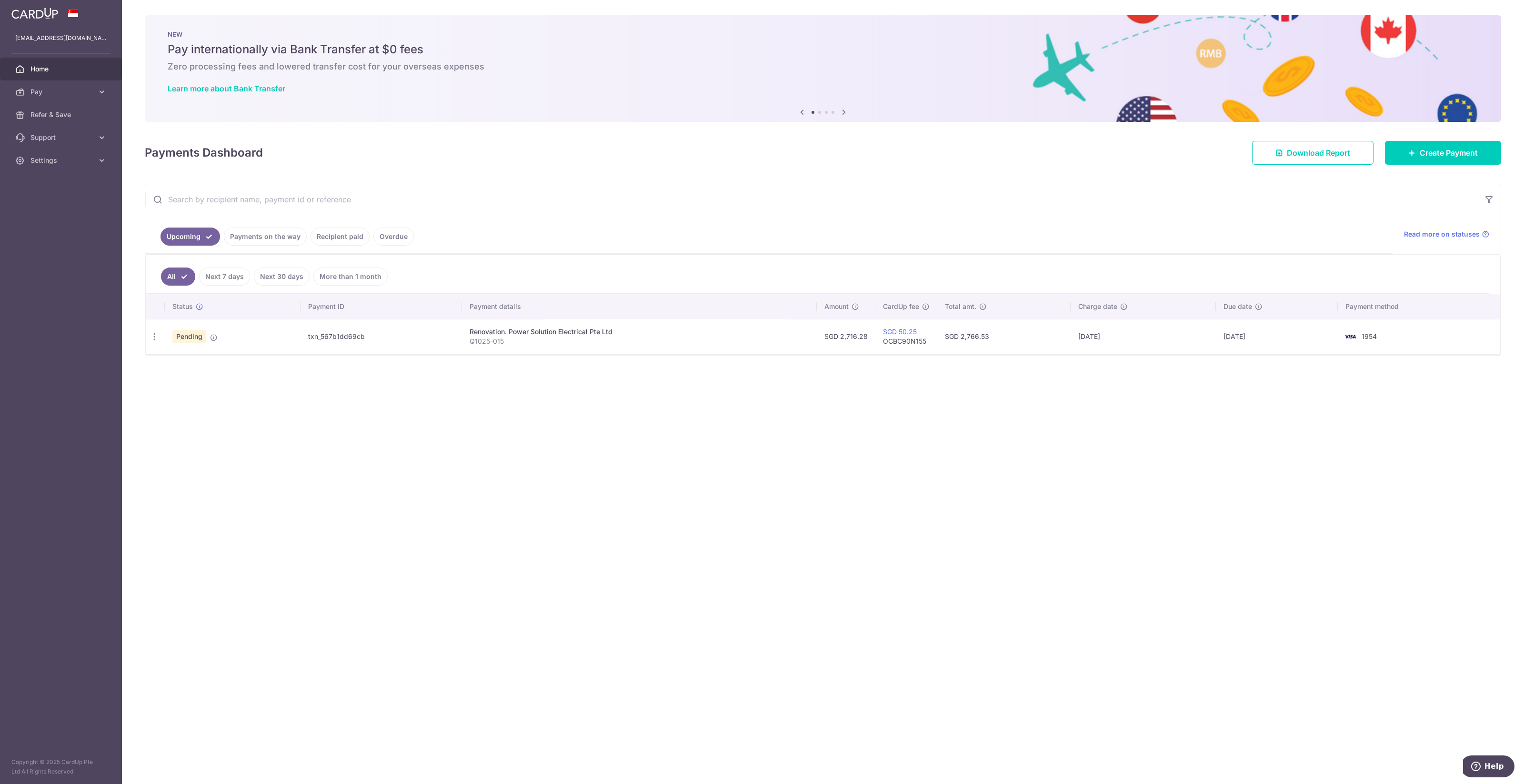
click at [284, 339] on td "Pending" at bounding box center [233, 336] width 136 height 35
click at [154, 333] on icon "button" at bounding box center [154, 336] width 10 height 10
click at [162, 363] on icon at bounding box center [159, 362] width 12 height 12
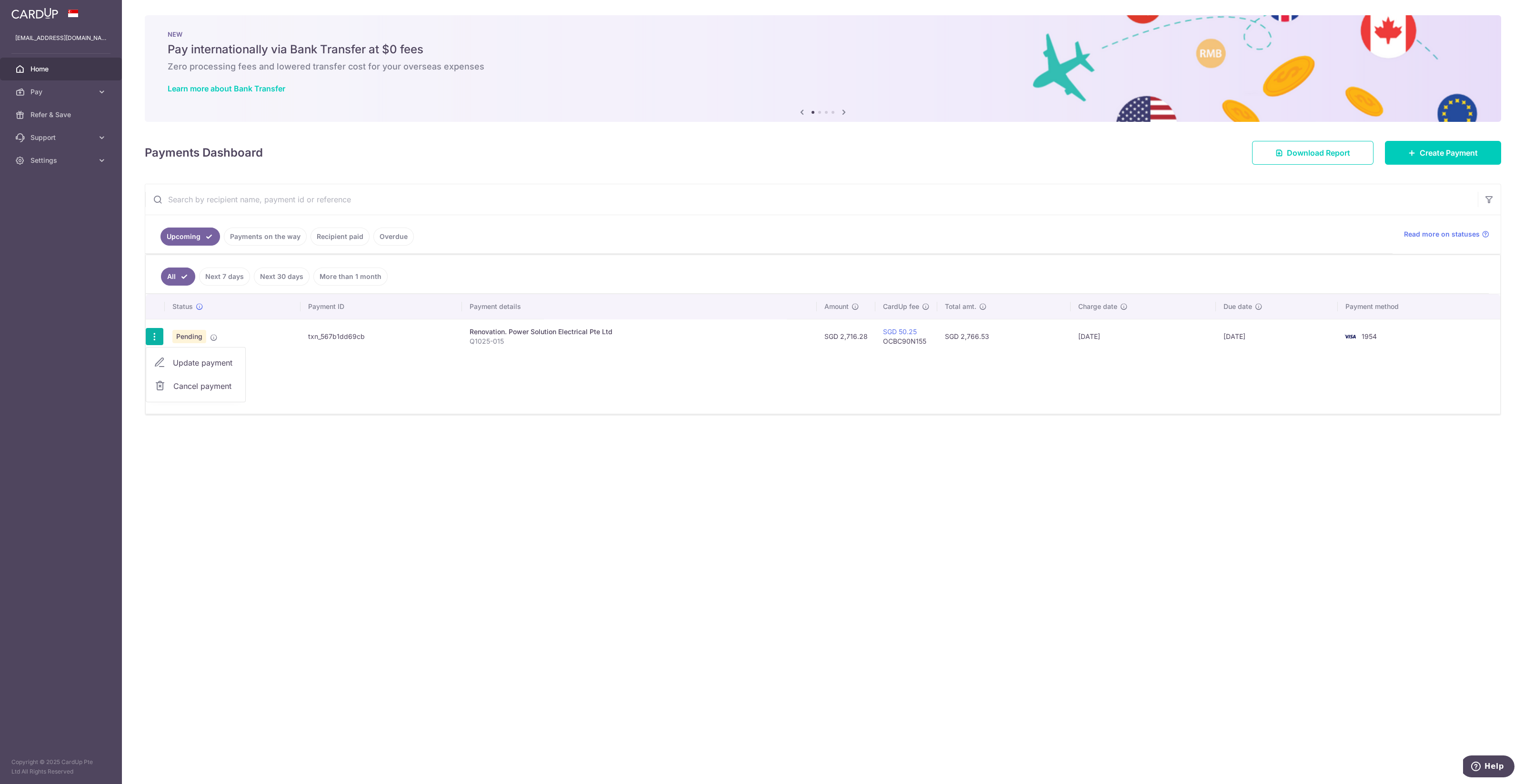
radio input "true"
type input "2,716.28"
type input "[DATE]"
type input "Q1025-015"
type input "80% Deposit"
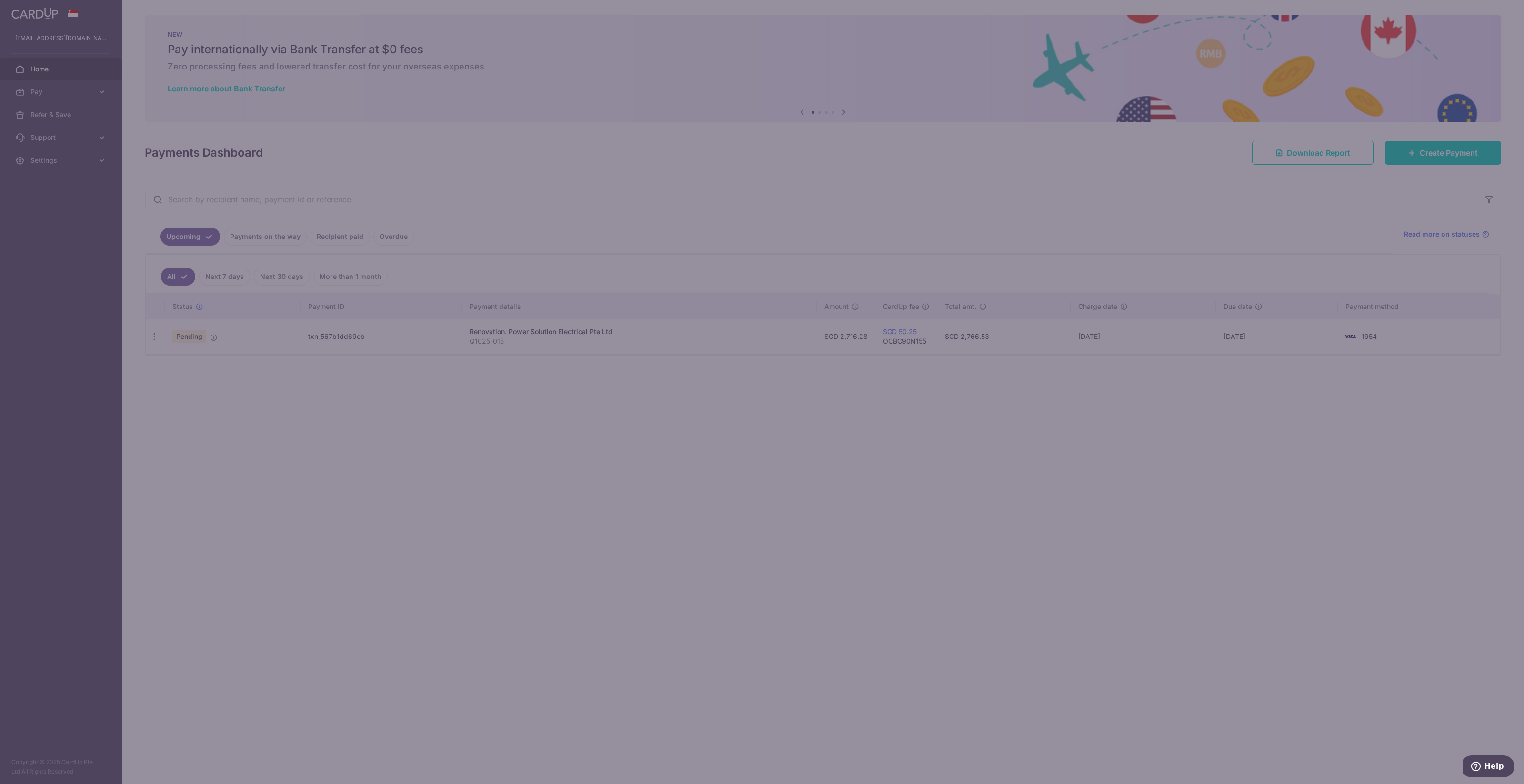
type input "OCBC90N155"
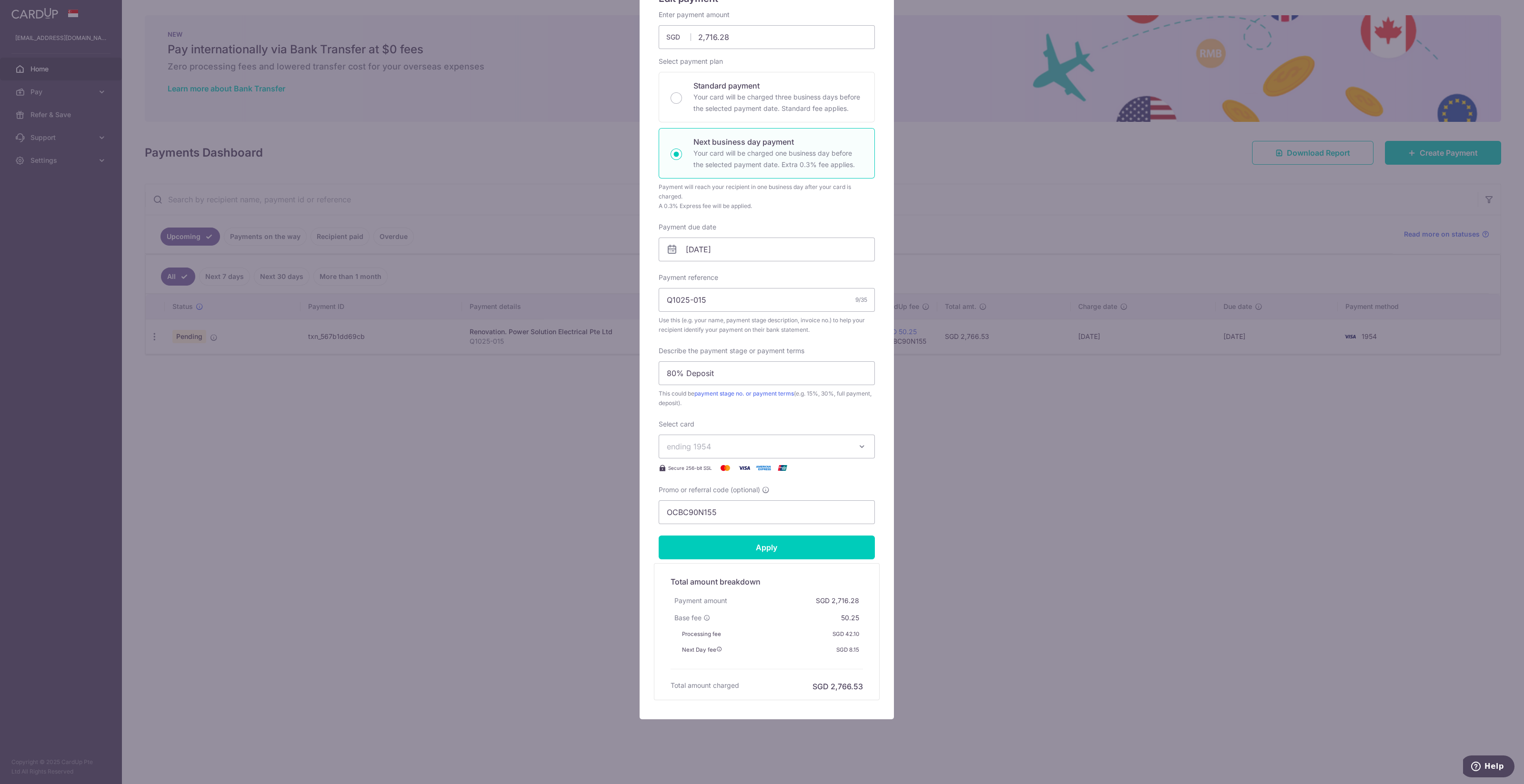
scroll to position [100, 0]
click at [491, 427] on div "Edit payment By clicking apply, you will make changes to all payments to Power …" at bounding box center [762, 392] width 1524 height 784
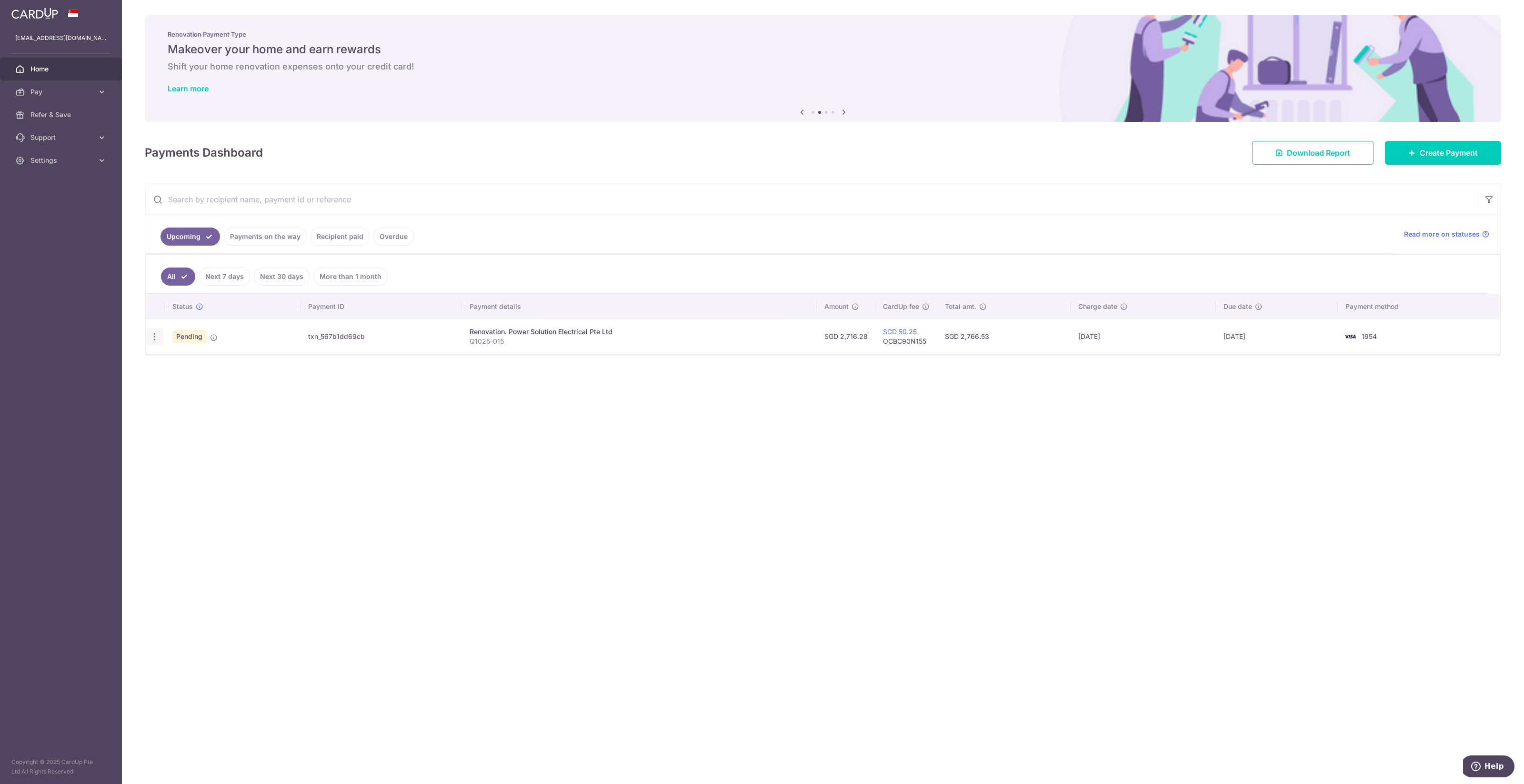
click at [156, 332] on icon "button" at bounding box center [154, 336] width 10 height 10
click at [181, 357] on span "Update payment" at bounding box center [205, 362] width 65 height 12
radio input "true"
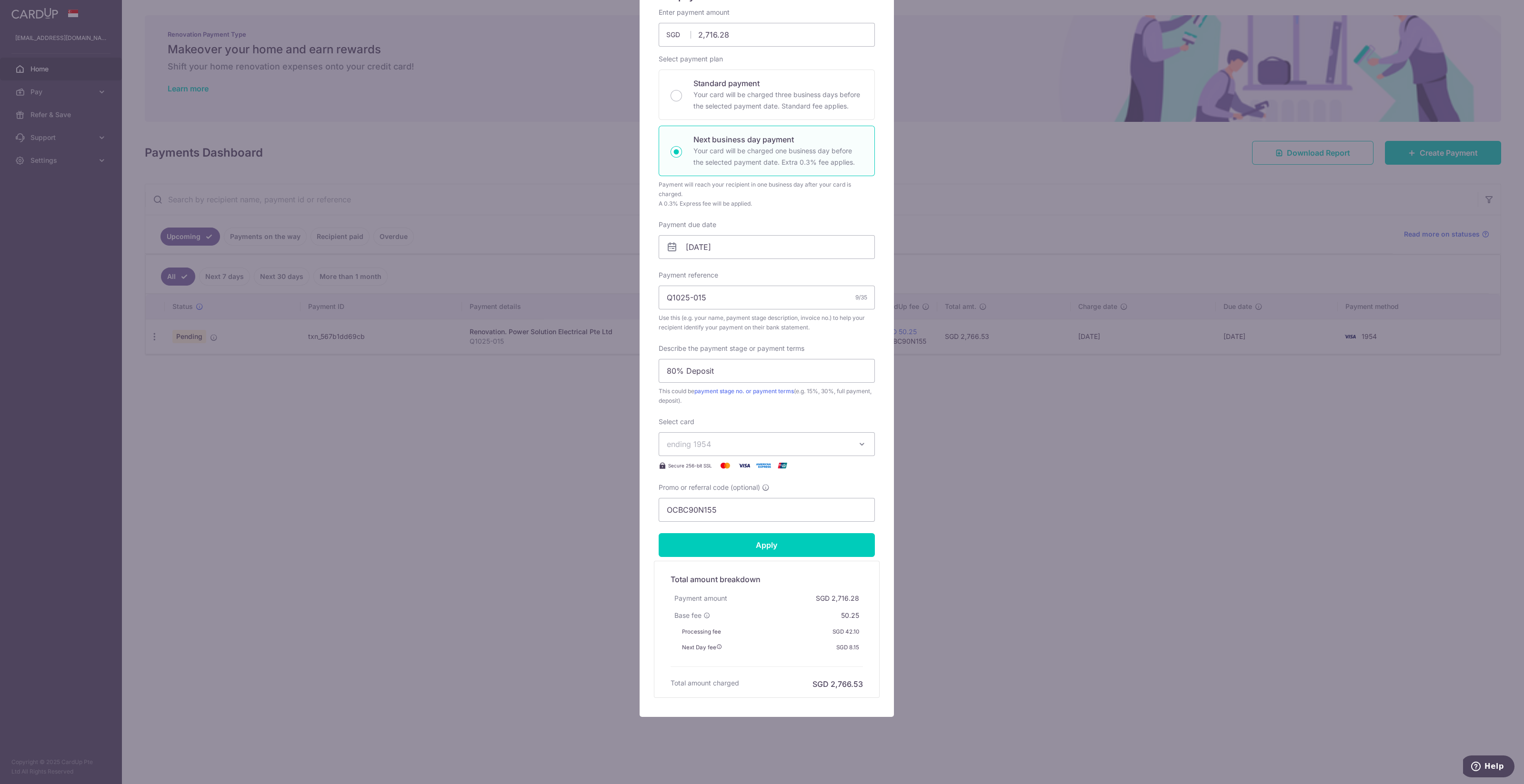
scroll to position [0, 0]
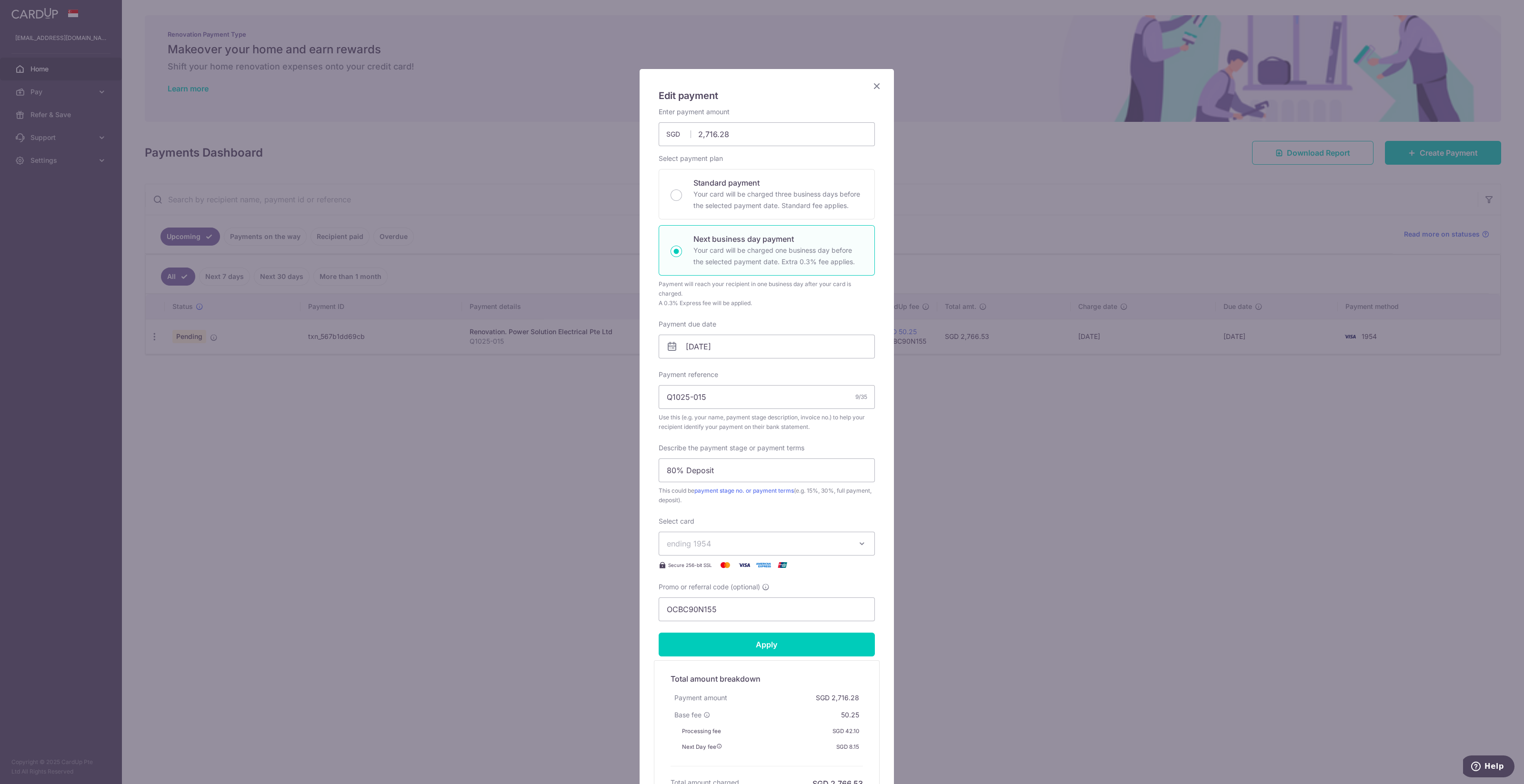
click at [492, 433] on div "Edit payment By clicking apply, you will make changes to all payments to Power …" at bounding box center [762, 392] width 1524 height 784
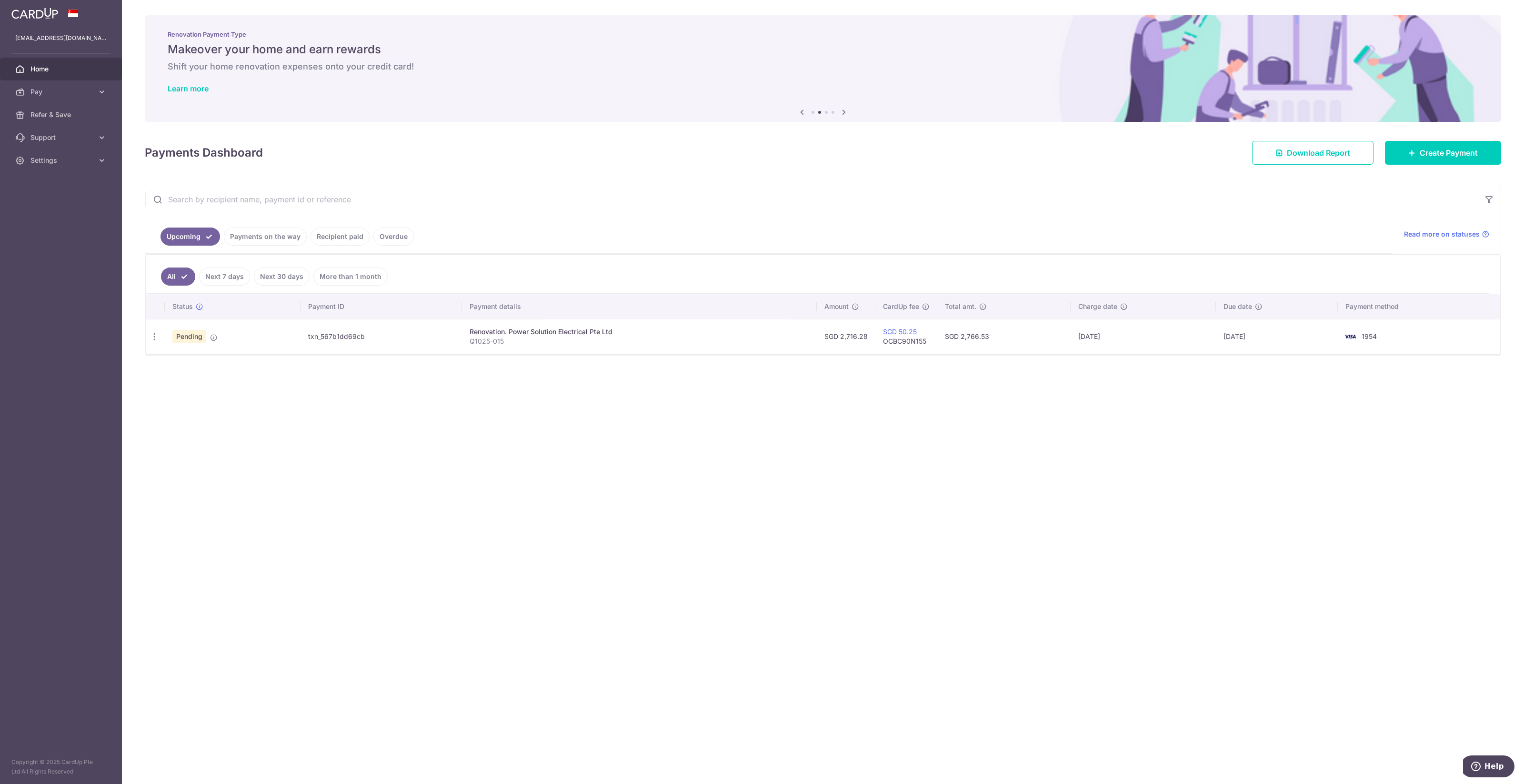
click at [249, 235] on link "Payments on the way" at bounding box center [265, 236] width 83 height 18
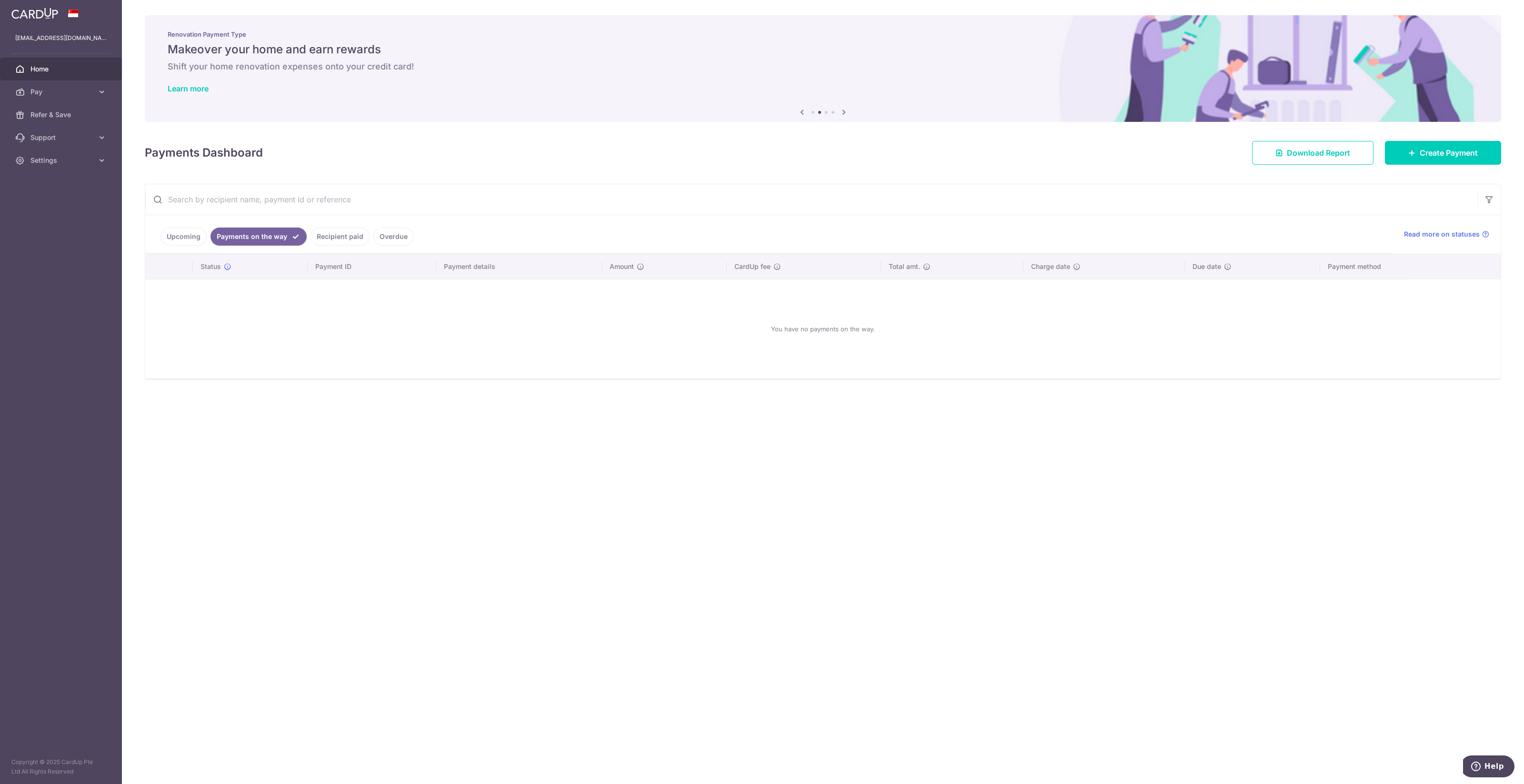
click at [193, 238] on link "Upcoming" at bounding box center [184, 236] width 46 height 18
